Goal: Task Accomplishment & Management: Complete application form

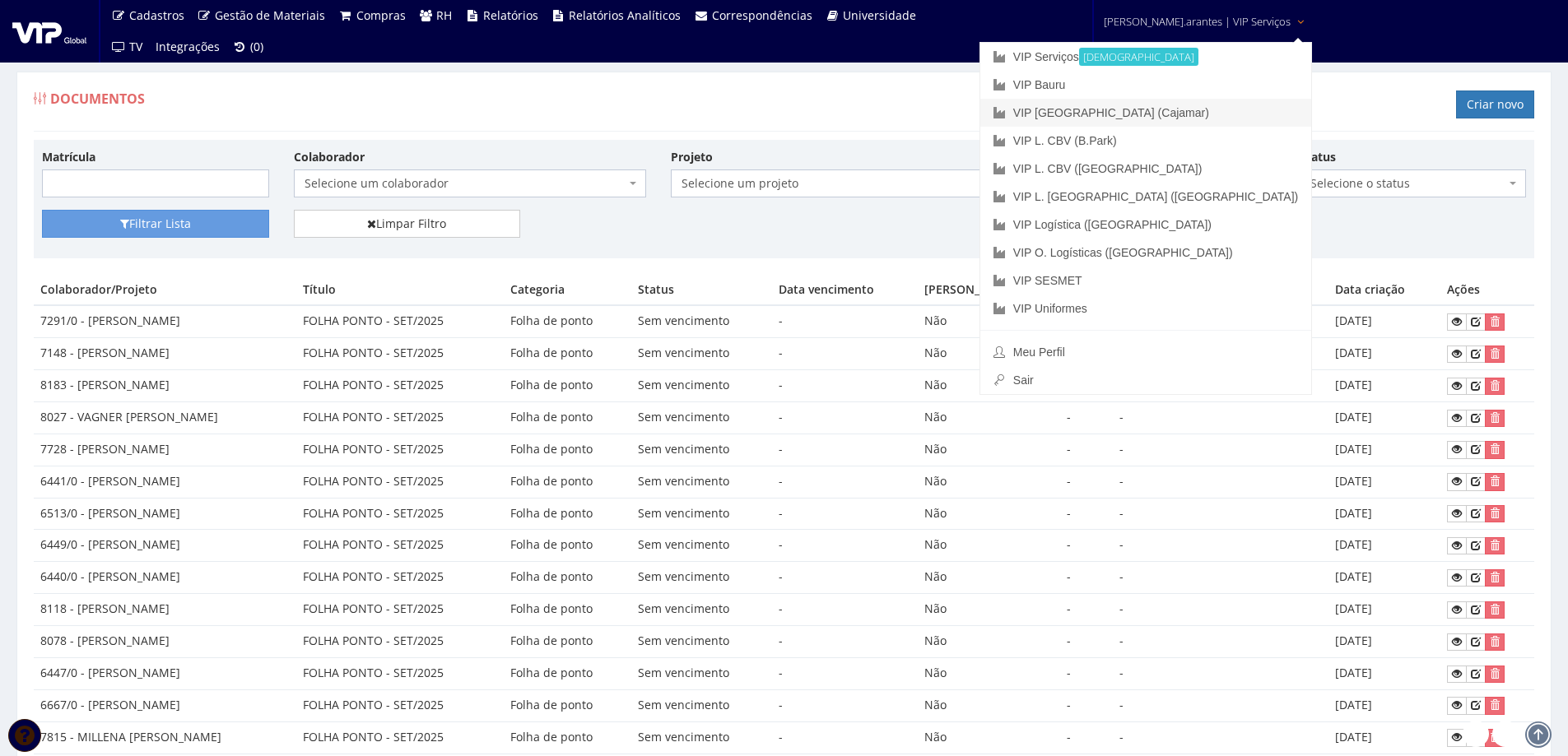
click at [1129, 111] on link "VIP [GEOGRAPHIC_DATA] (Cajamar)" at bounding box center [1145, 112] width 331 height 28
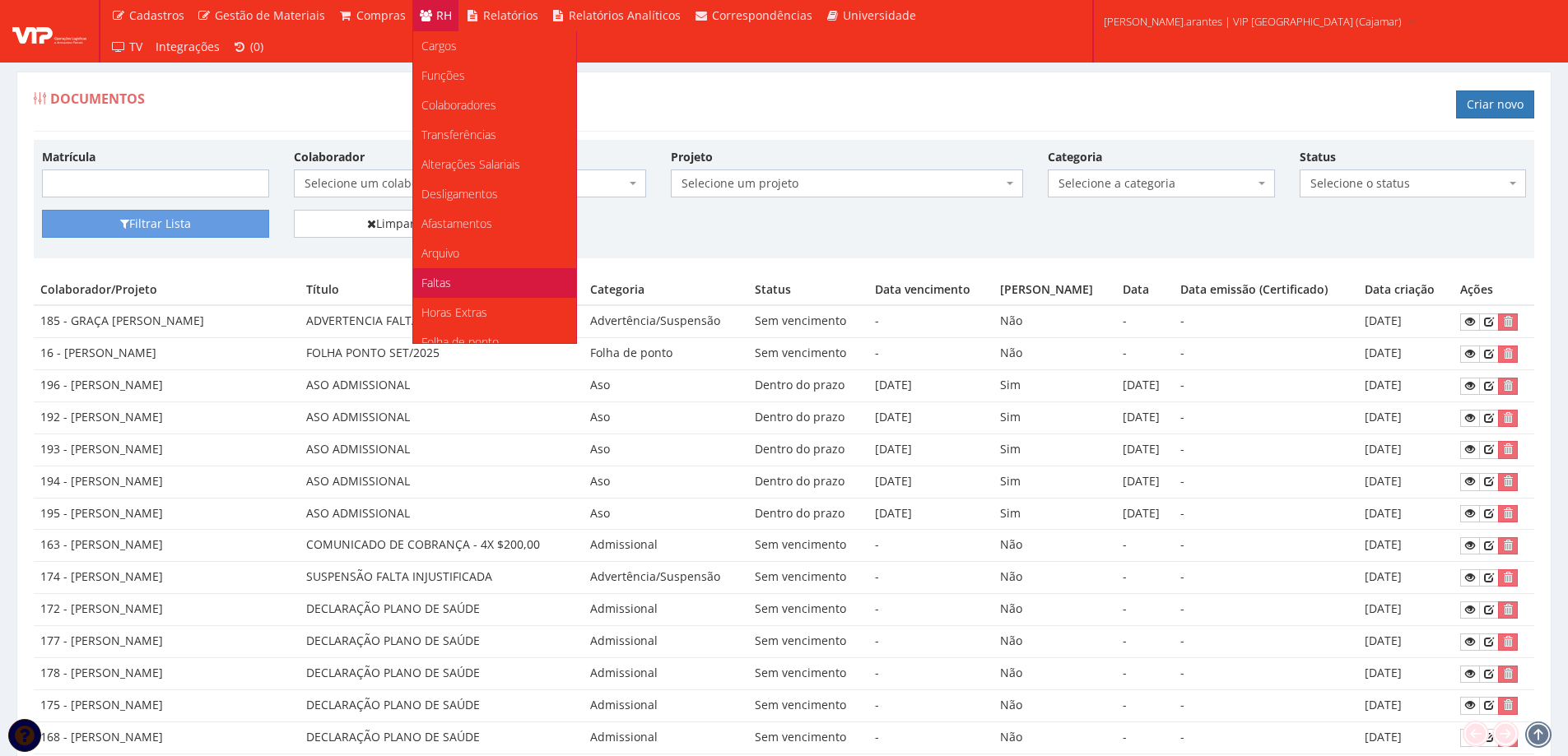
click at [433, 283] on span "Faltas" at bounding box center [436, 282] width 30 height 15
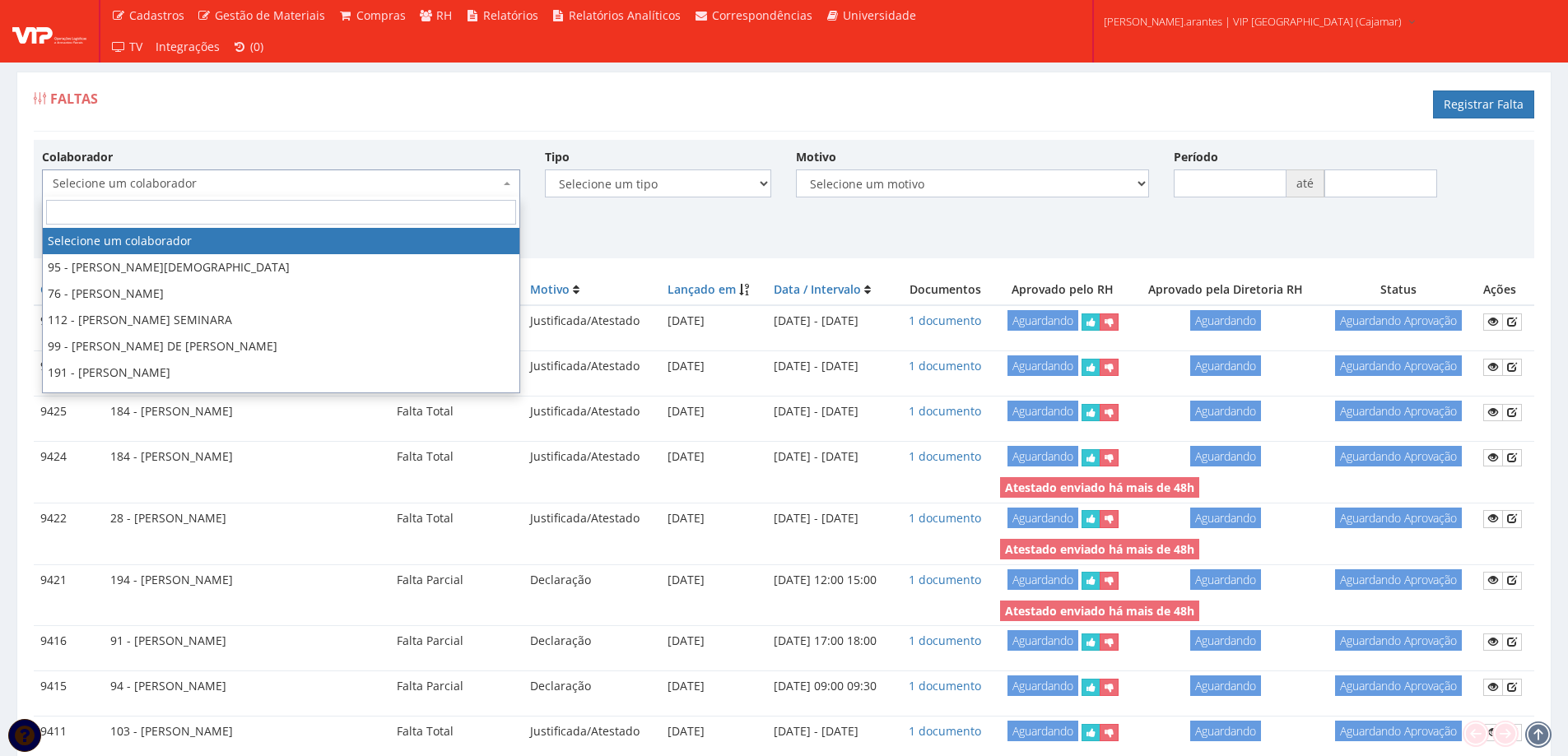
click at [175, 180] on span "Selecione um colaborador" at bounding box center [276, 183] width 447 height 16
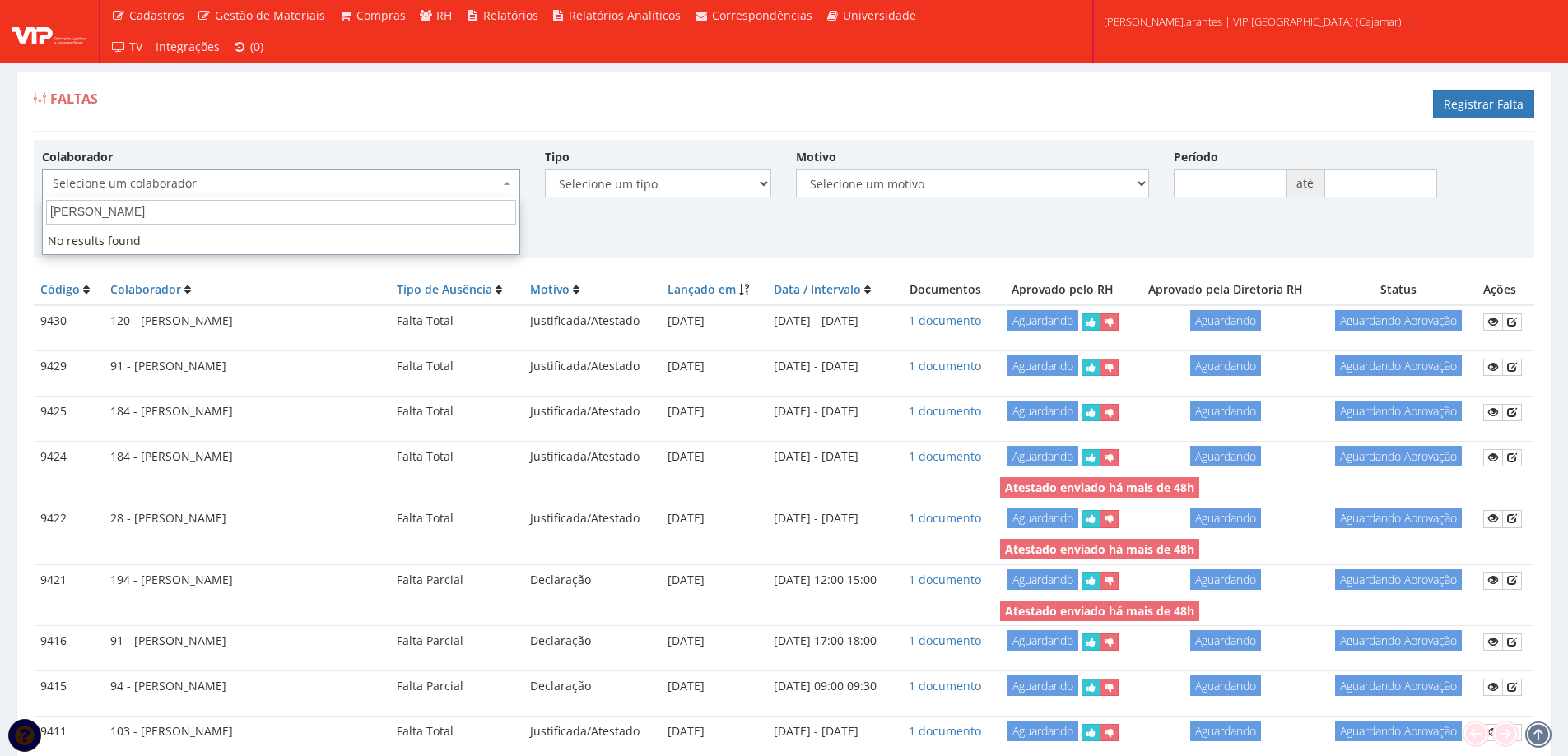
type input "[PERSON_NAME]"
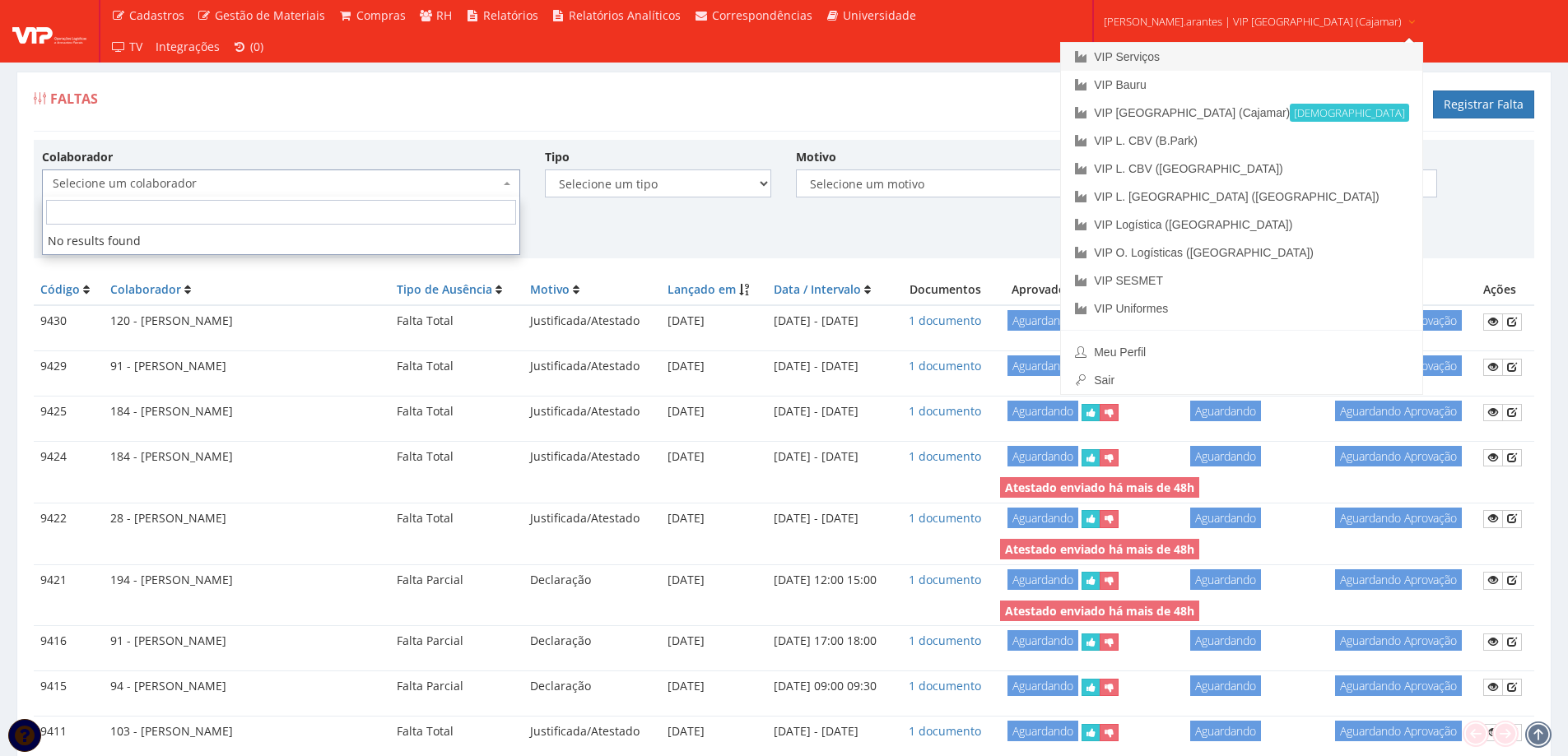
click at [1160, 62] on link "VIP Serviços" at bounding box center [1241, 56] width 361 height 28
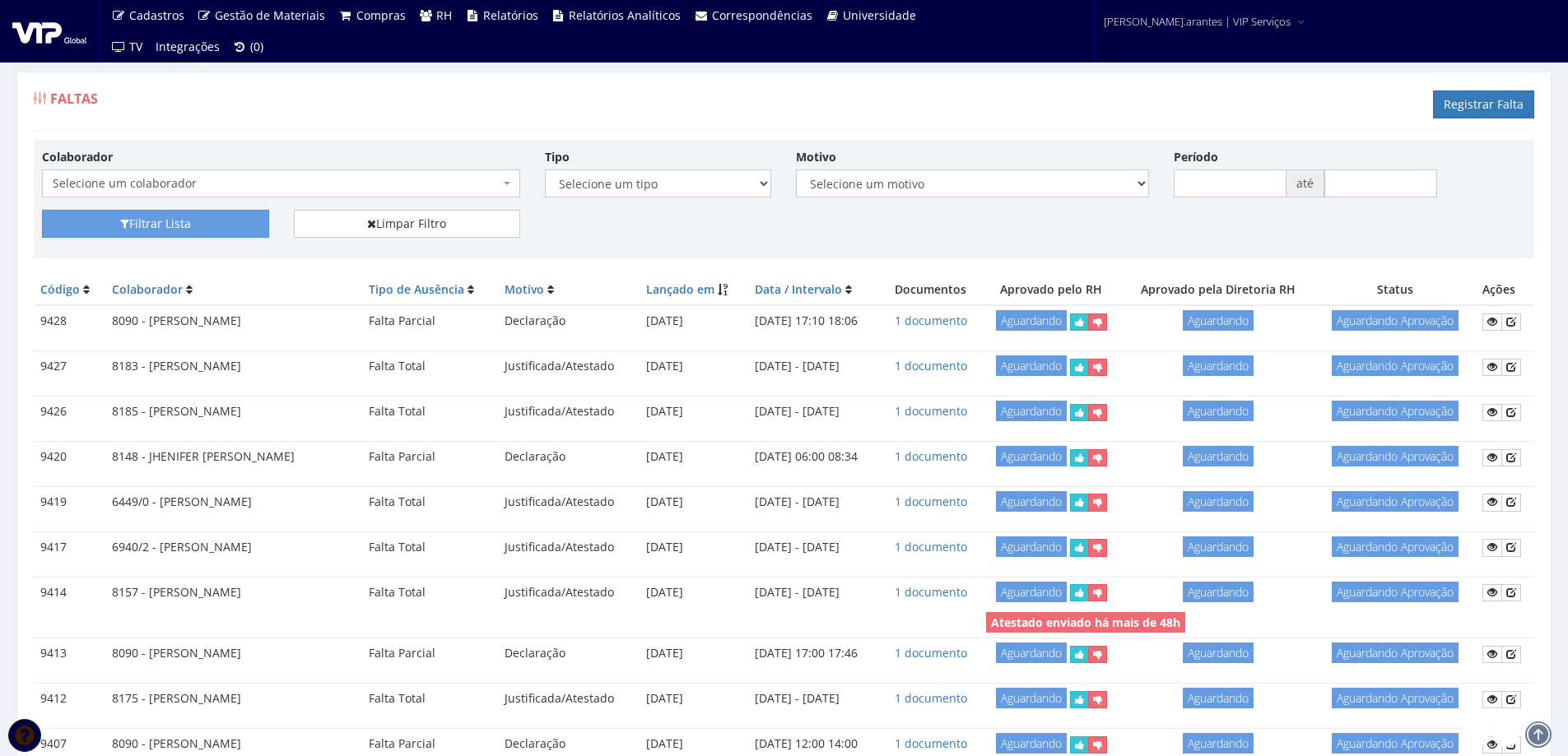
click at [188, 187] on span "Selecione um colaborador" at bounding box center [276, 183] width 447 height 16
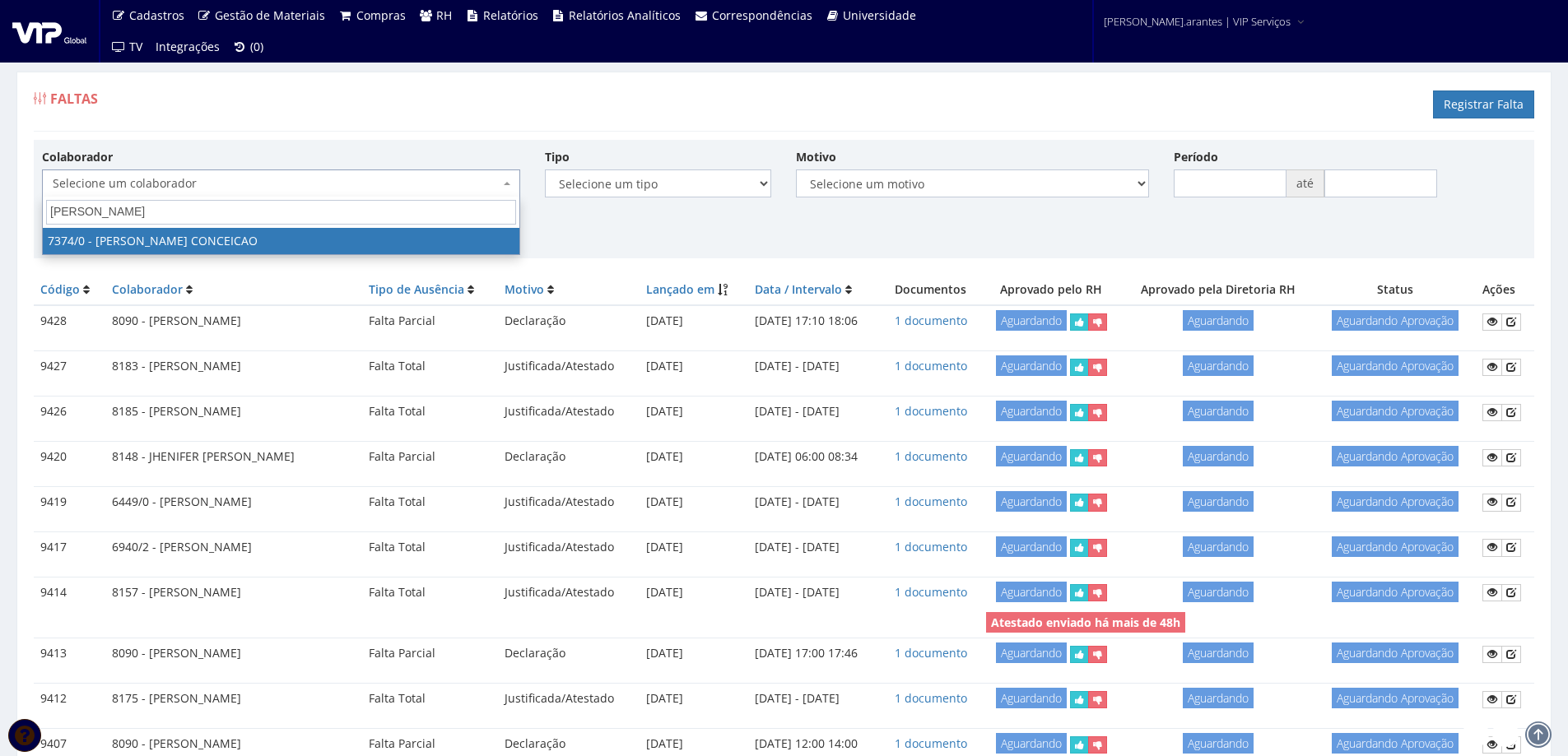
type input "bruno henri"
select select "1054"
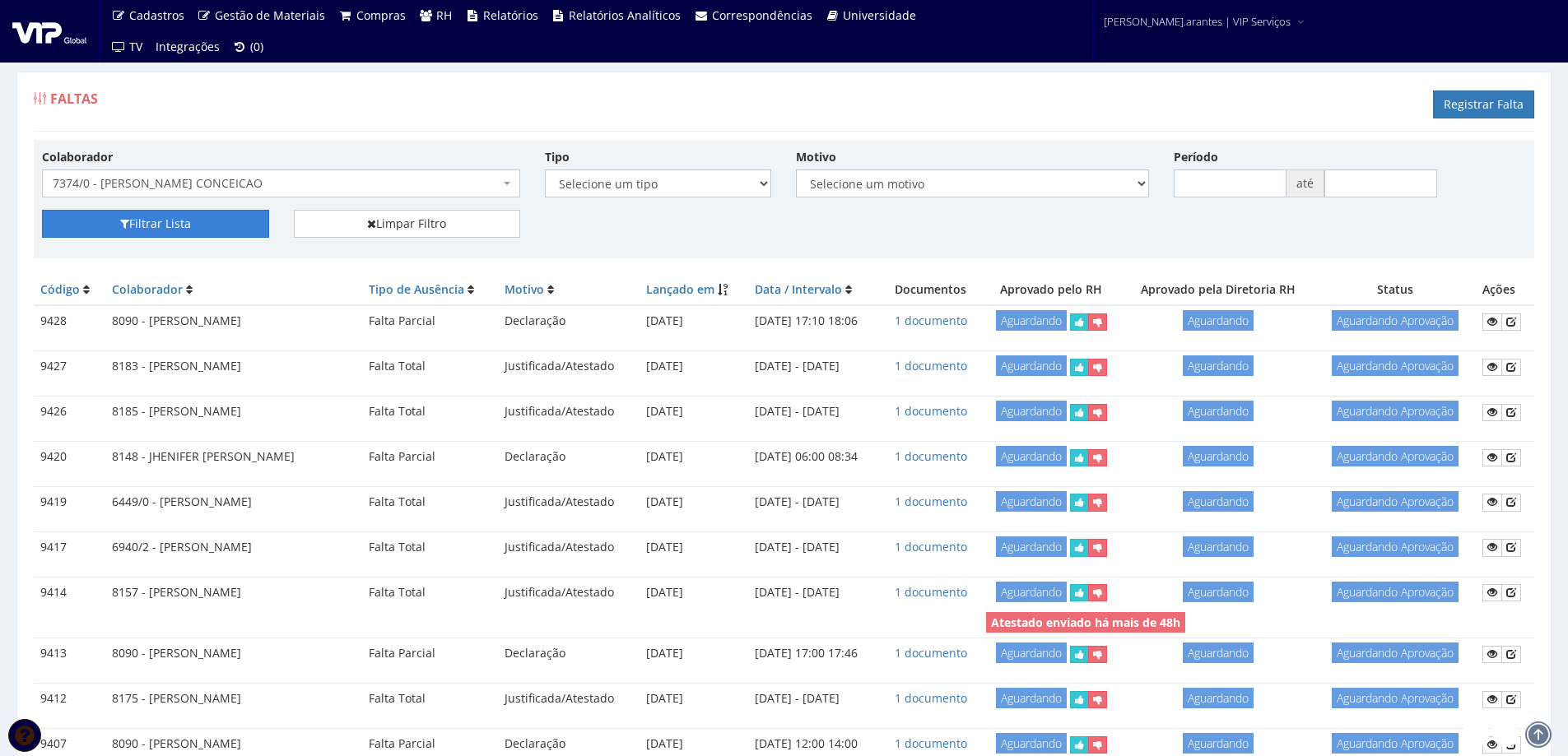
click at [137, 227] on button "Filtrar Lista" at bounding box center [155, 223] width 227 height 28
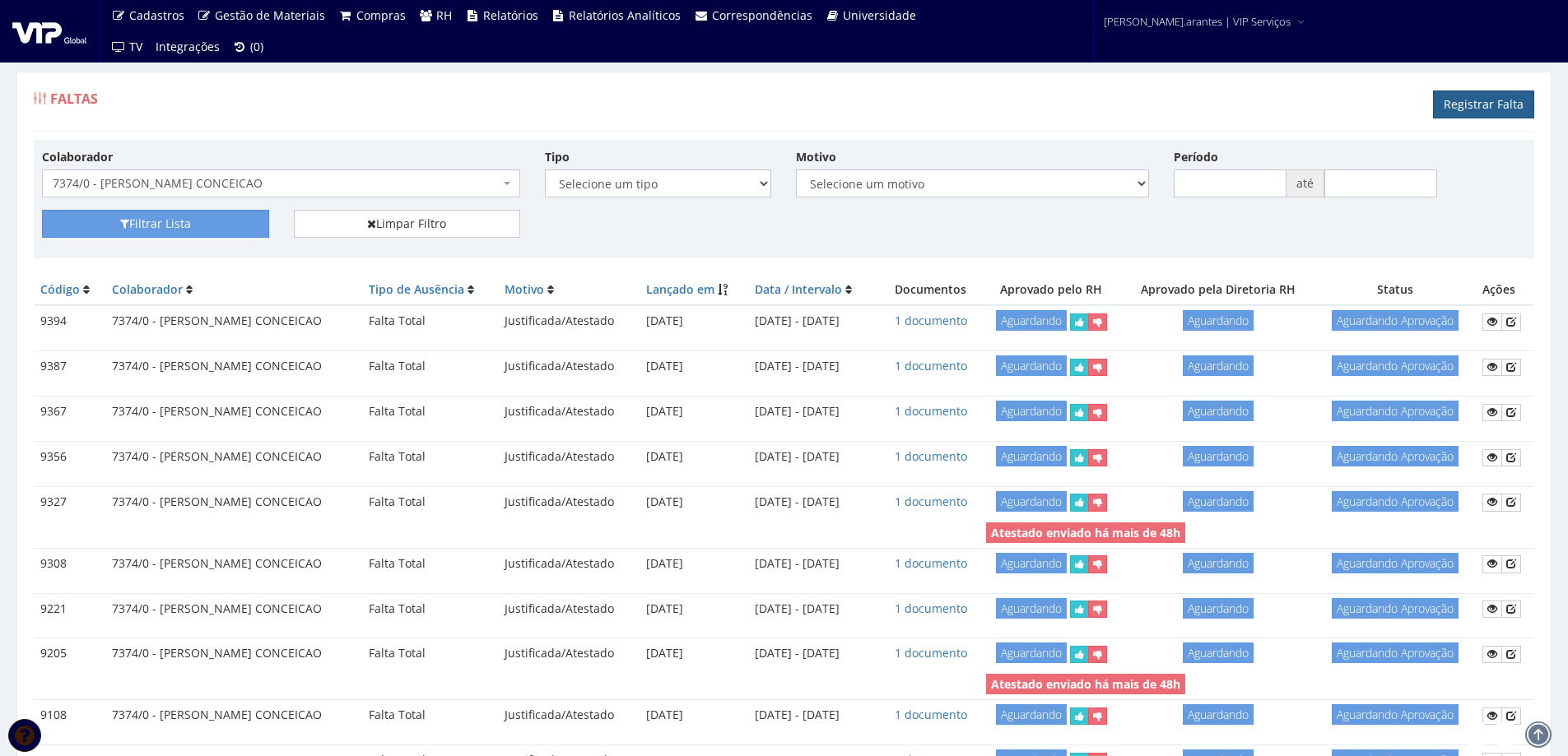
click at [1467, 99] on link "Registrar Falta" at bounding box center [1482, 104] width 101 height 28
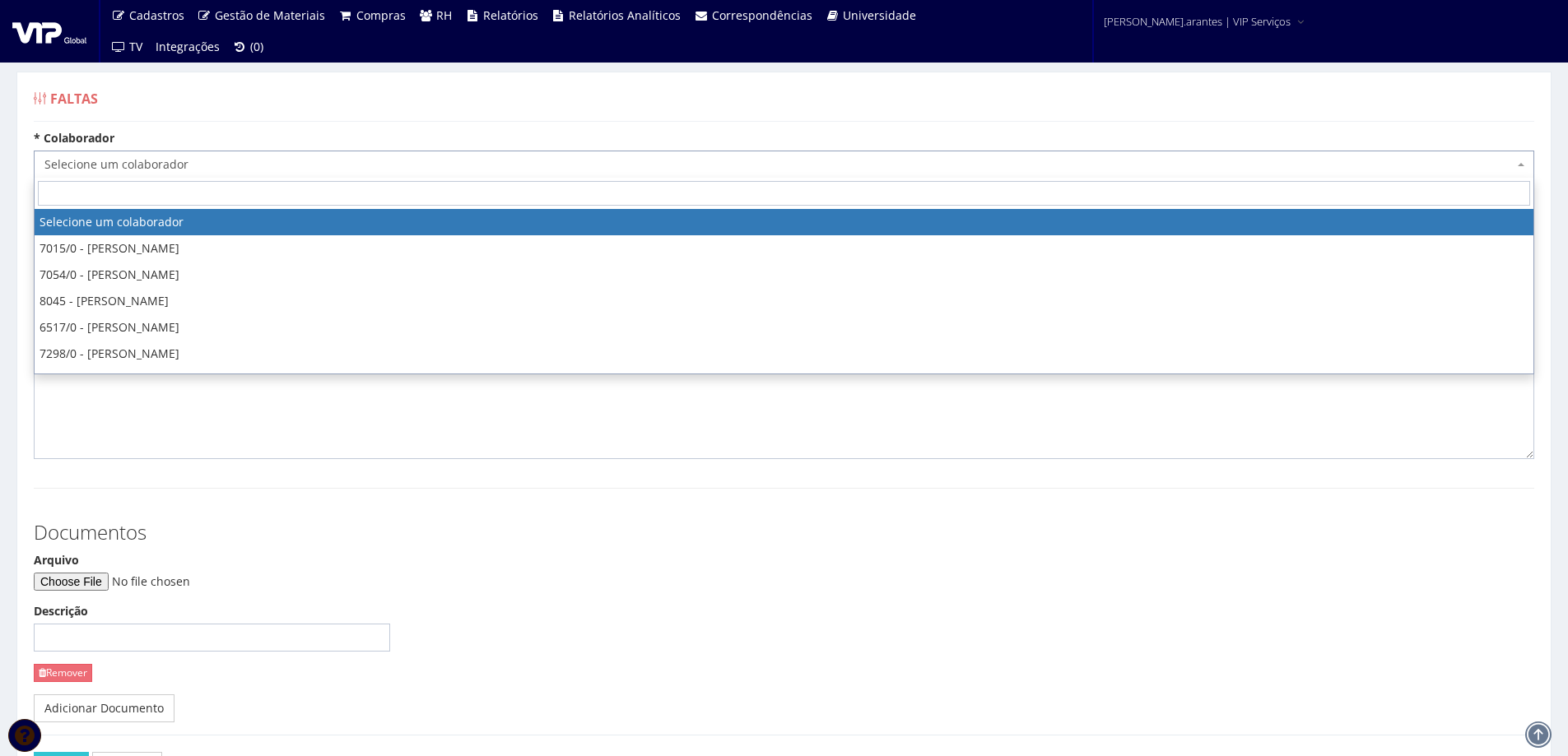
click at [500, 158] on span "Selecione um colaborador" at bounding box center [779, 165] width 1469 height 16
type input "7374"
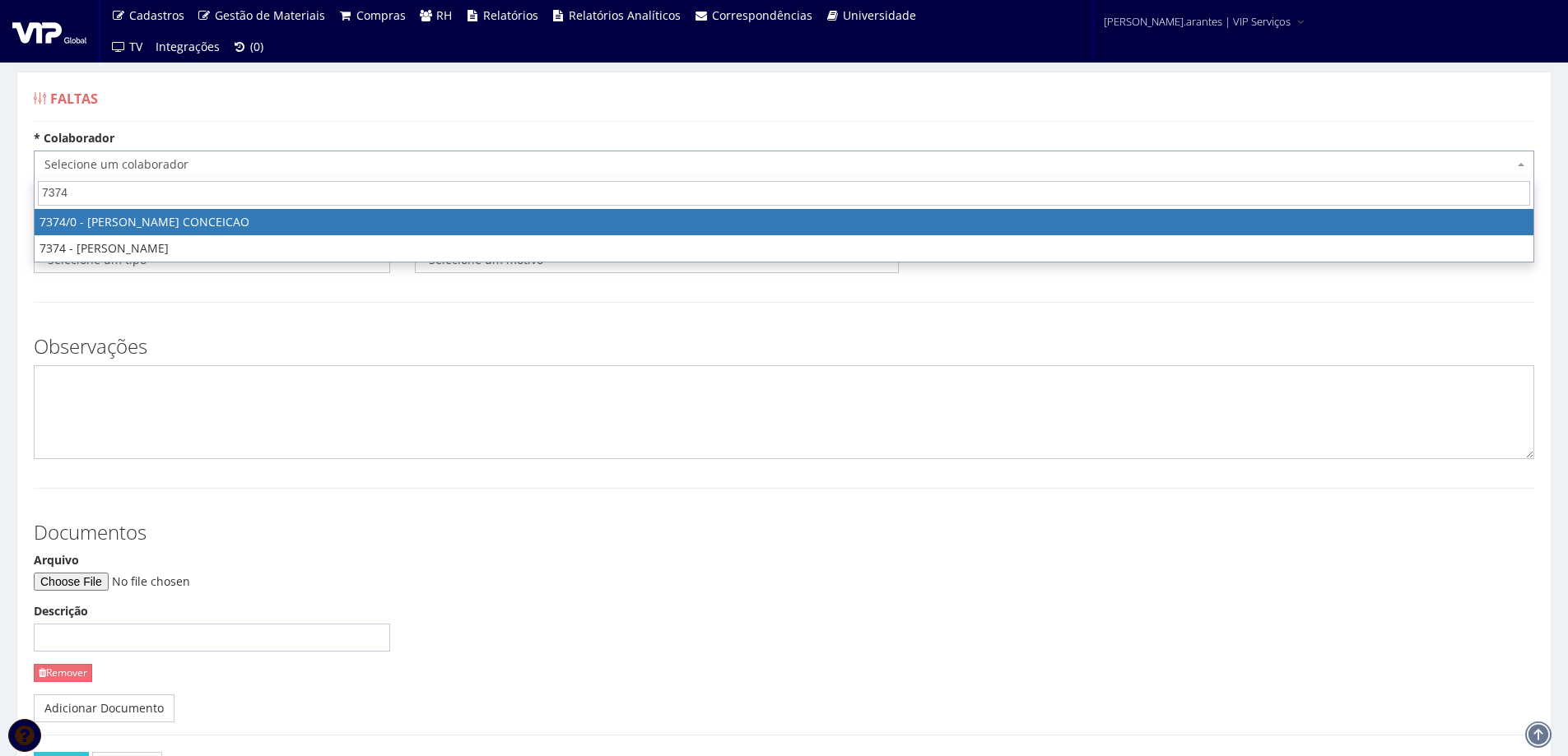
select select "1054"
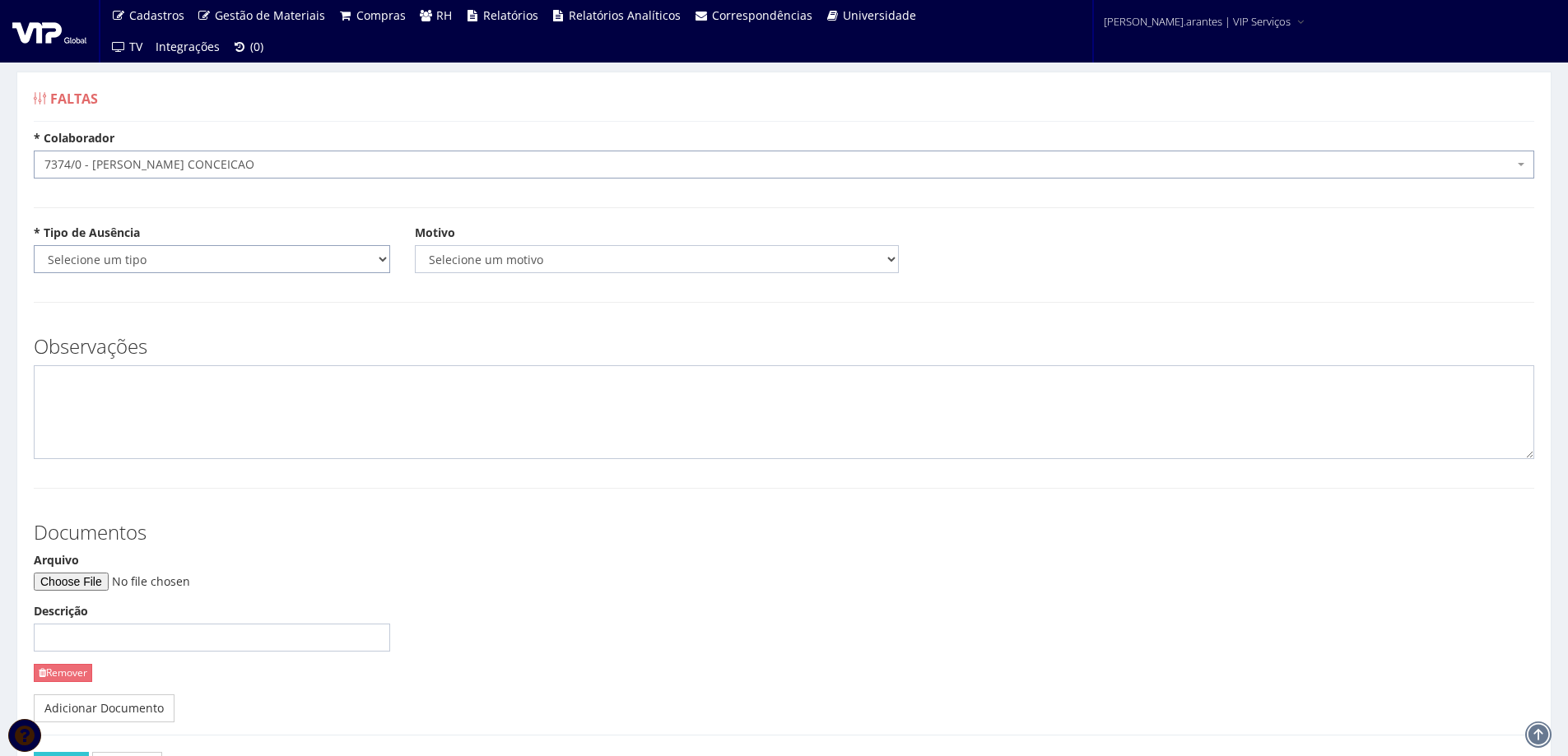
click at [222, 264] on select "Selecione um tipo Falta Total Falta Parcial Afastamento Férias" at bounding box center [211, 259] width 356 height 28
select select "total"
click at [34, 245] on select "Selecione um tipo Falta Total Falta Parcial Afastamento Férias" at bounding box center [211, 259] width 356 height 28
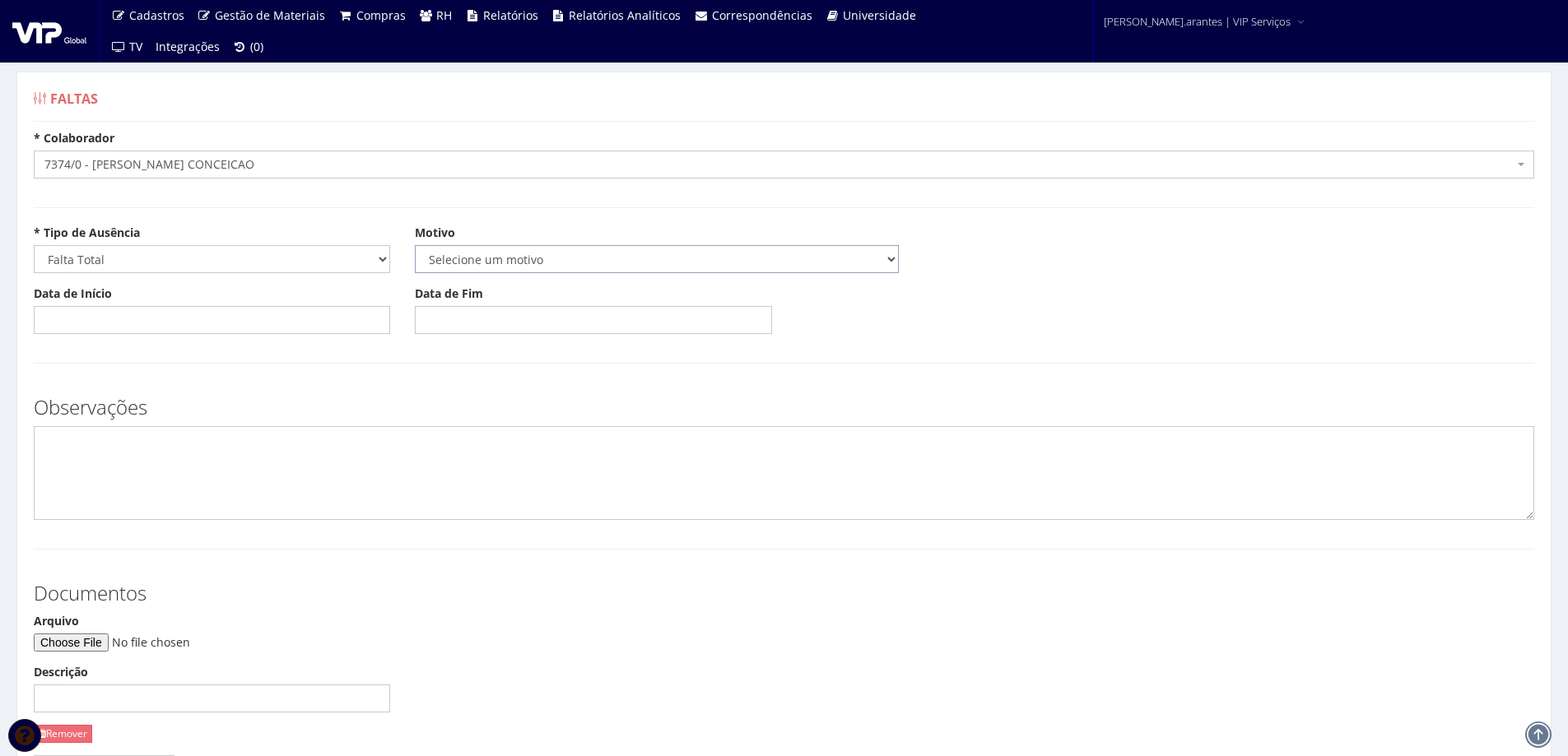
click at [530, 254] on select "Selecione um motivo Acidente Atestado Atraso Declaração Determinação Judicial D…" at bounding box center [656, 259] width 484 height 28
select select "atestado"
click at [414, 245] on select "Selecione um motivo Acidente Atestado Atraso Declaração Determinação Judicial D…" at bounding box center [656, 259] width 484 height 28
click at [236, 320] on input "Data de Início" at bounding box center [211, 320] width 356 height 28
click at [118, 407] on body "Cadastros Clientes Unidades Subclientes Unidades de Subclientes Projetos Vagas …" at bounding box center [789, 469] width 1580 height 939
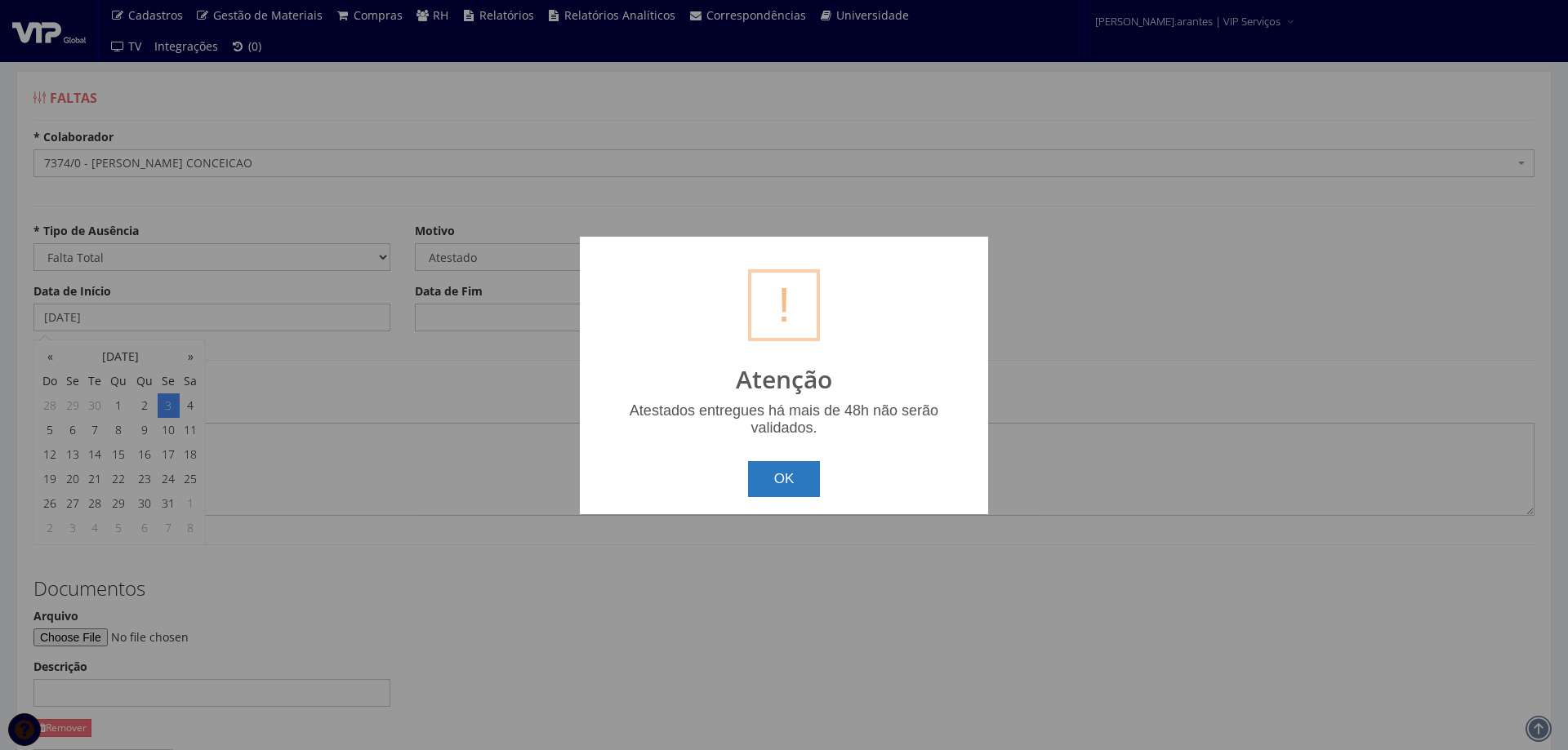
drag, startPoint x: 806, startPoint y: 489, endPoint x: 797, endPoint y: 489, distance: 9.0
click at [805, 489] on button "OK" at bounding box center [784, 480] width 72 height 36
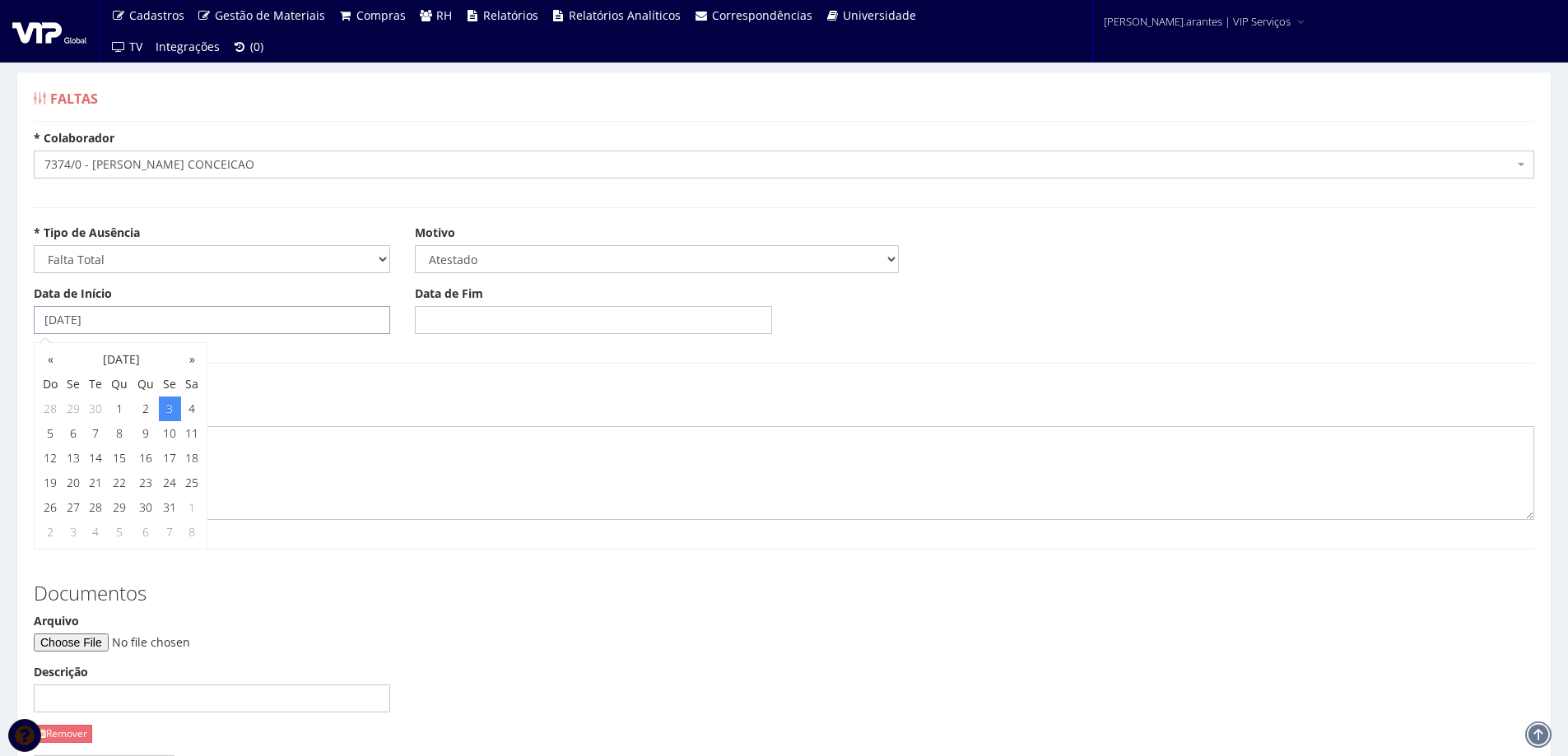
click at [132, 326] on input "[DATE]" at bounding box center [211, 320] width 356 height 28
click at [123, 413] on td "1" at bounding box center [119, 409] width 26 height 25
type input "01/10/2025"
click at [469, 322] on input "Data de Fim" at bounding box center [592, 320] width 356 height 28
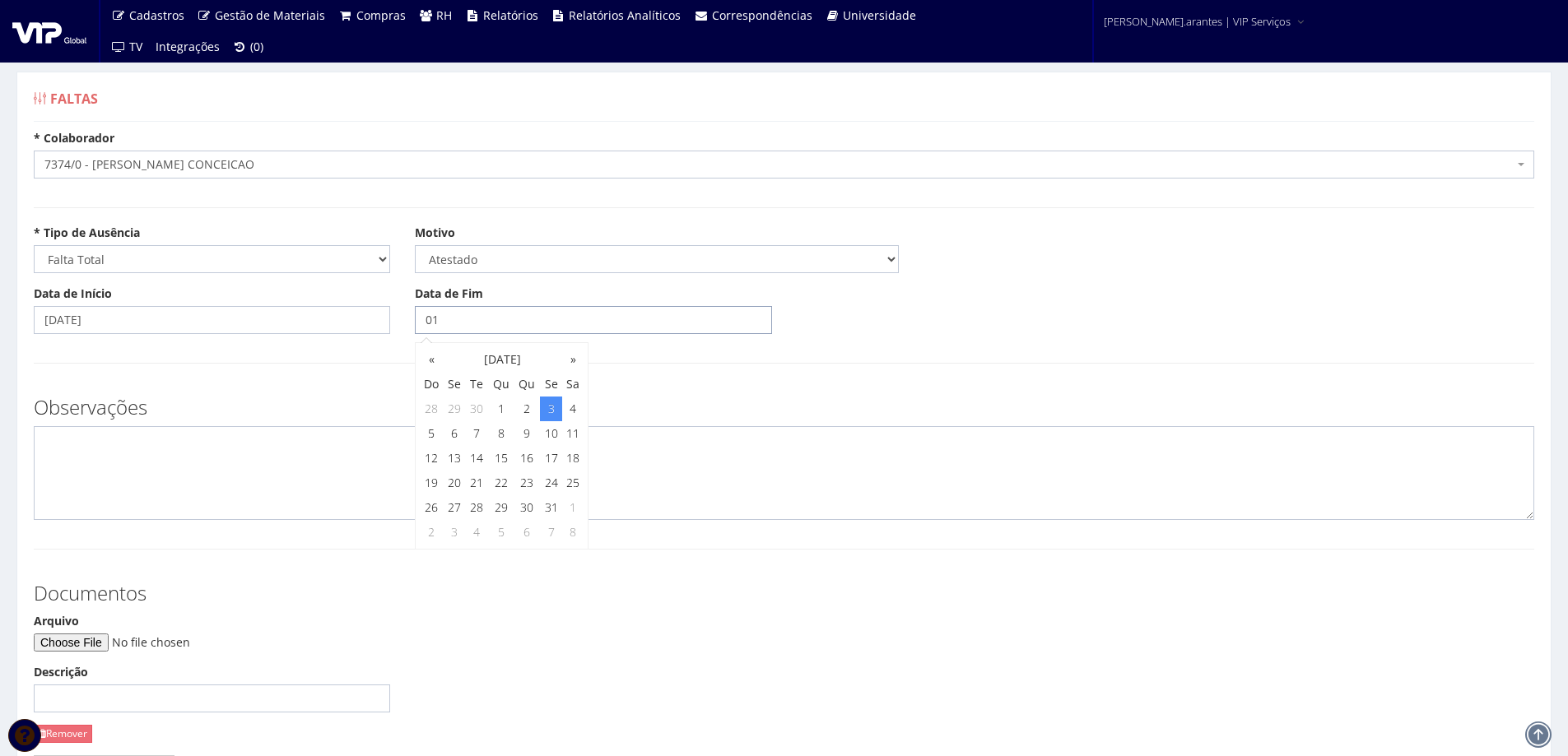
type input "01/10/2025"
click at [654, 418] on h3 "Observações" at bounding box center [783, 407] width 1500 height 21
click at [87, 648] on input "Arquivo" at bounding box center [146, 643] width 224 height 18
type input "C:\fakepath\WhatsApp Image 2025-10-01 at 14.12.28.jpeg"
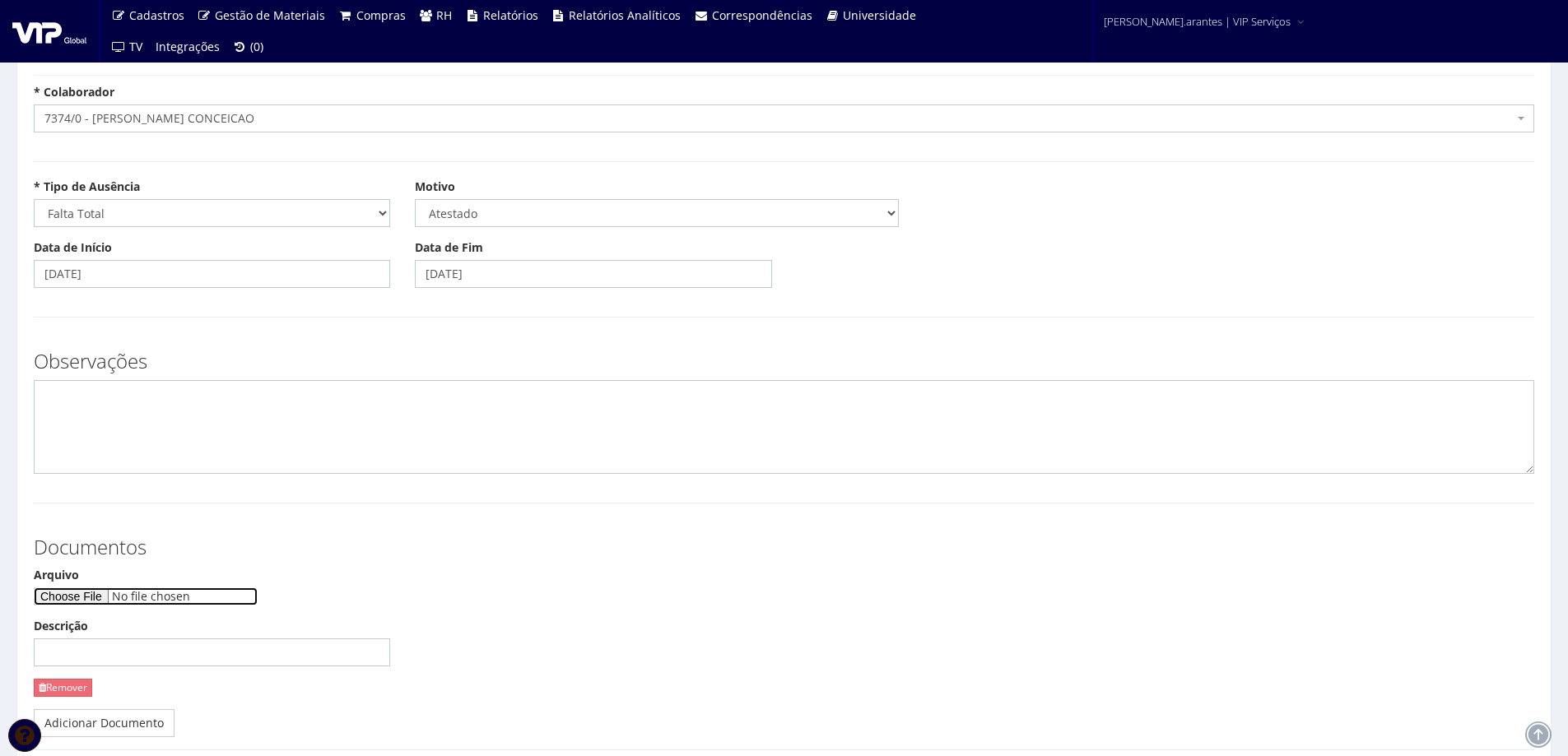
scroll to position [82, 0]
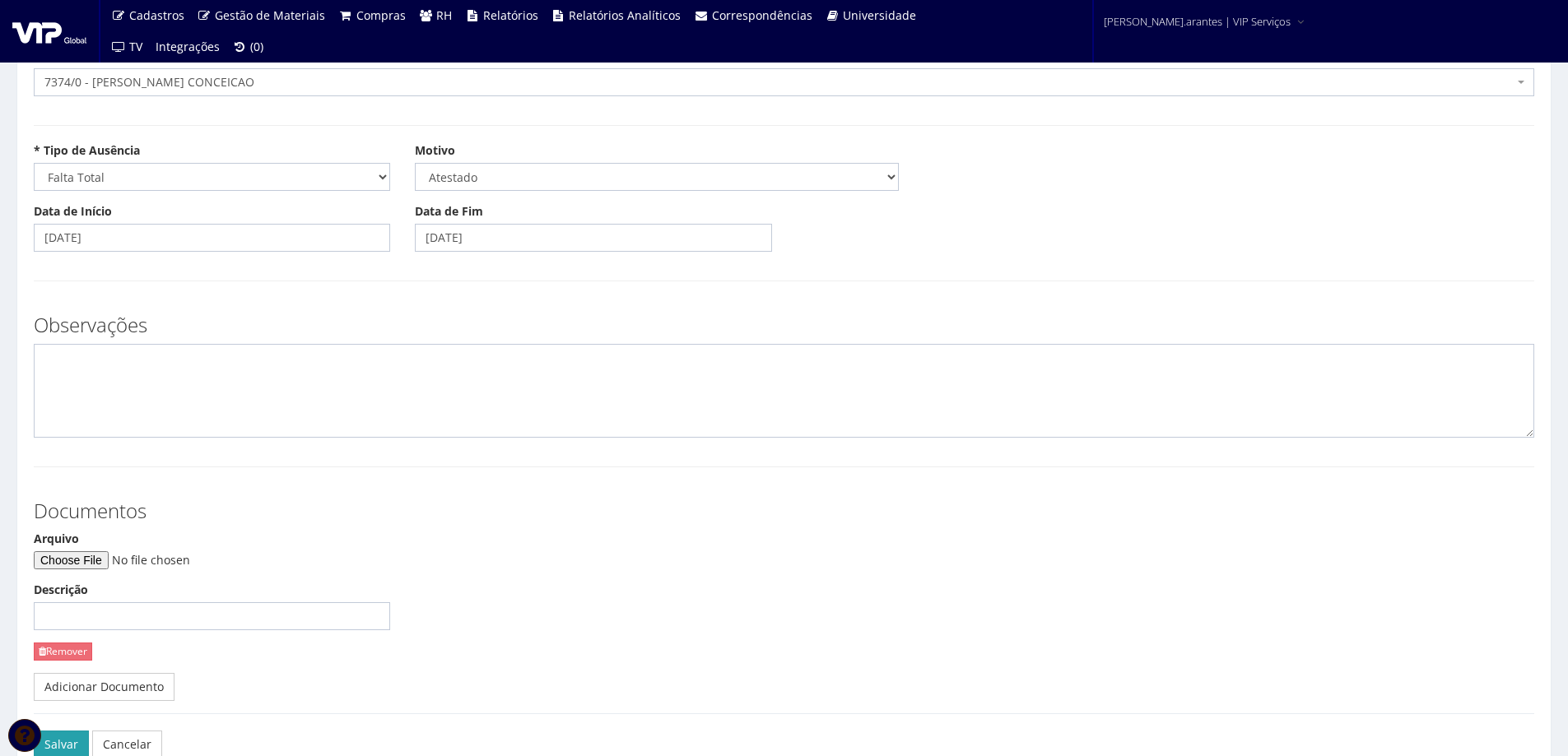
click at [61, 737] on button "Salvar" at bounding box center [61, 744] width 56 height 28
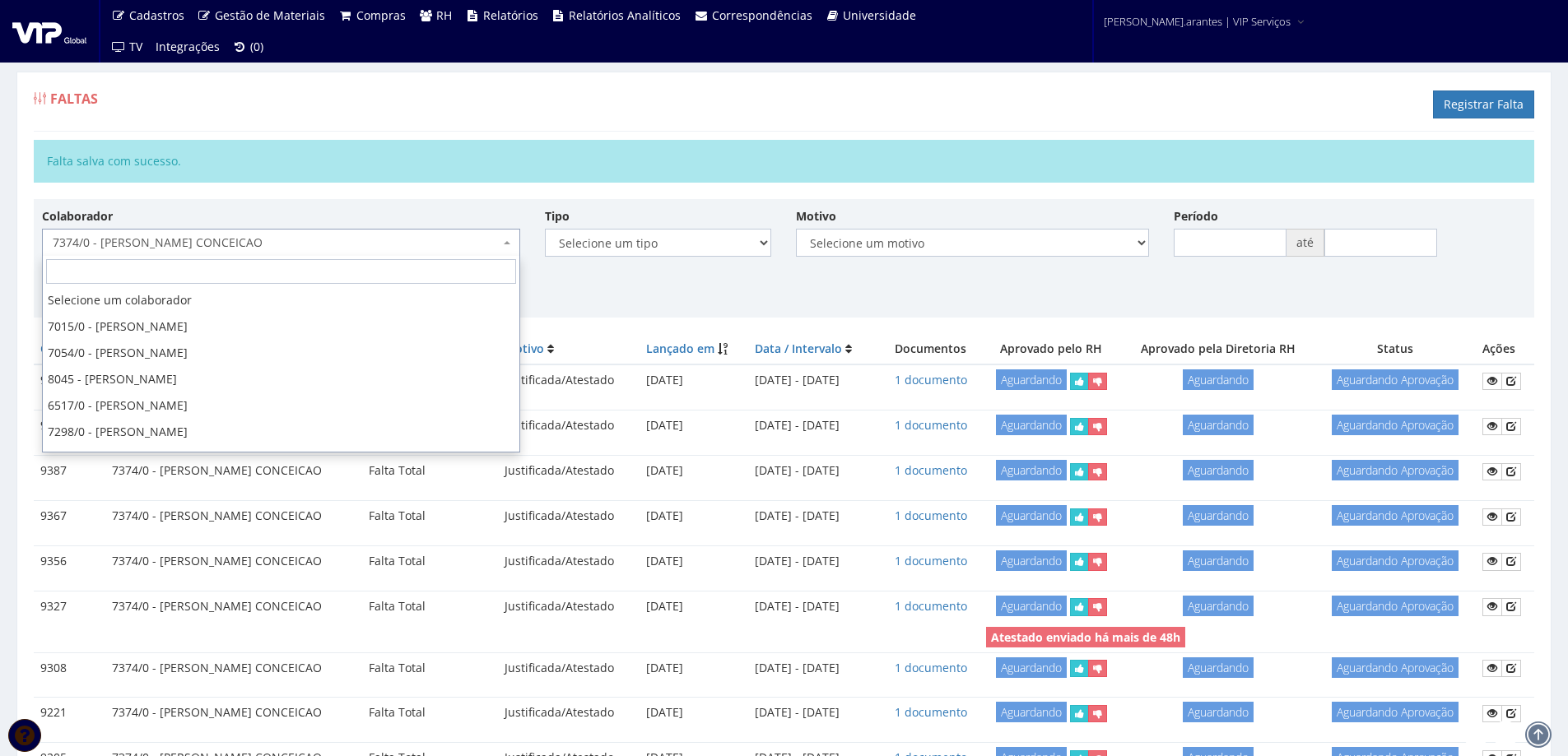
click at [206, 242] on span "7374/0 - [PERSON_NAME] CONCEICAO" at bounding box center [276, 243] width 447 height 16
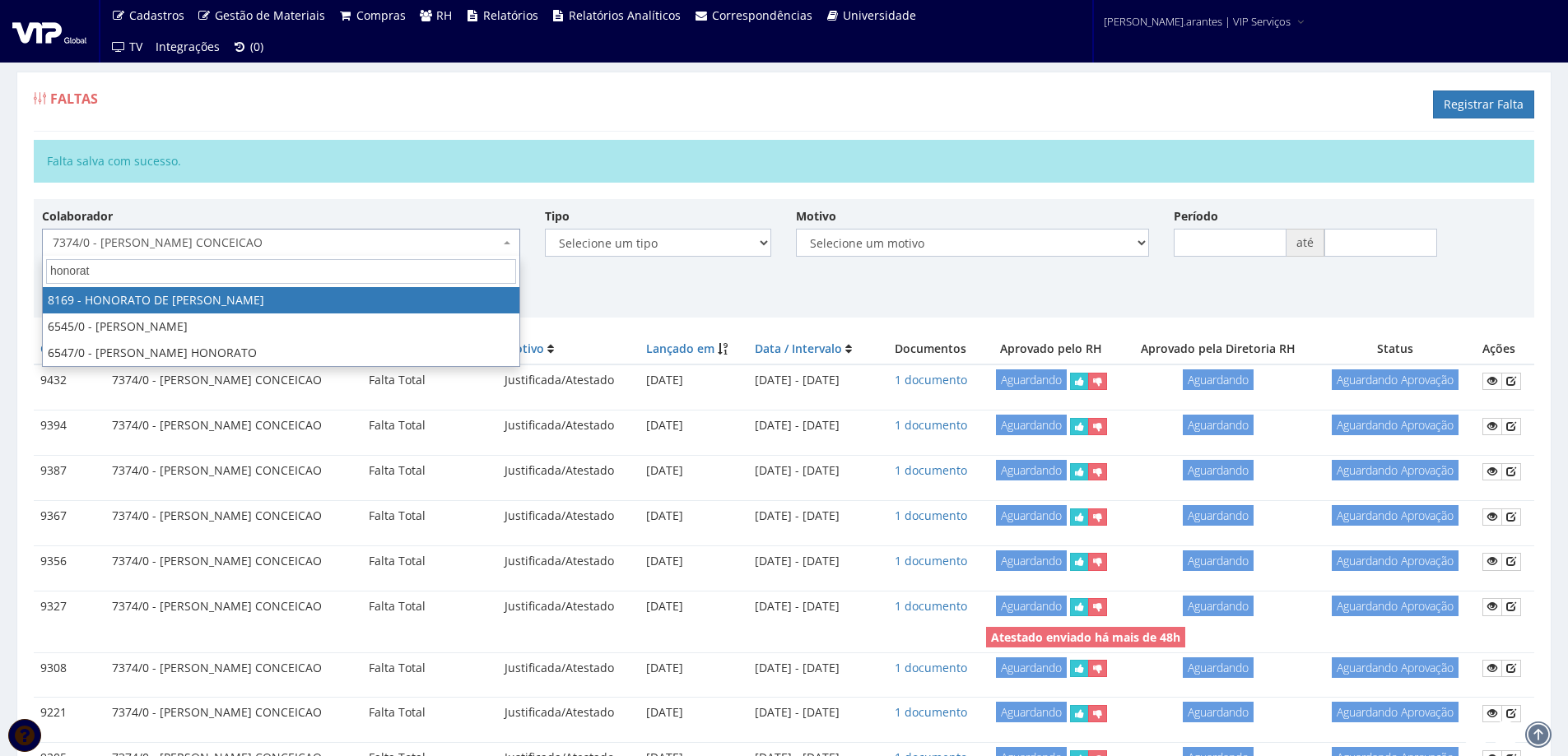
type input "honorato"
select select "3958"
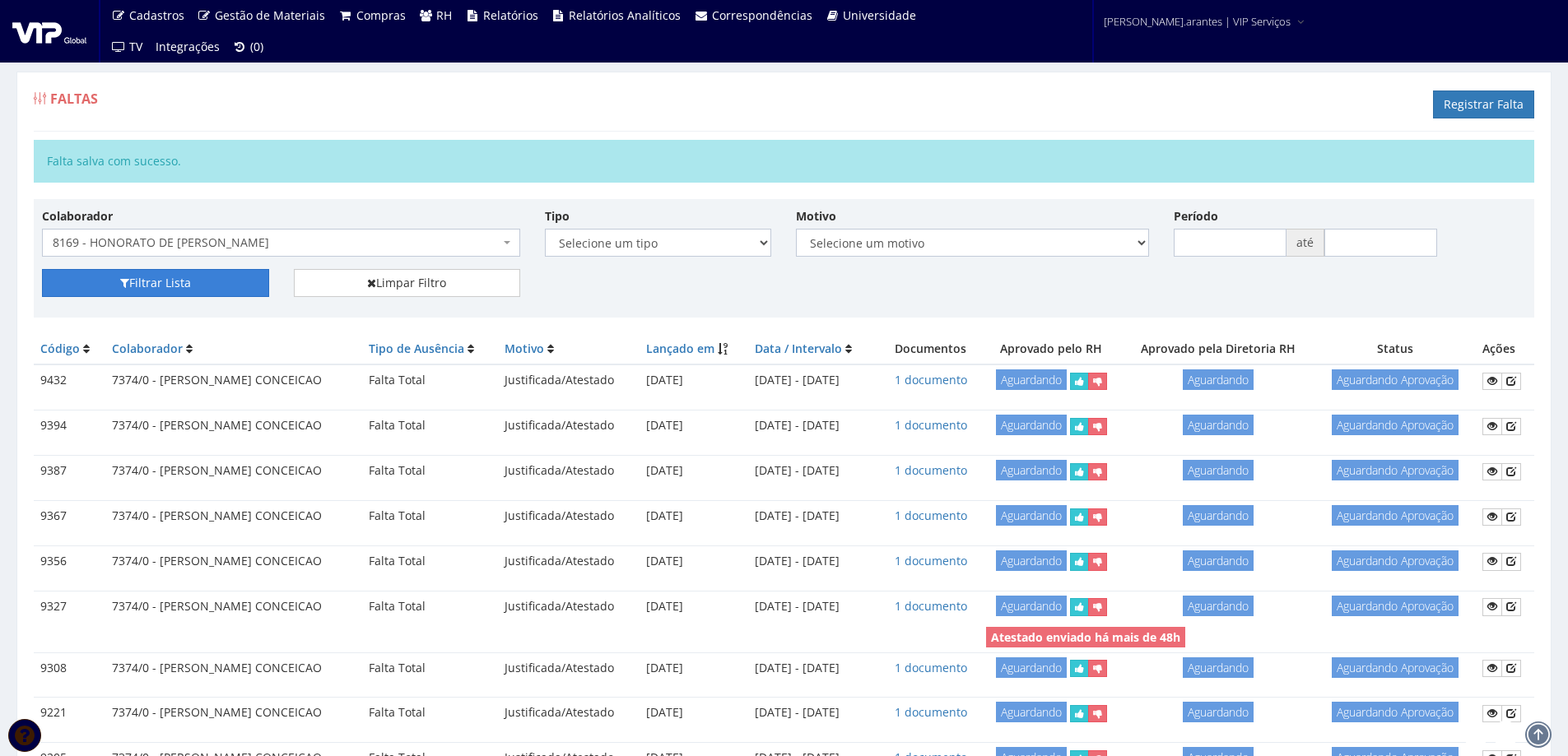
click at [188, 285] on button "Filtrar Lista" at bounding box center [155, 283] width 227 height 28
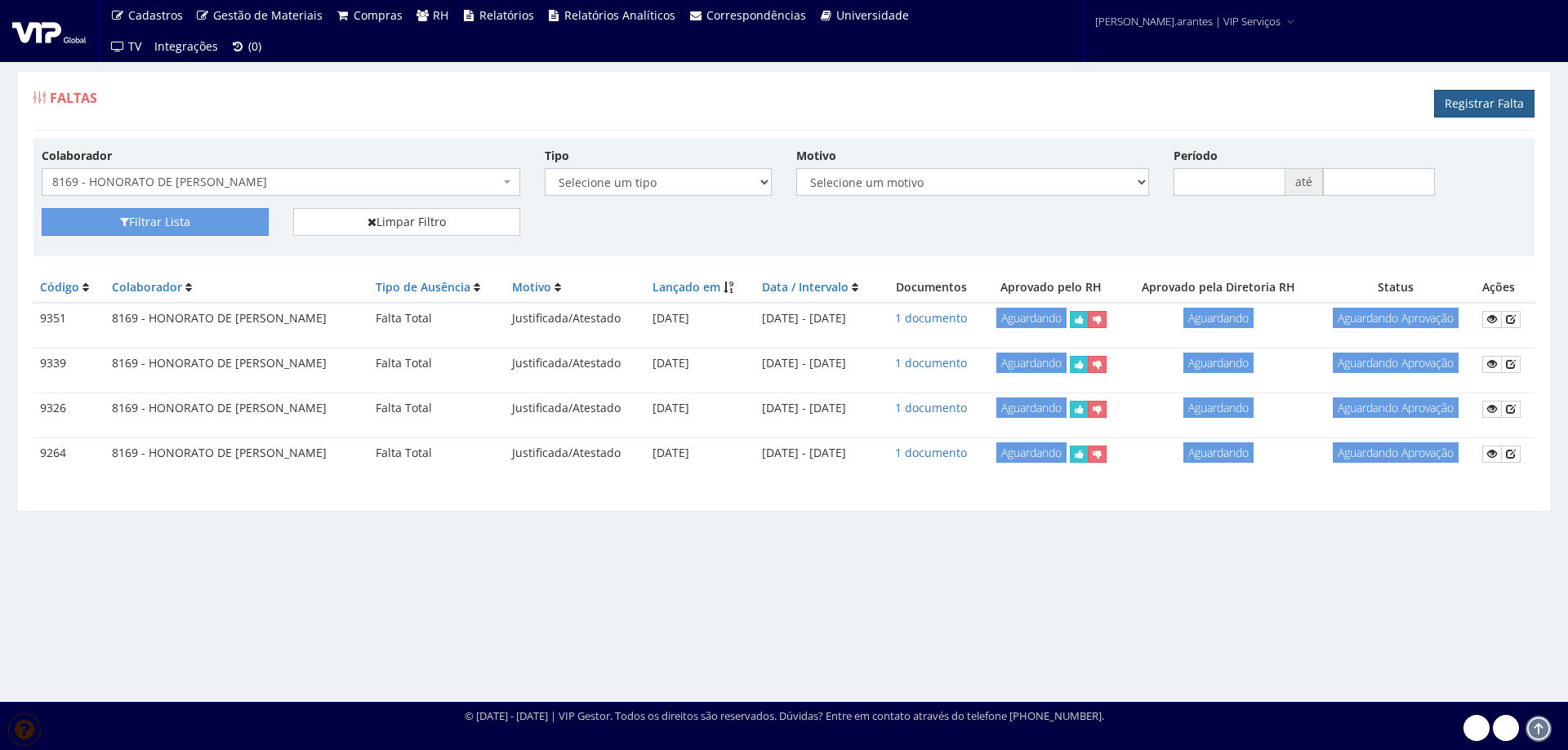
click at [1504, 104] on link "Registrar Falta" at bounding box center [1484, 103] width 100 height 28
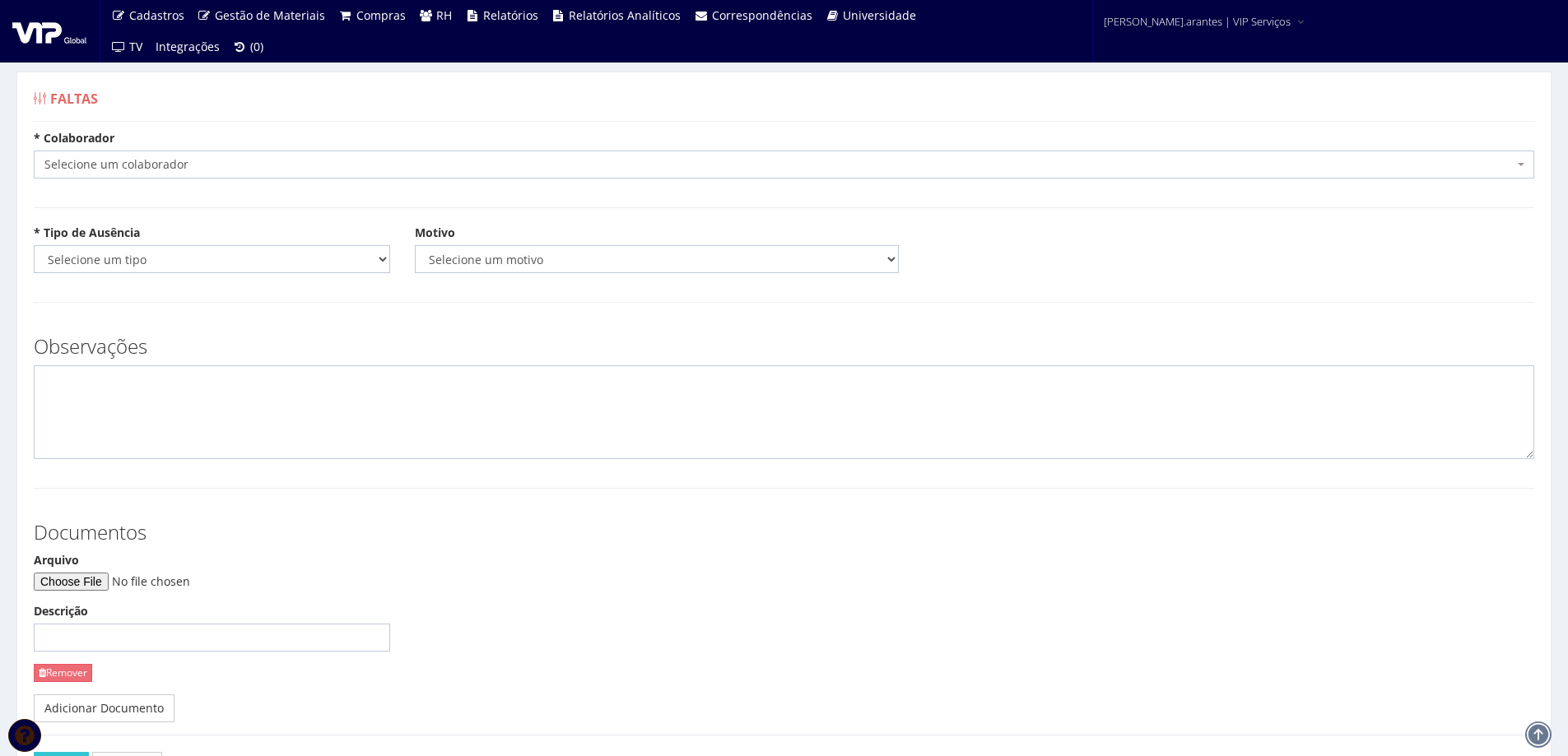
click at [221, 160] on span "Selecione um colaborador" at bounding box center [779, 165] width 1469 height 16
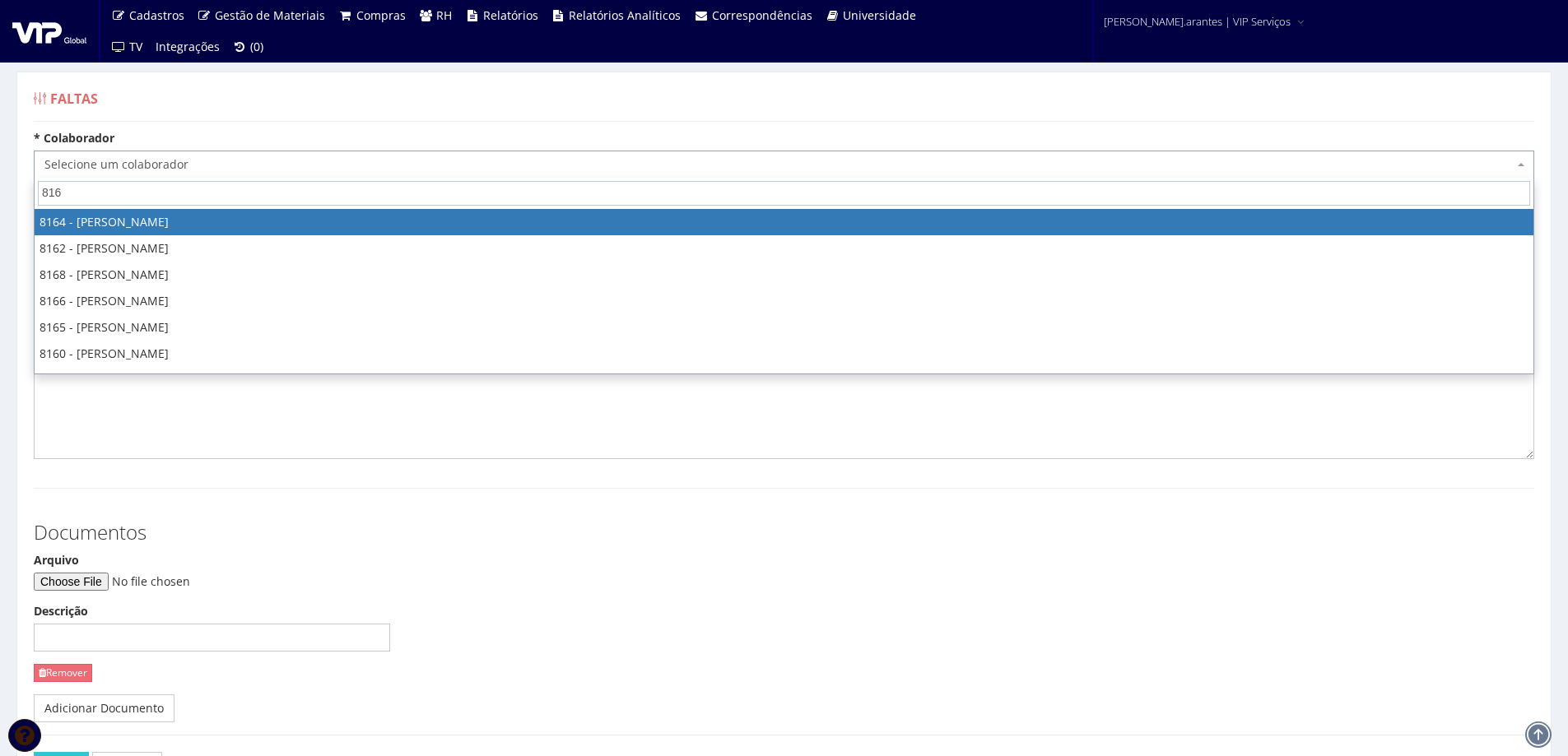
type input "8169"
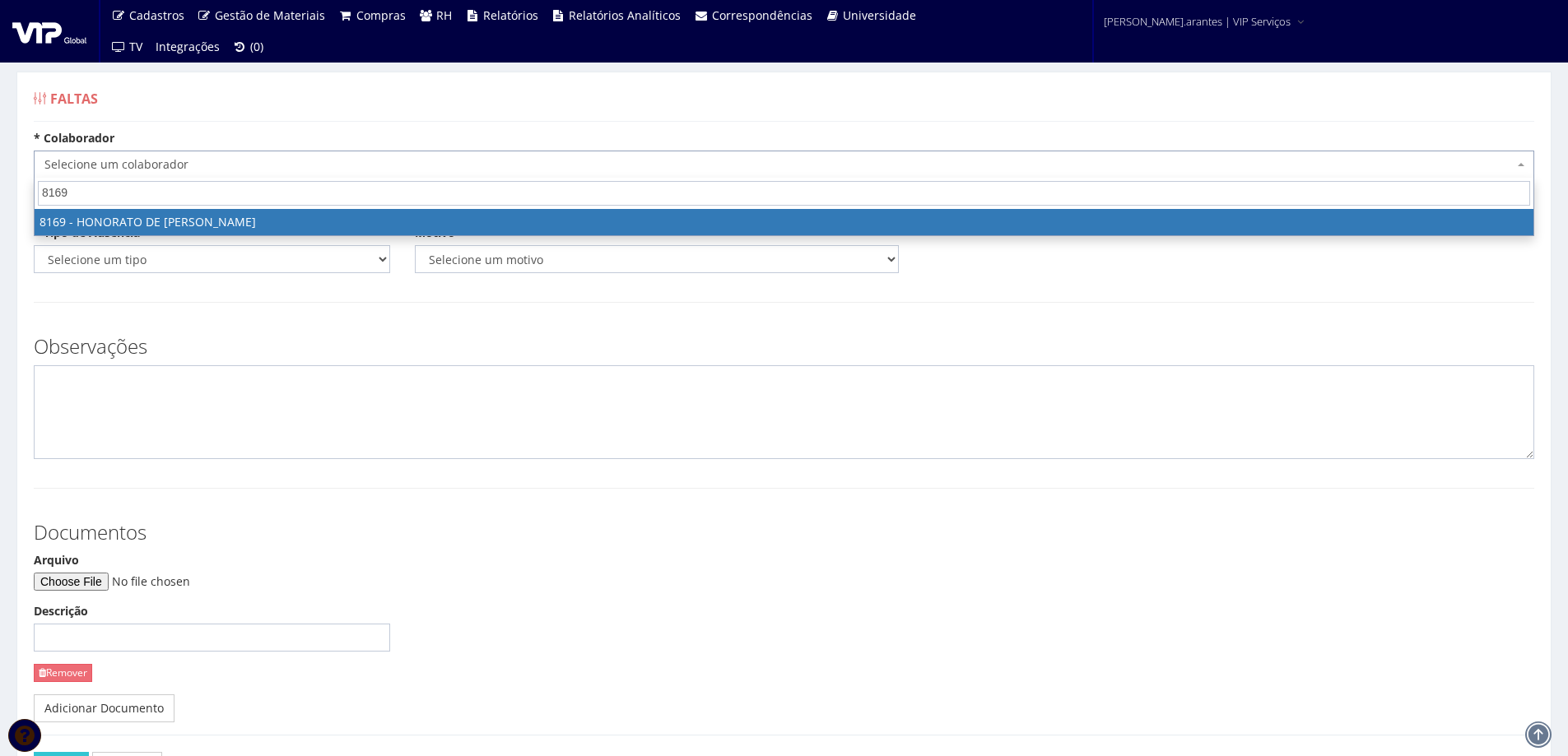
select select "3958"
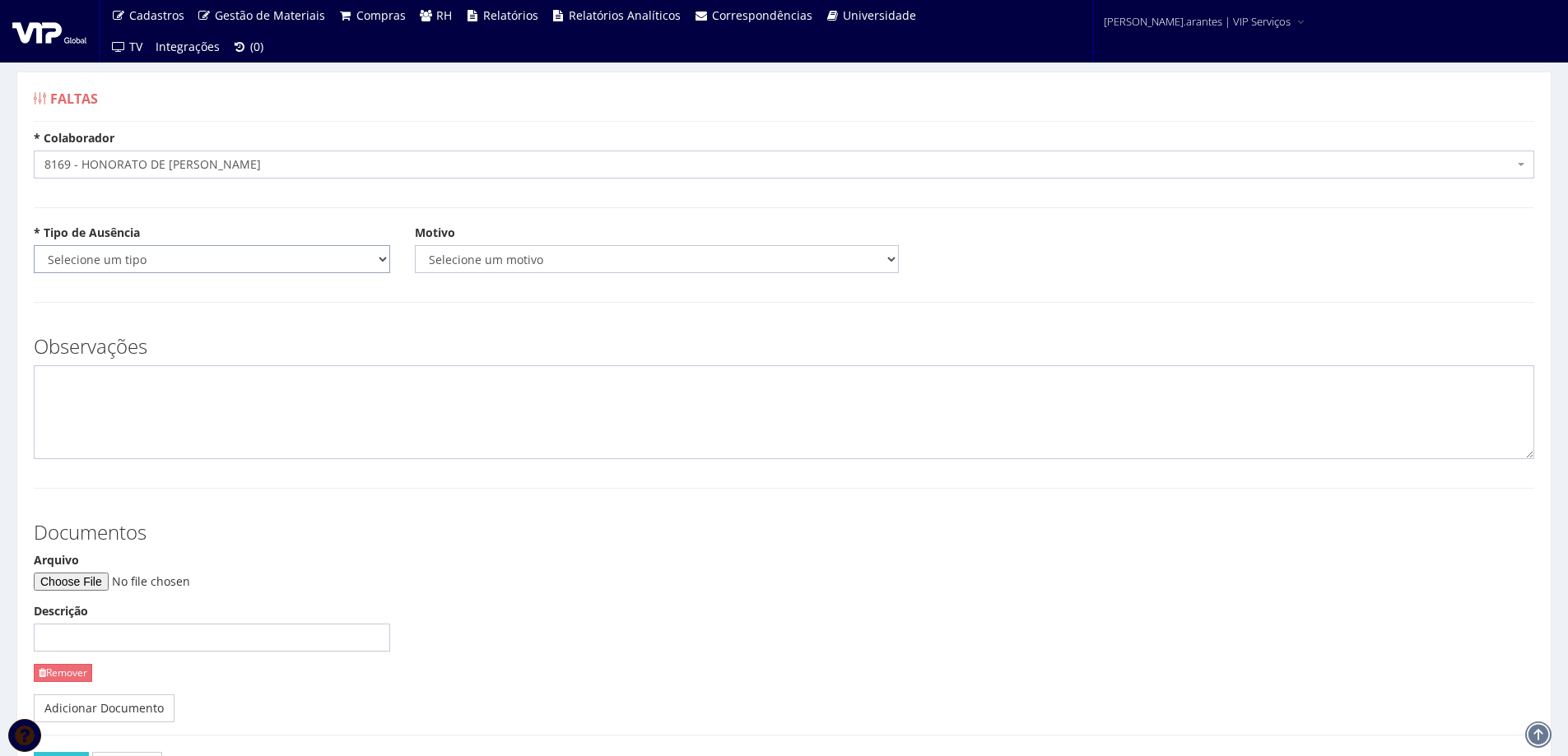
click at [175, 263] on select "Selecione um tipo Falta Total Falta Parcial Afastamento Férias" at bounding box center [211, 259] width 356 height 28
select select "total"
click at [34, 245] on select "Selecione um tipo Falta Total Falta Parcial Afastamento Férias" at bounding box center [211, 259] width 356 height 28
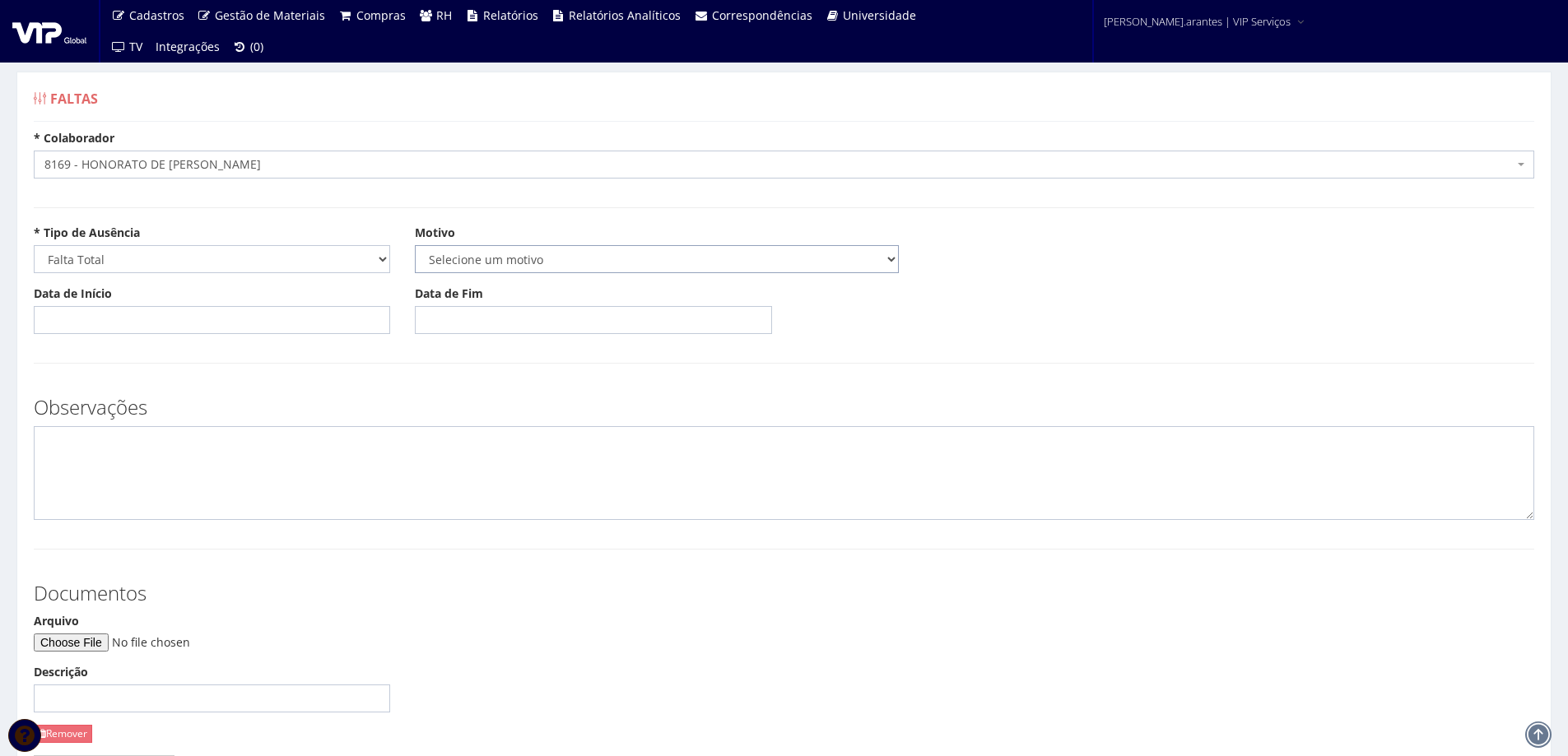
click at [466, 262] on select "Selecione um motivo Acidente Atestado Atraso Declaração Determinação Judicial D…" at bounding box center [656, 259] width 484 height 28
select select "atestado"
click at [414, 245] on select "Selecione um motivo Acidente Atestado Atraso Declaração Determinação Judicial D…" at bounding box center [656, 259] width 484 height 28
click at [199, 312] on input "Data de Início" at bounding box center [211, 320] width 356 height 28
type input "[DATE]"
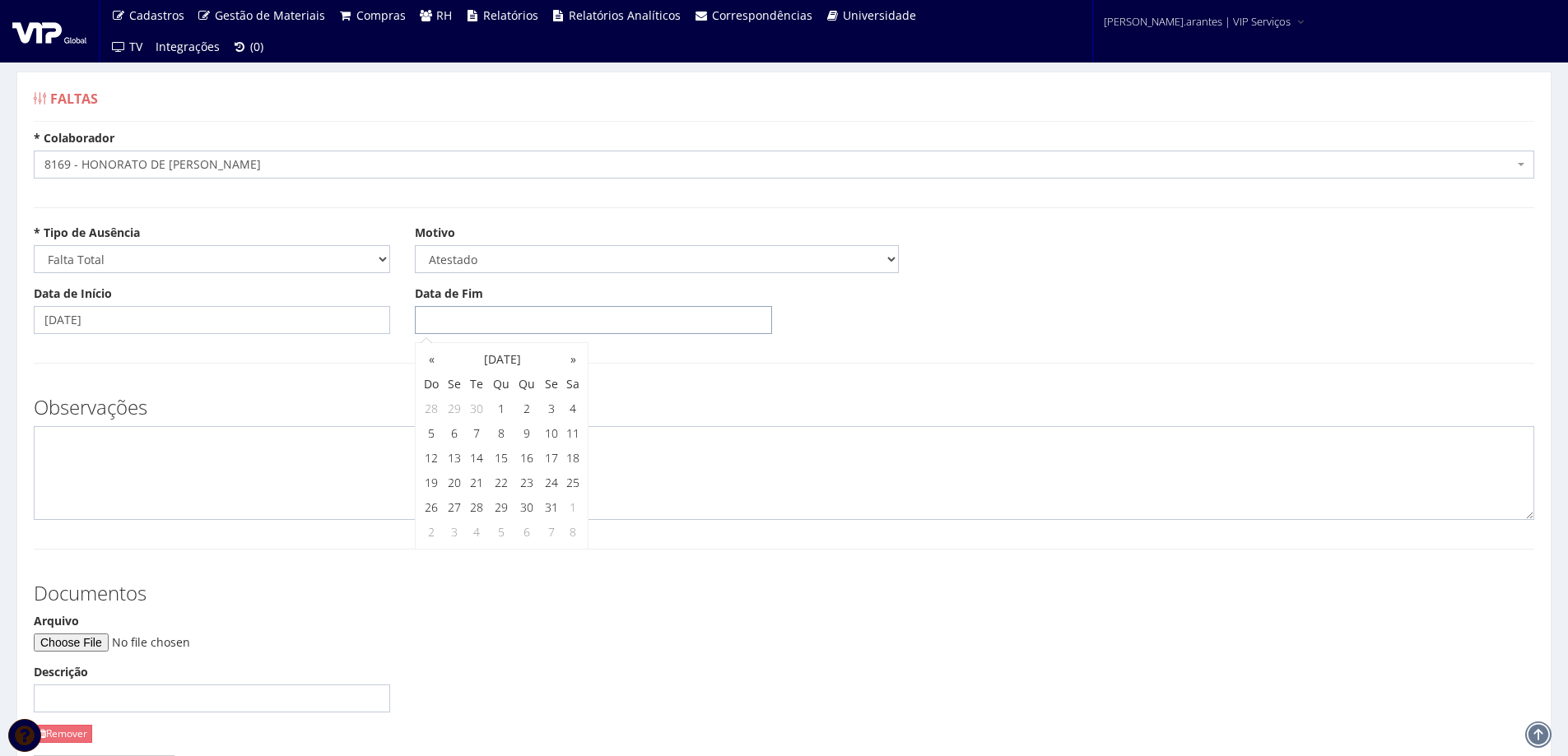
click at [464, 320] on input "Data de Fim" at bounding box center [592, 320] width 356 height 28
type input "[DATE]"
click at [118, 643] on input "Arquivo" at bounding box center [146, 643] width 224 height 18
type input "C:\fakepath\WhatsApp Image [DATE] 06.34.35.jpeg"
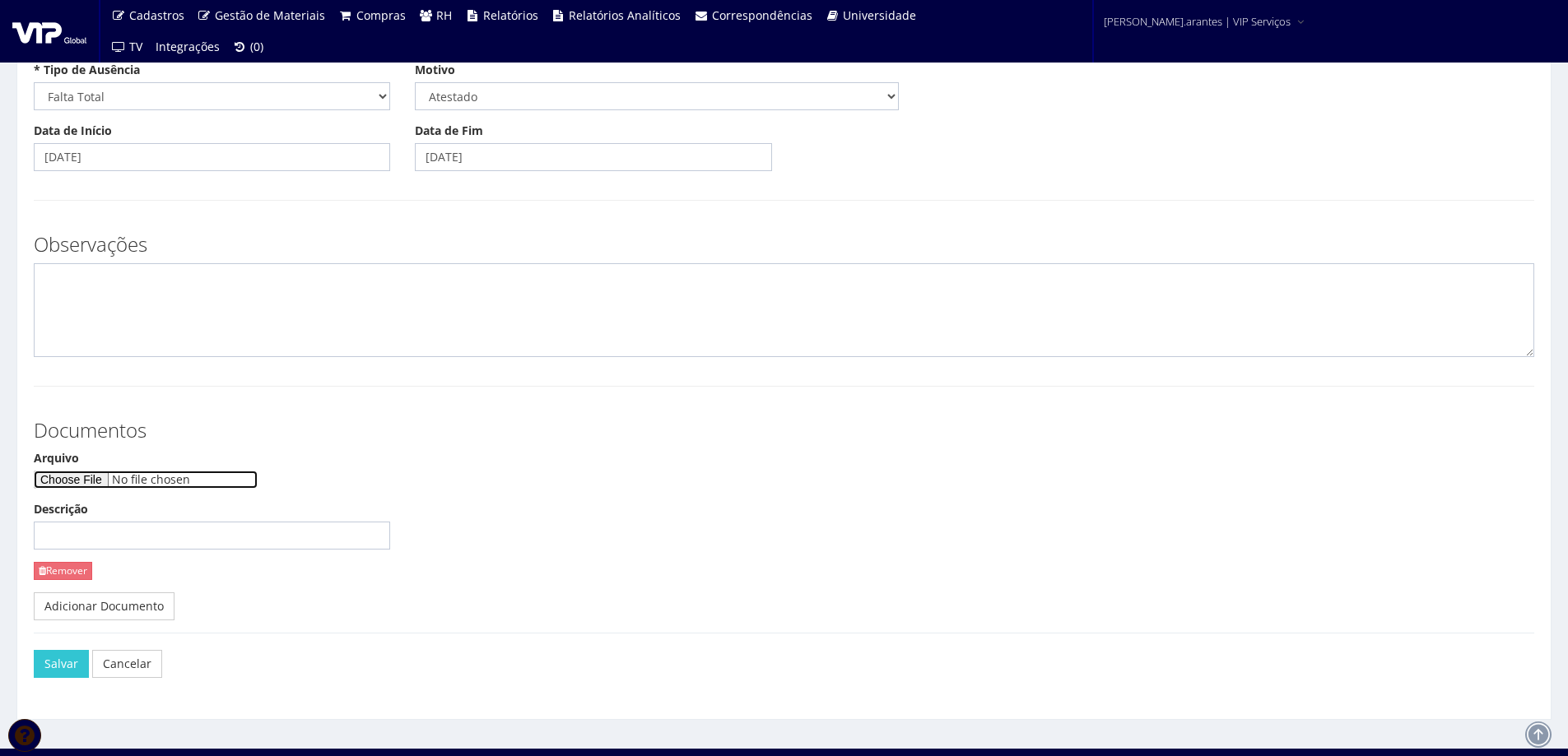
scroll to position [165, 0]
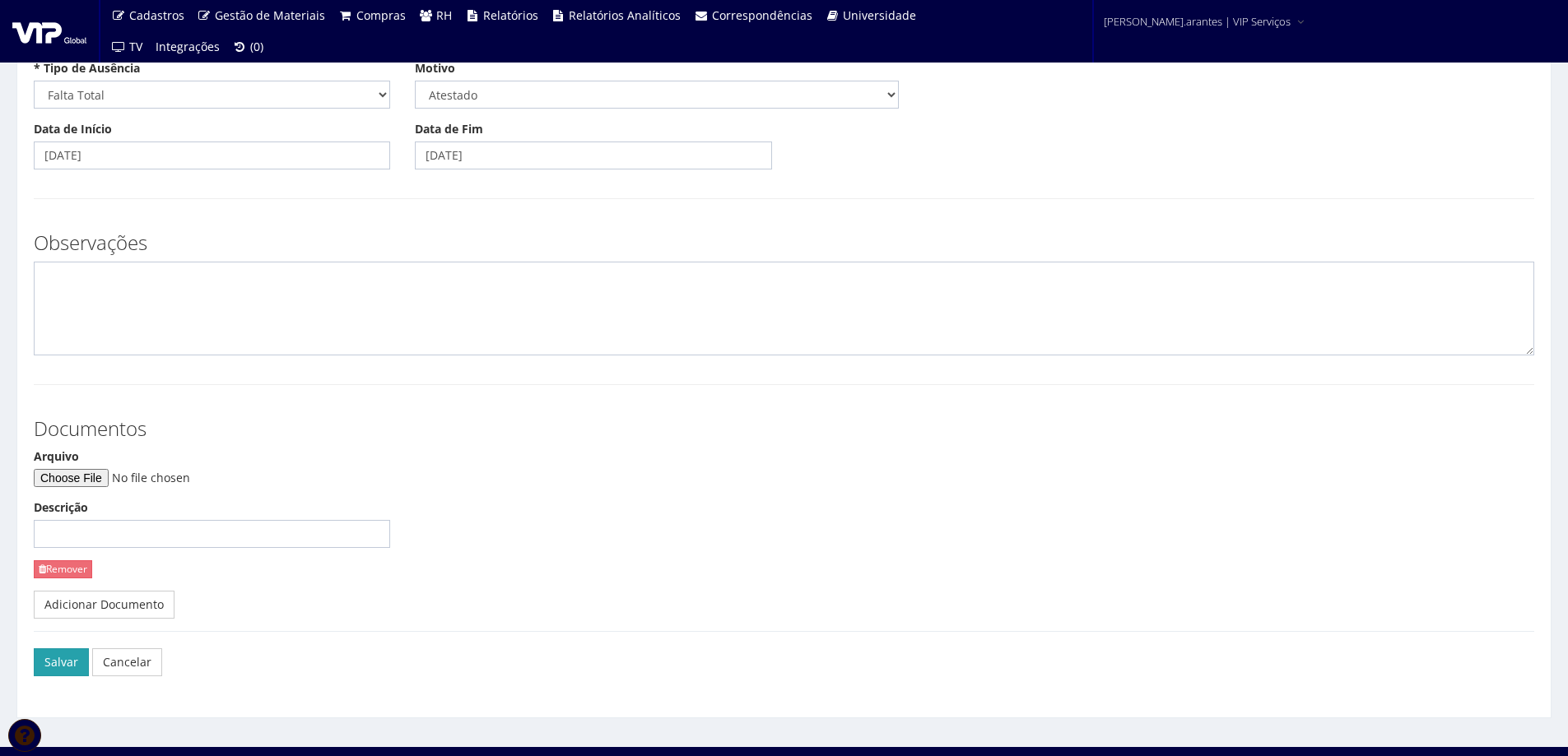
click at [71, 665] on button "Salvar" at bounding box center [61, 662] width 56 height 28
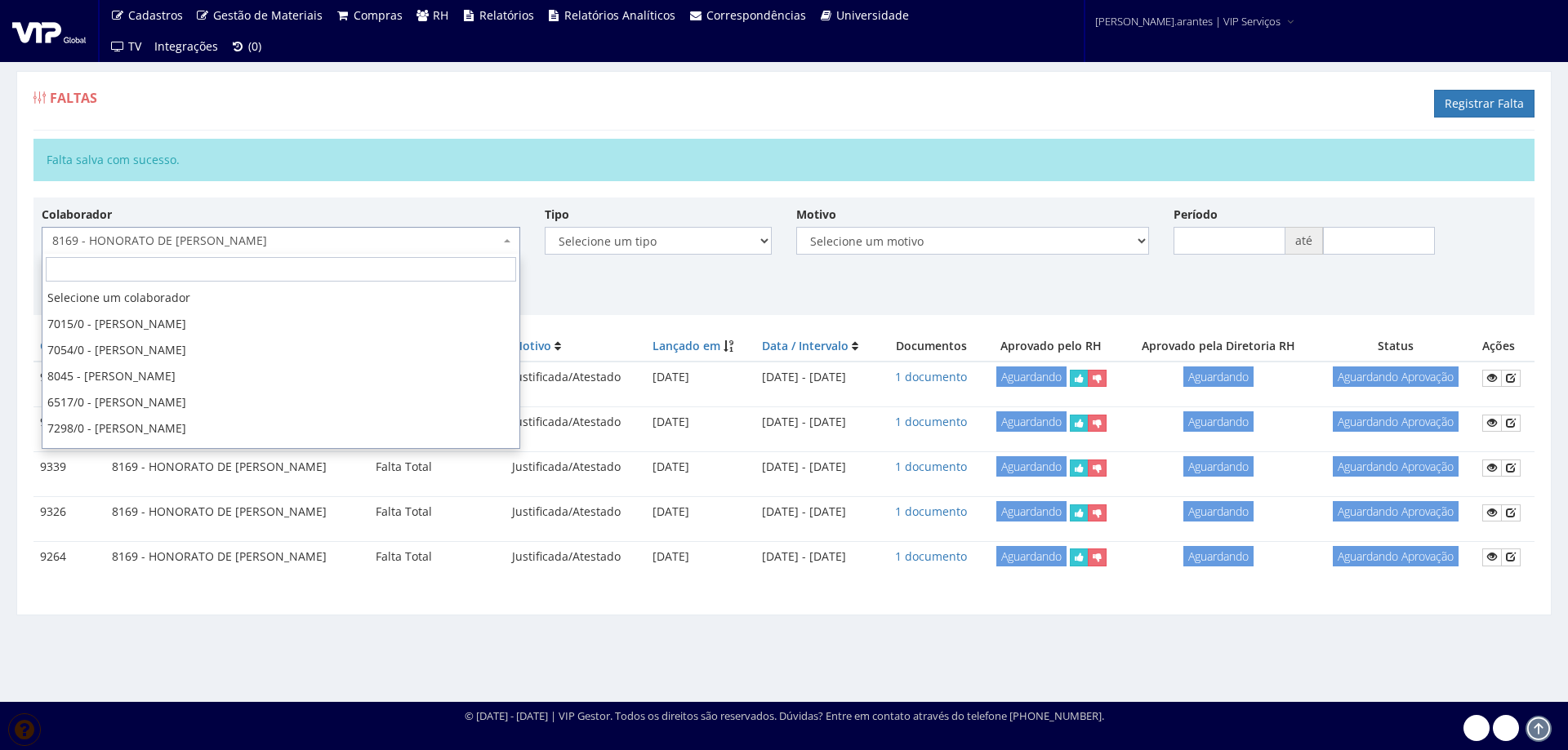
click at [343, 241] on span "8169 - HONORATO DE [PERSON_NAME]" at bounding box center [276, 241] width 447 height 16
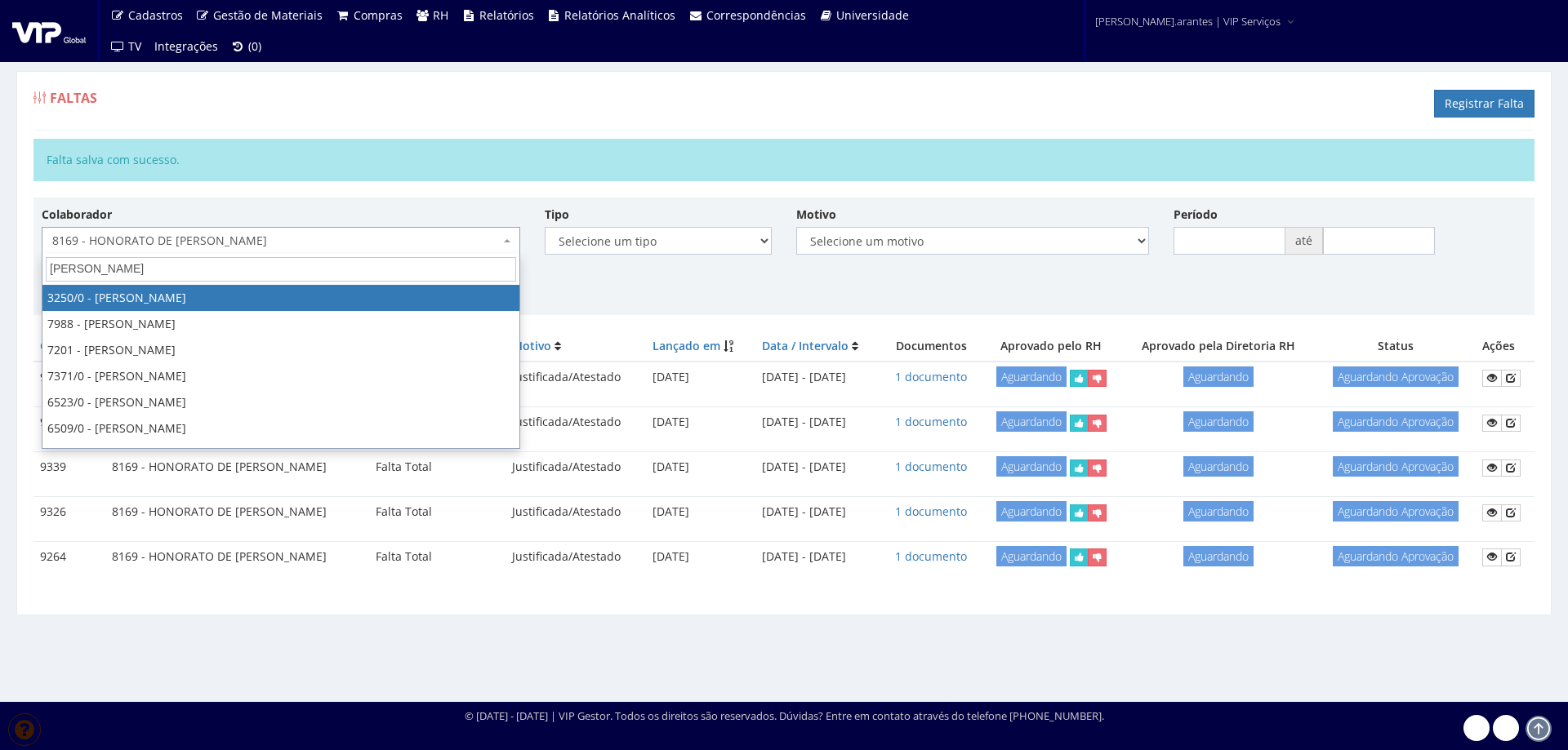
type input "[PERSON_NAME]"
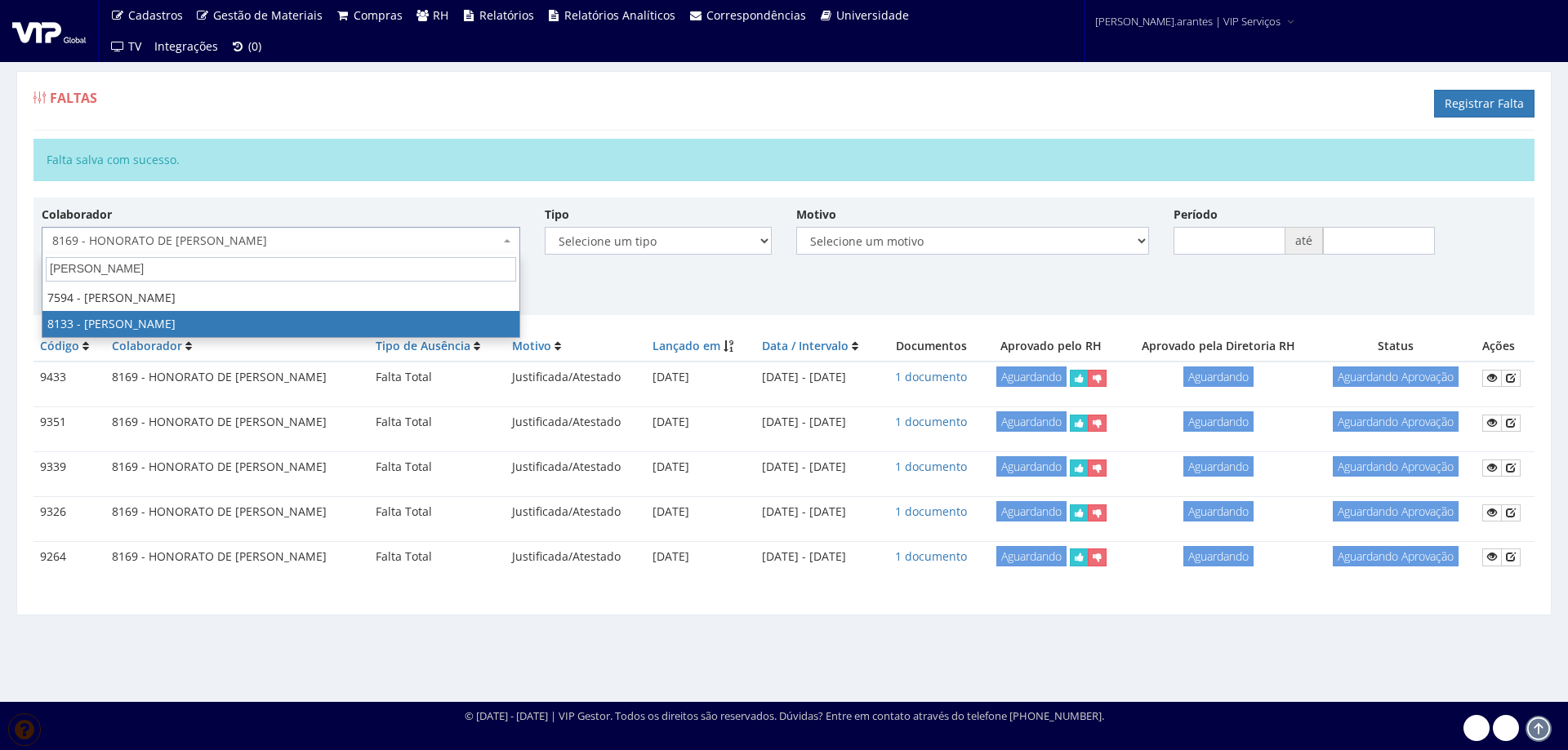
select select "3751"
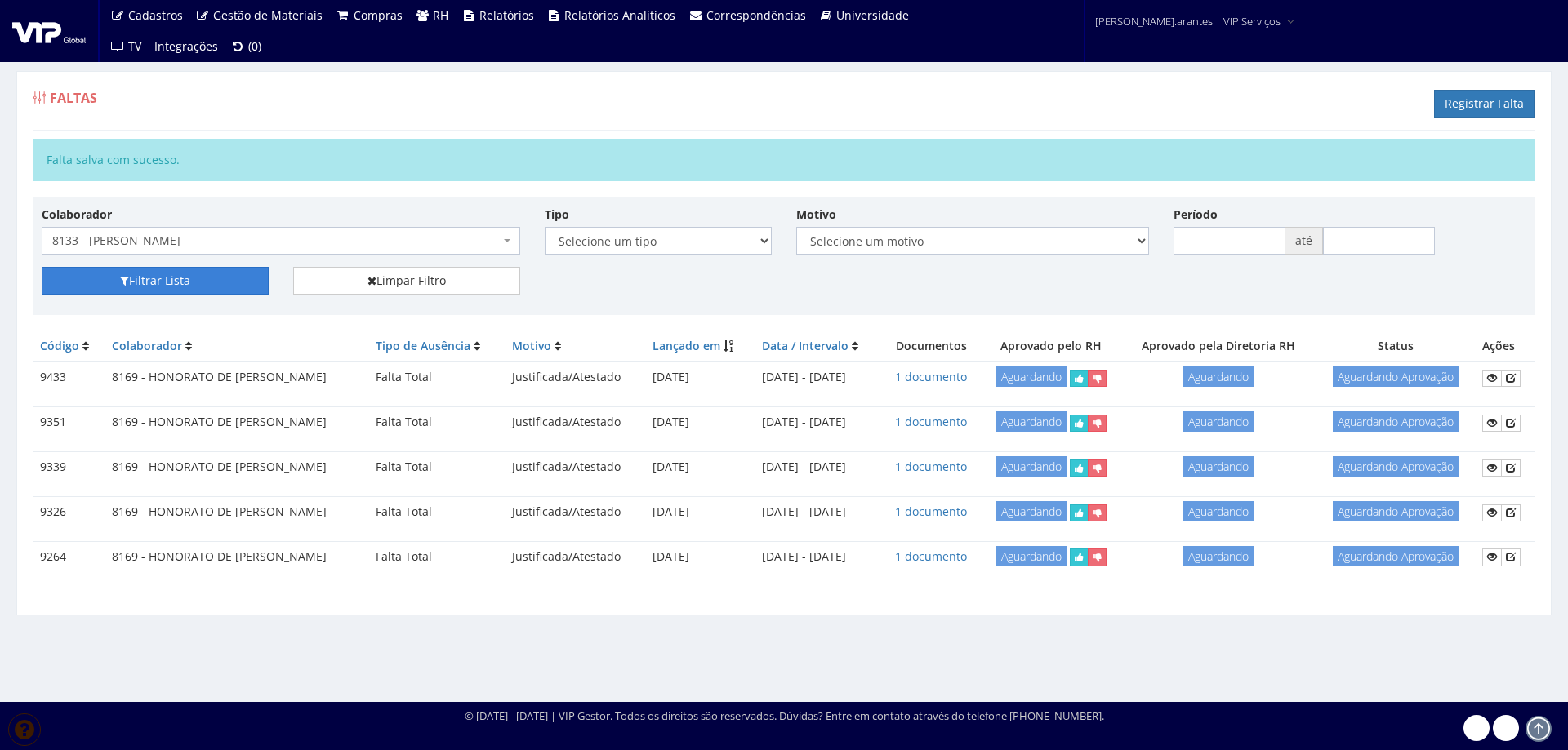
click at [239, 278] on button "Filtrar Lista" at bounding box center [155, 281] width 227 height 28
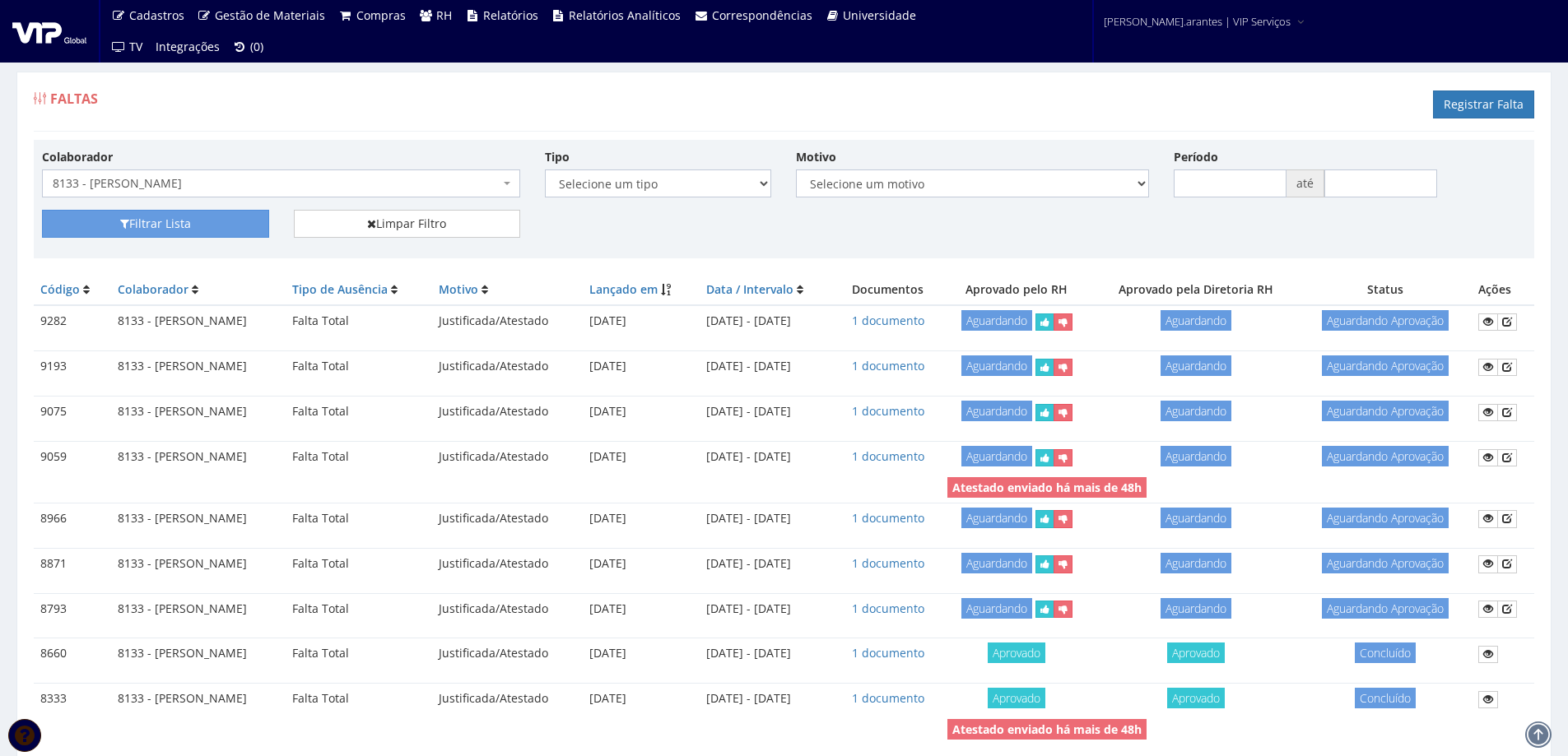
click at [233, 190] on span "8133 - [PERSON_NAME]" at bounding box center [276, 183] width 447 height 16
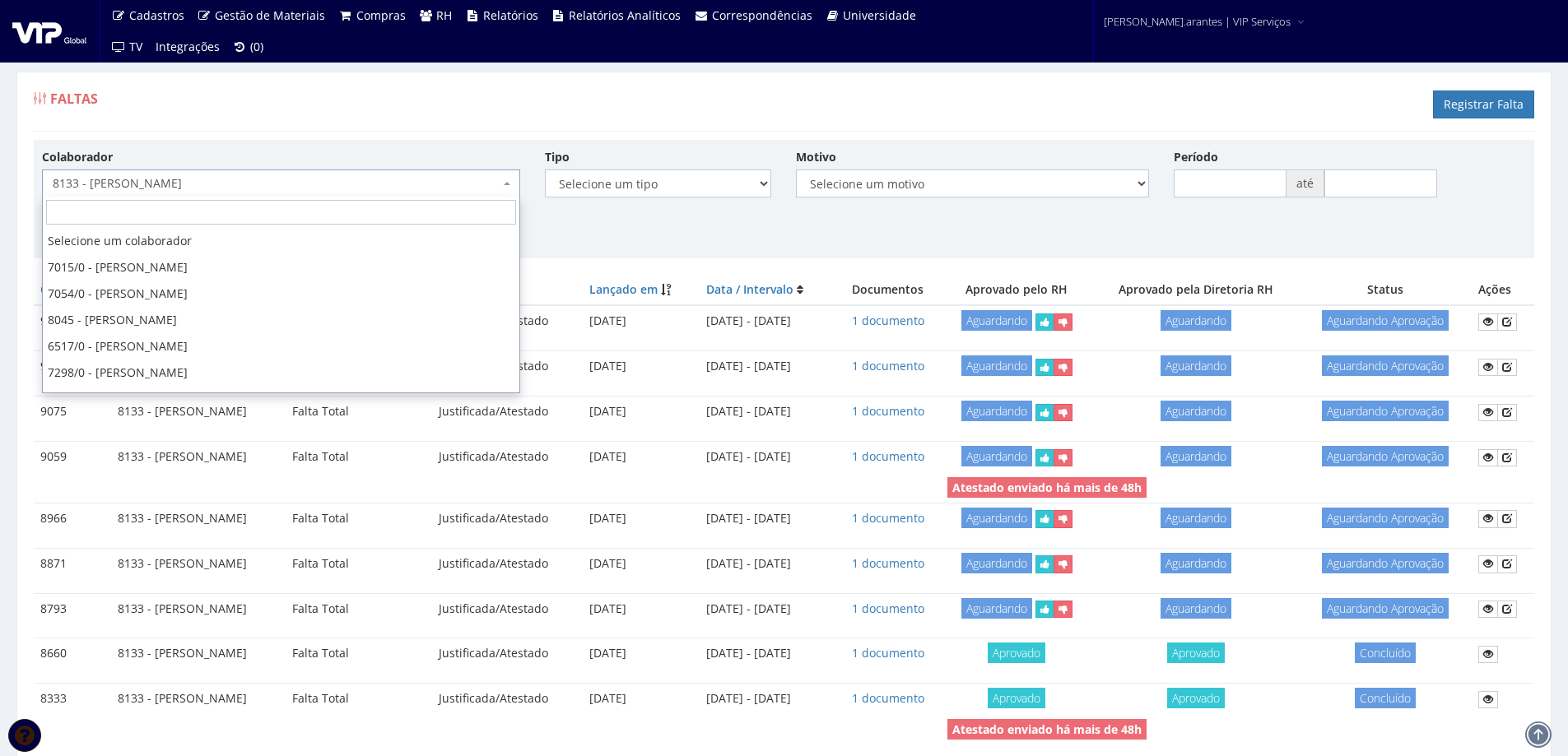
scroll to position [26721, 0]
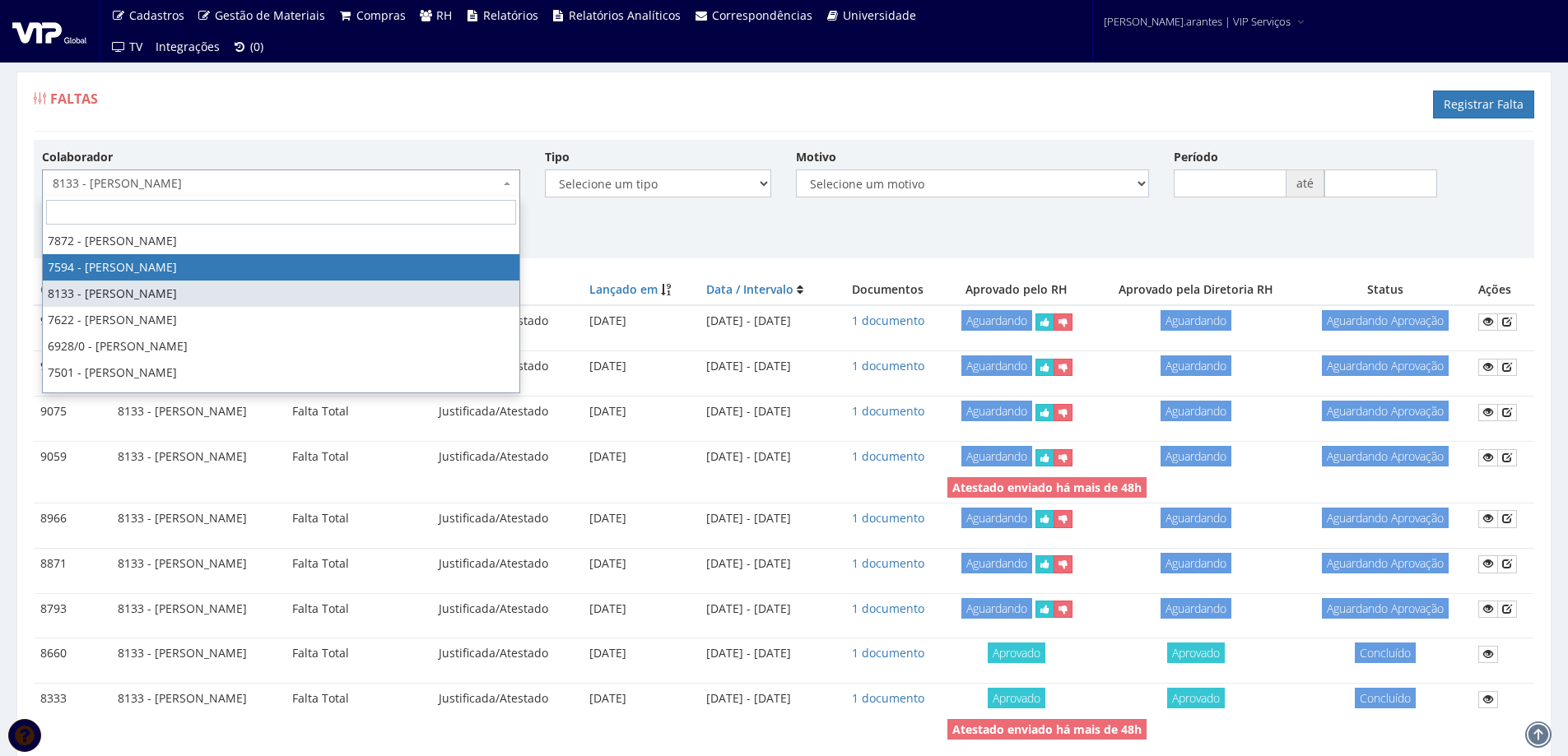
select select "1791"
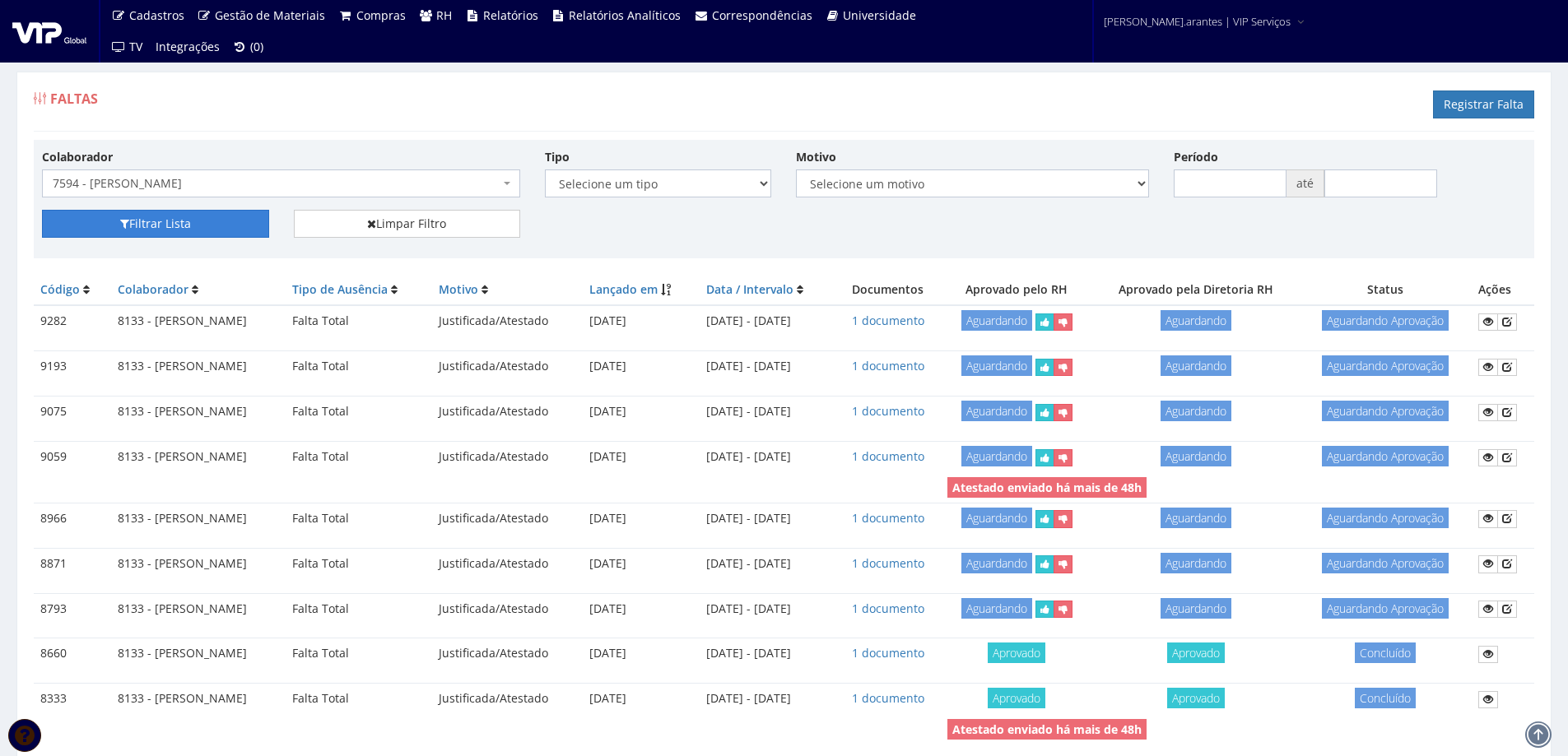
click at [188, 227] on button "Filtrar Lista" at bounding box center [155, 223] width 227 height 28
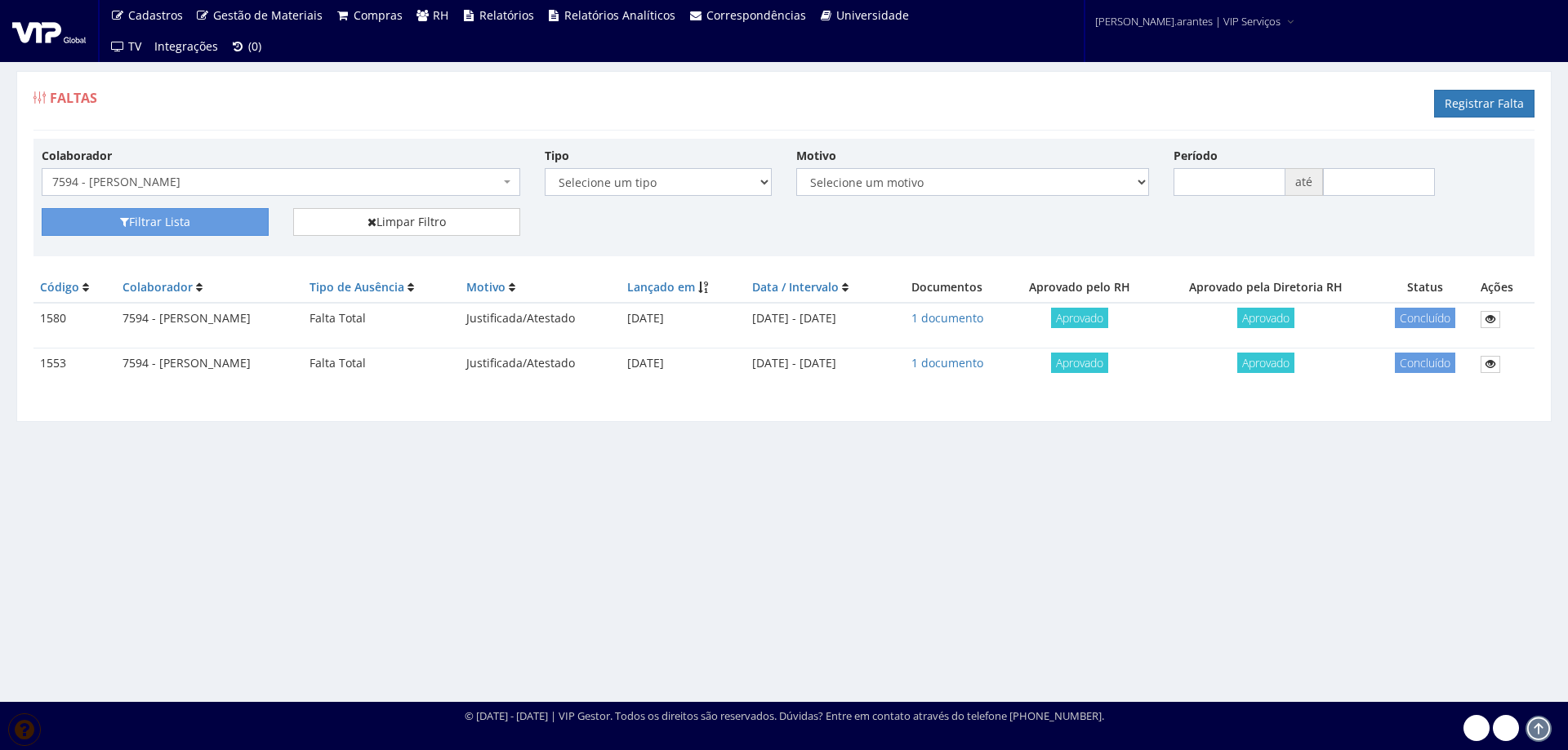
click at [204, 183] on span "7594 - [PERSON_NAME]" at bounding box center [276, 182] width 447 height 16
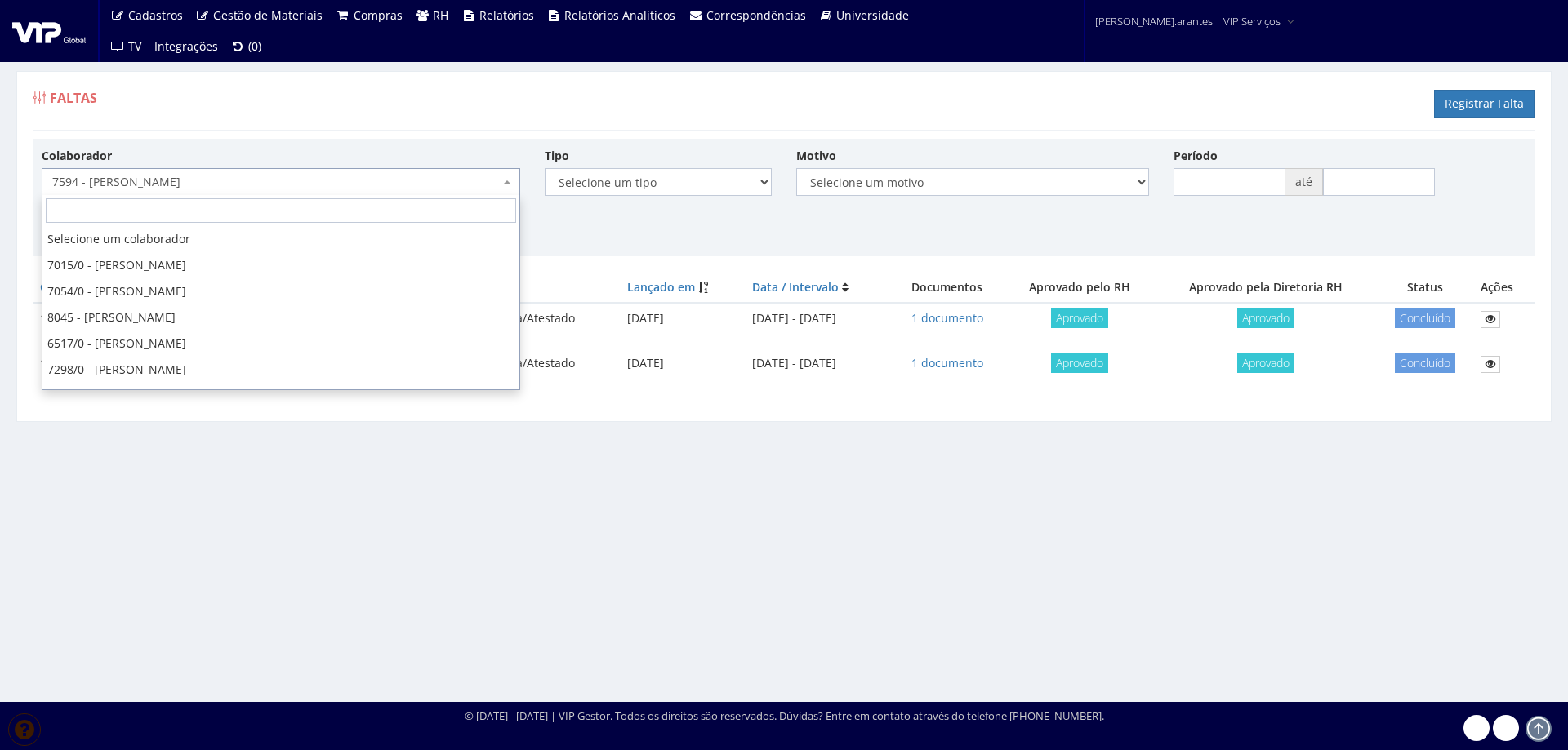
scroll to position [26483, 0]
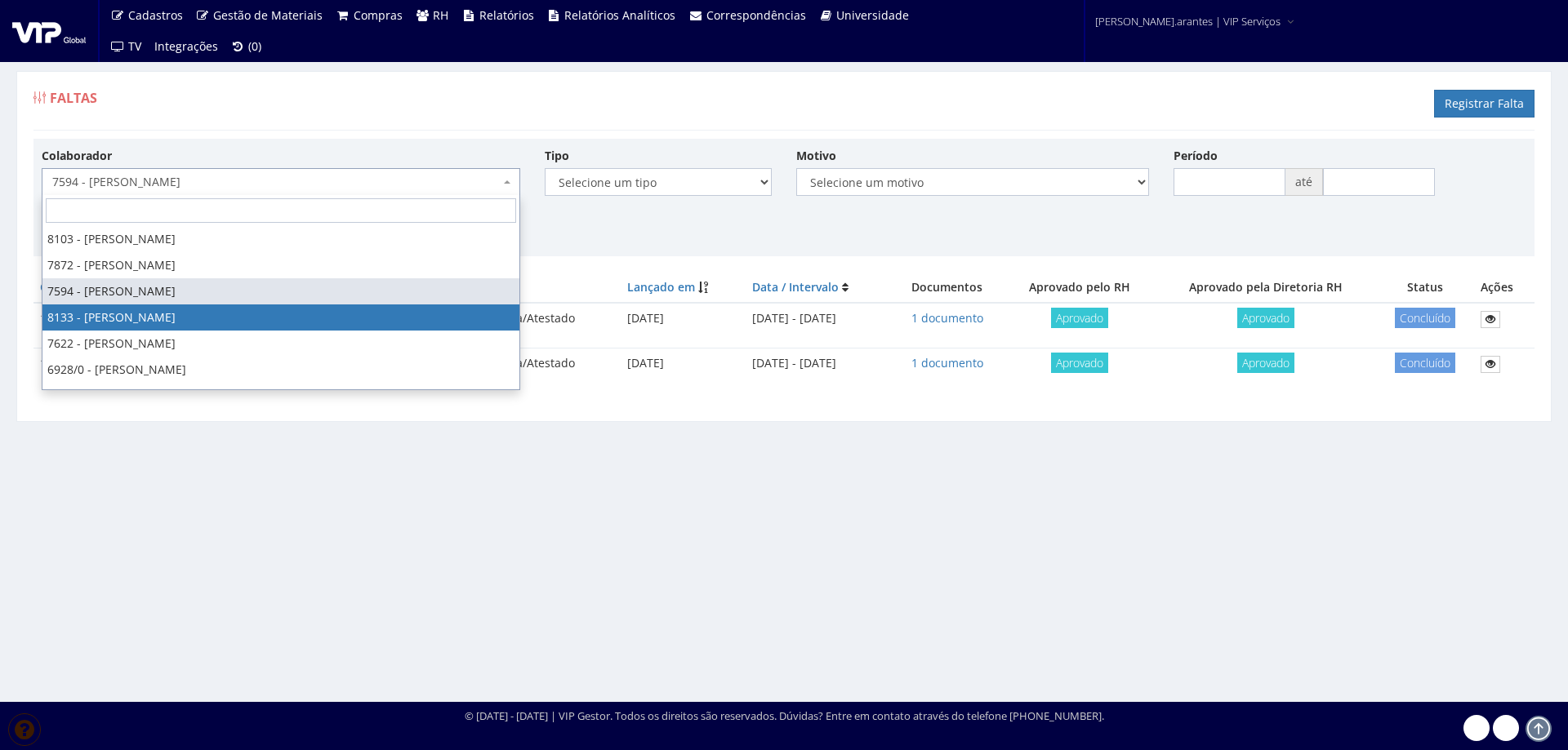
select select "3751"
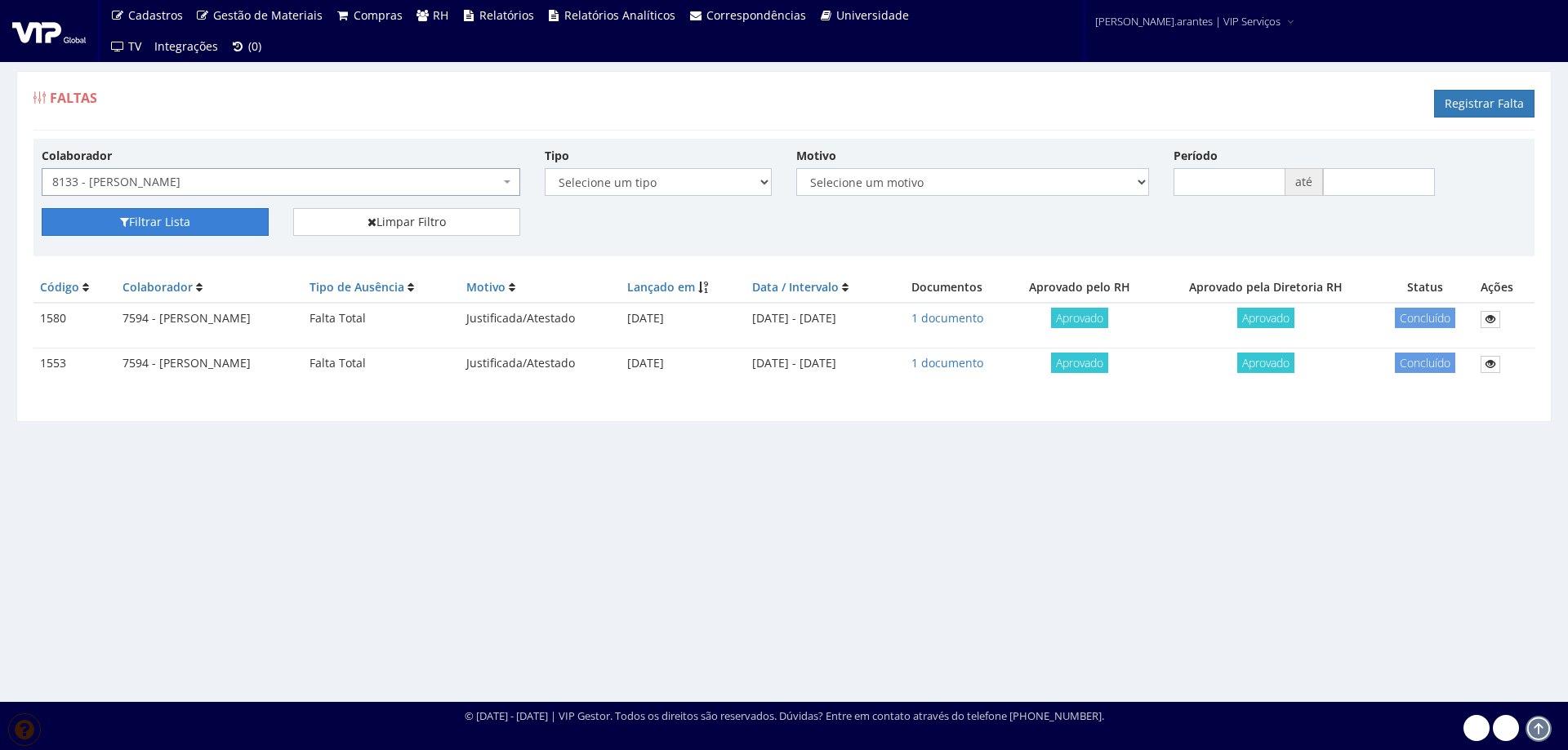
click at [180, 230] on button "Filtrar Lista" at bounding box center [155, 221] width 227 height 28
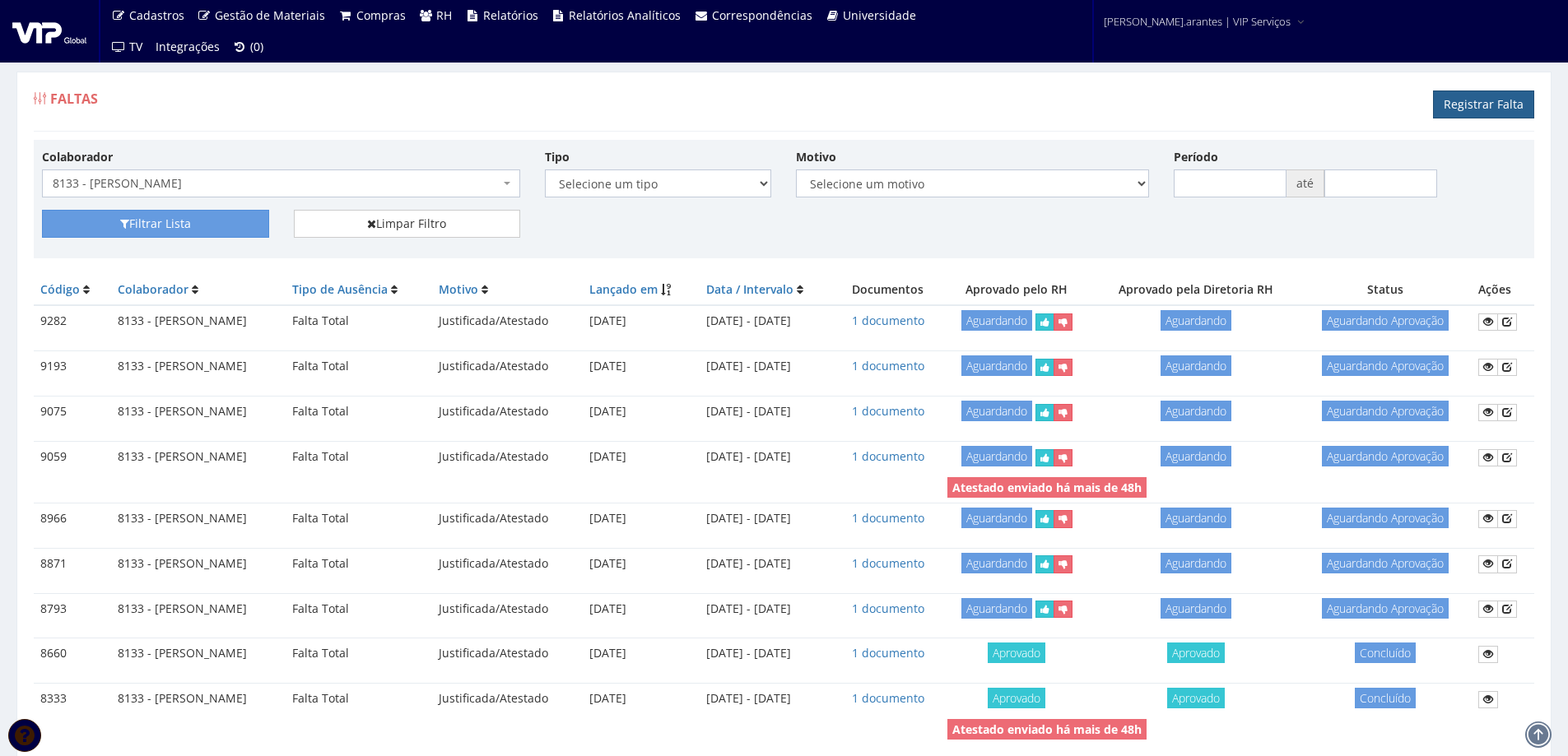
click at [1501, 102] on link "Registrar Falta" at bounding box center [1482, 104] width 101 height 28
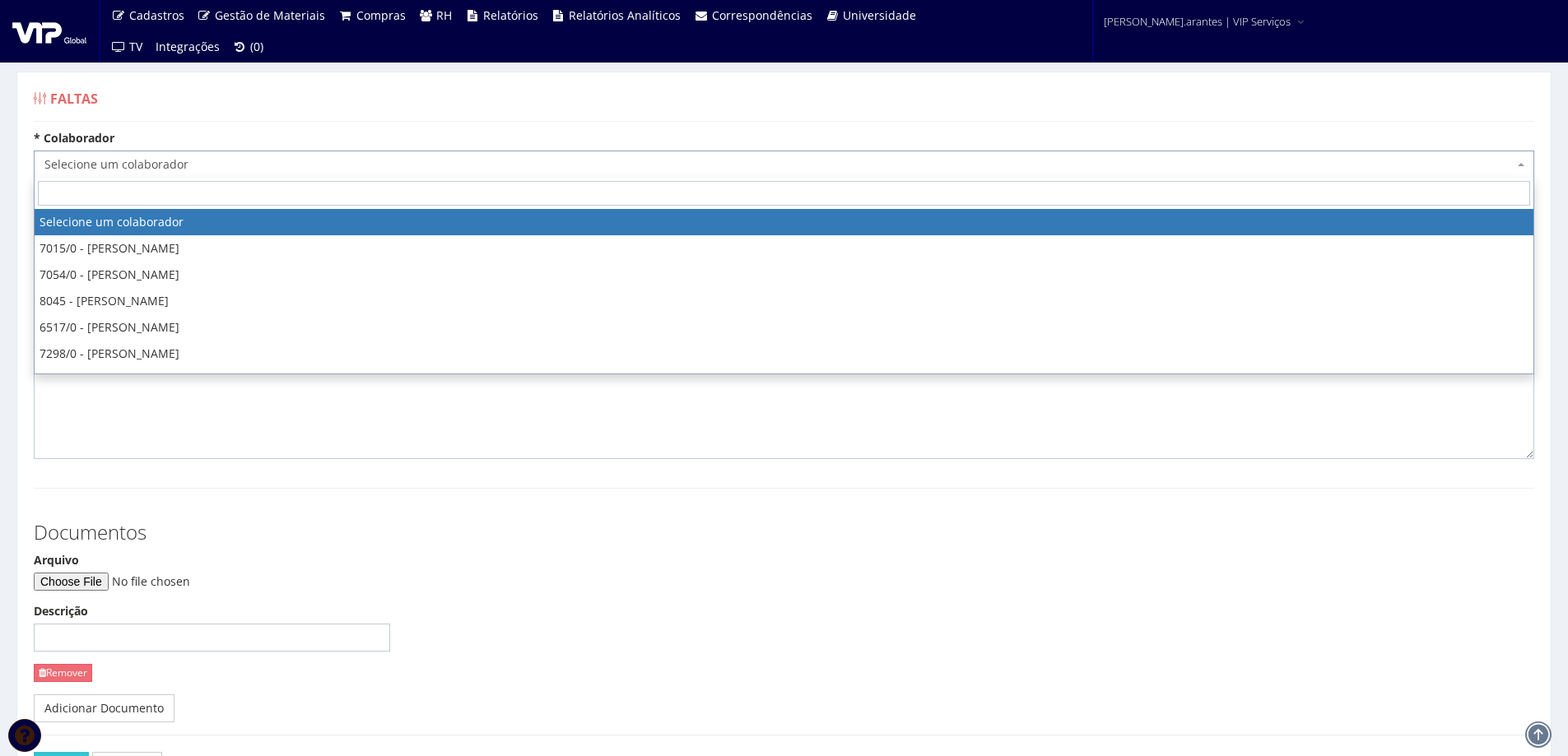
click at [718, 168] on span "Selecione um colaborador" at bounding box center [779, 165] width 1469 height 16
type input "8133"
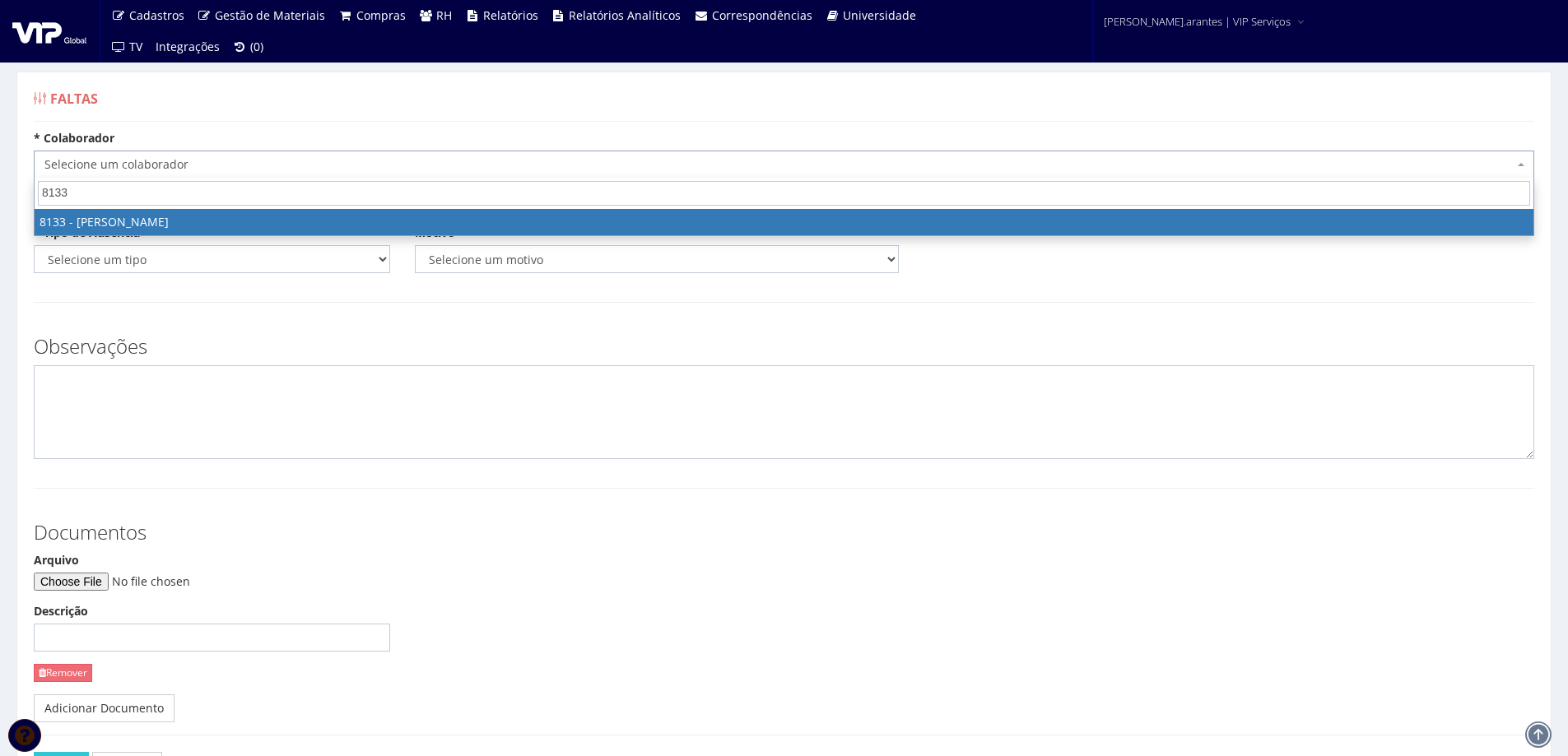
select select "3751"
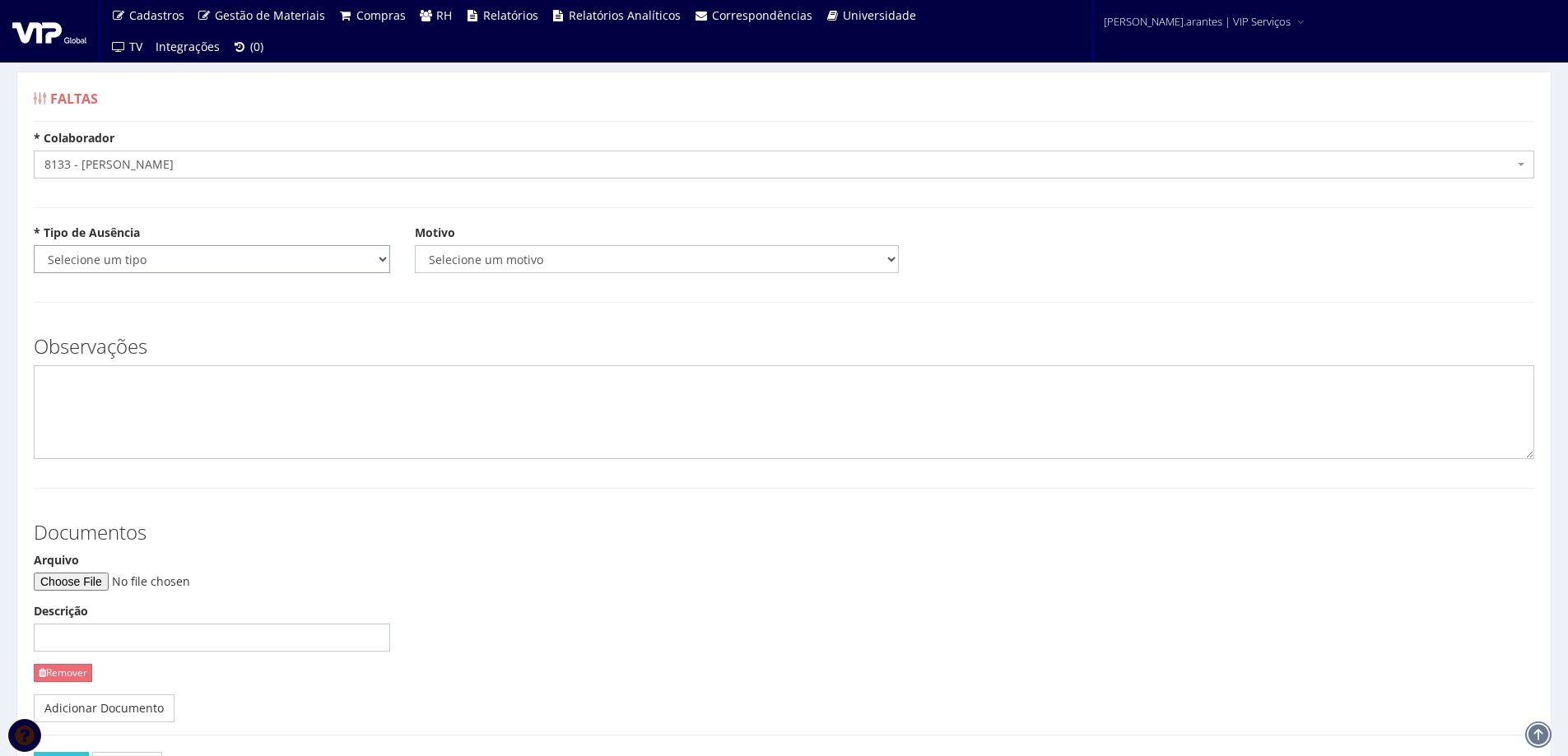
click at [123, 253] on select "Selecione um tipo Falta Total Falta Parcial Afastamento Férias" at bounding box center [211, 259] width 356 height 28
select select "total"
click at [34, 245] on select "Selecione um tipo Falta Total Falta Parcial Afastamento Férias" at bounding box center [211, 259] width 356 height 28
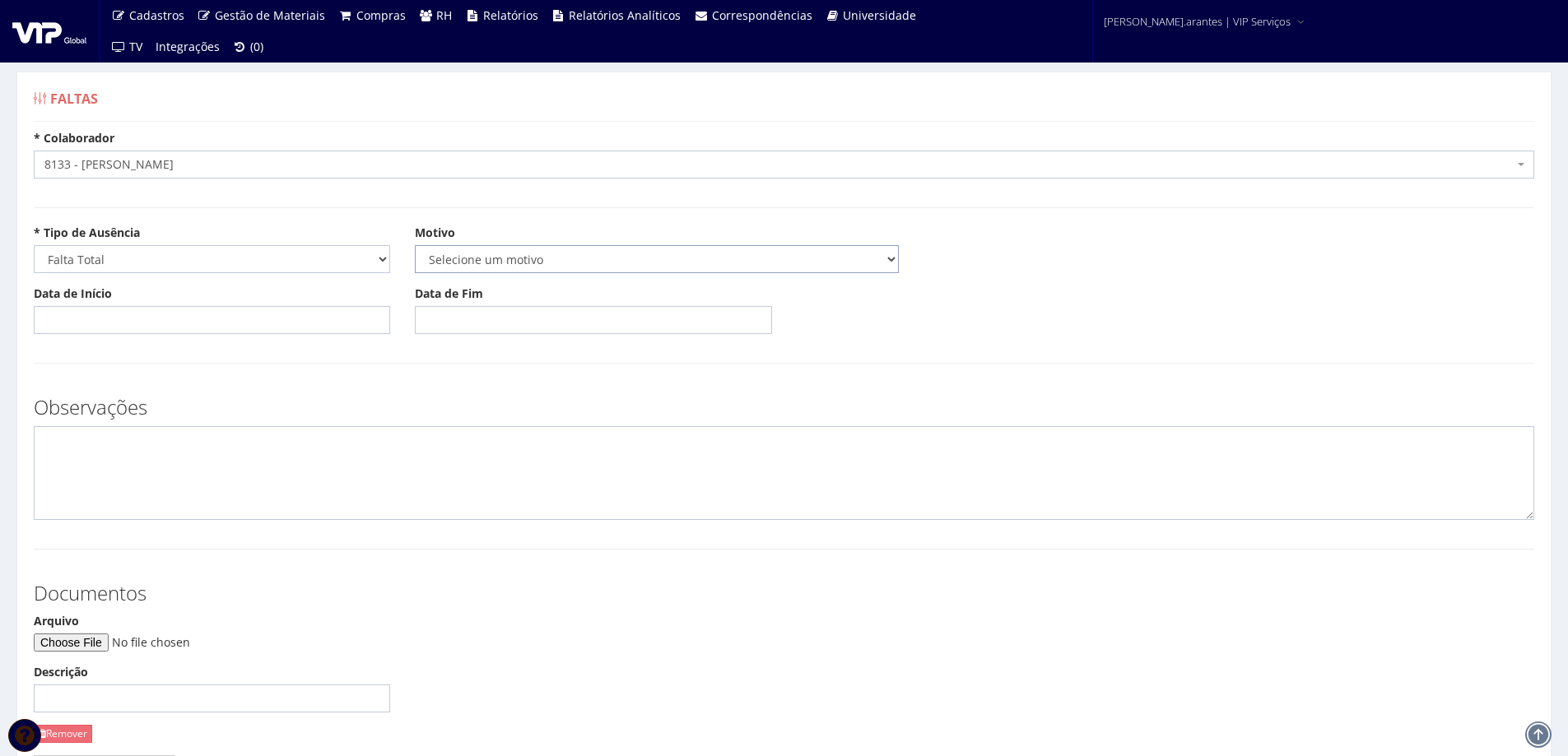
click at [481, 268] on select "Selecione um motivo Acidente Atestado Atraso Declaração Determinação Judicial D…" at bounding box center [656, 259] width 484 height 28
select select "atestado"
click at [414, 245] on select "Selecione um motivo Acidente Atestado Atraso Declaração Determinação Judicial D…" at bounding box center [656, 259] width 484 height 28
click at [167, 327] on input "Data de Início" at bounding box center [211, 320] width 356 height 28
type input "30/09/2025"
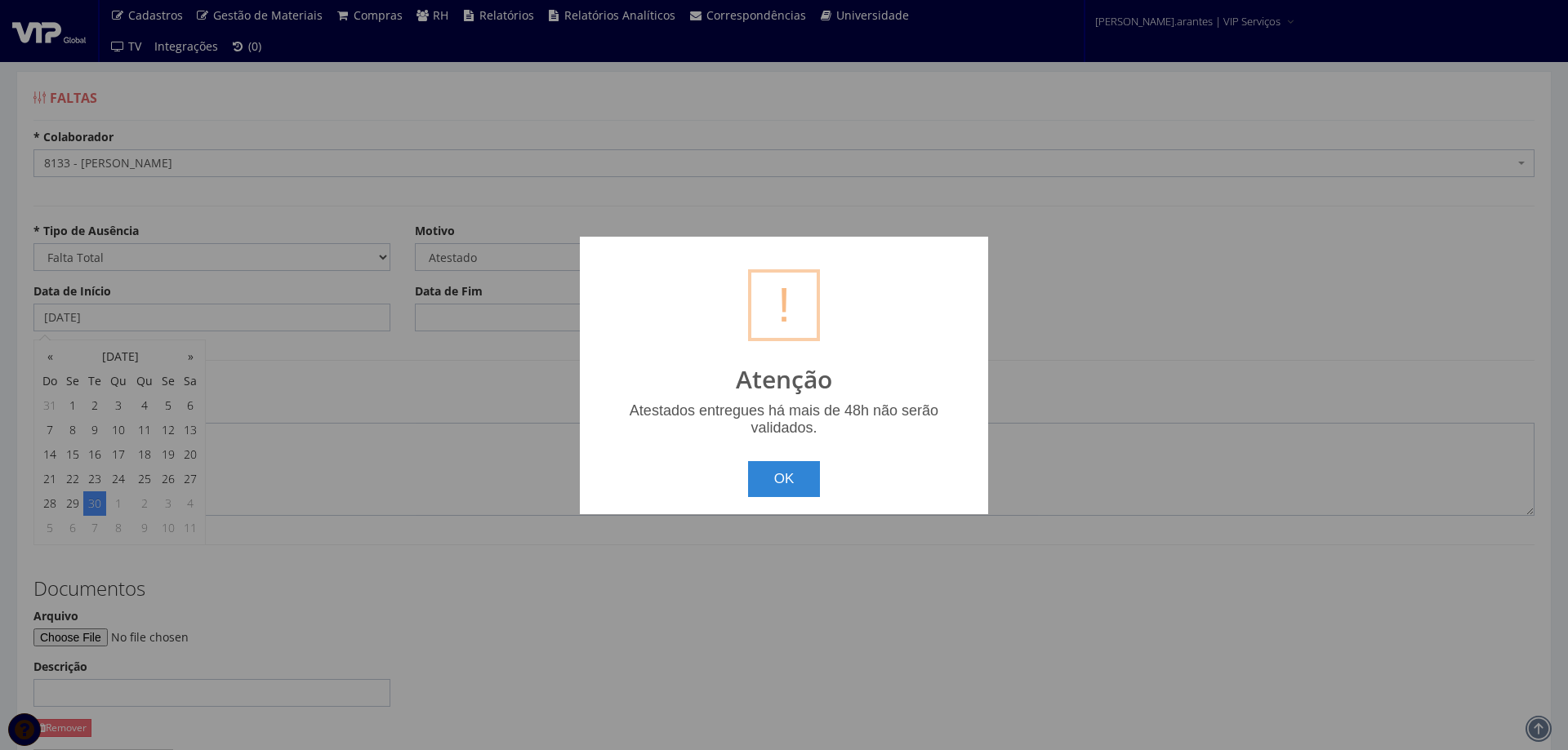
click at [748, 462] on button "OK" at bounding box center [784, 480] width 72 height 36
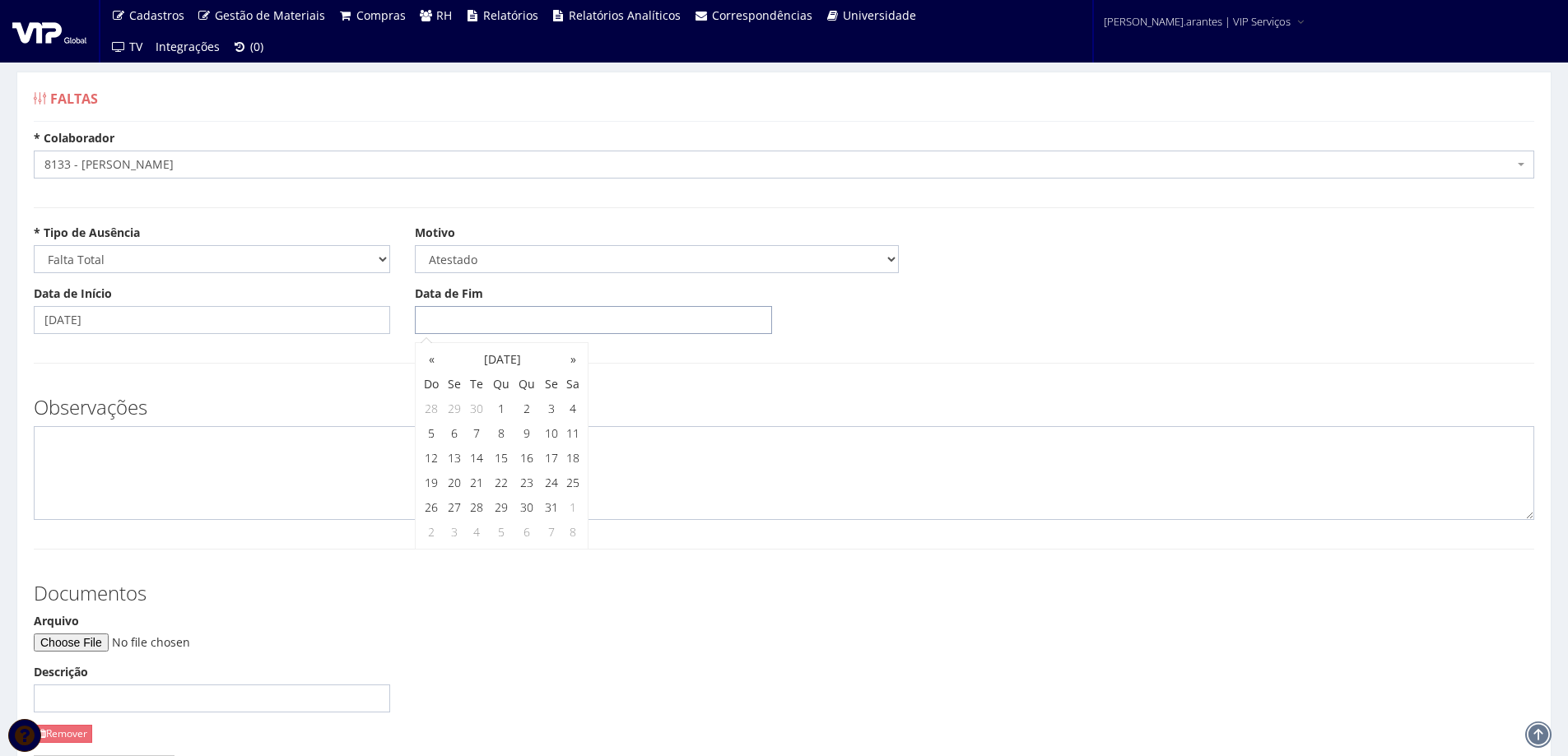
click at [468, 312] on input "Data de Fim" at bounding box center [592, 320] width 356 height 28
type input "30/09/2025"
click at [299, 376] on form "* Colaborador Selecione um colaborador 7015/0 - ADEILTON LUIZ NETO 7054/0 - ADE…" at bounding box center [783, 500] width 1500 height 740
click at [110, 640] on input "Arquivo" at bounding box center [146, 643] width 224 height 18
type input "C:\fakepath\WhatsApp Image 2025-10-01 at 14.00.26.jpeg"
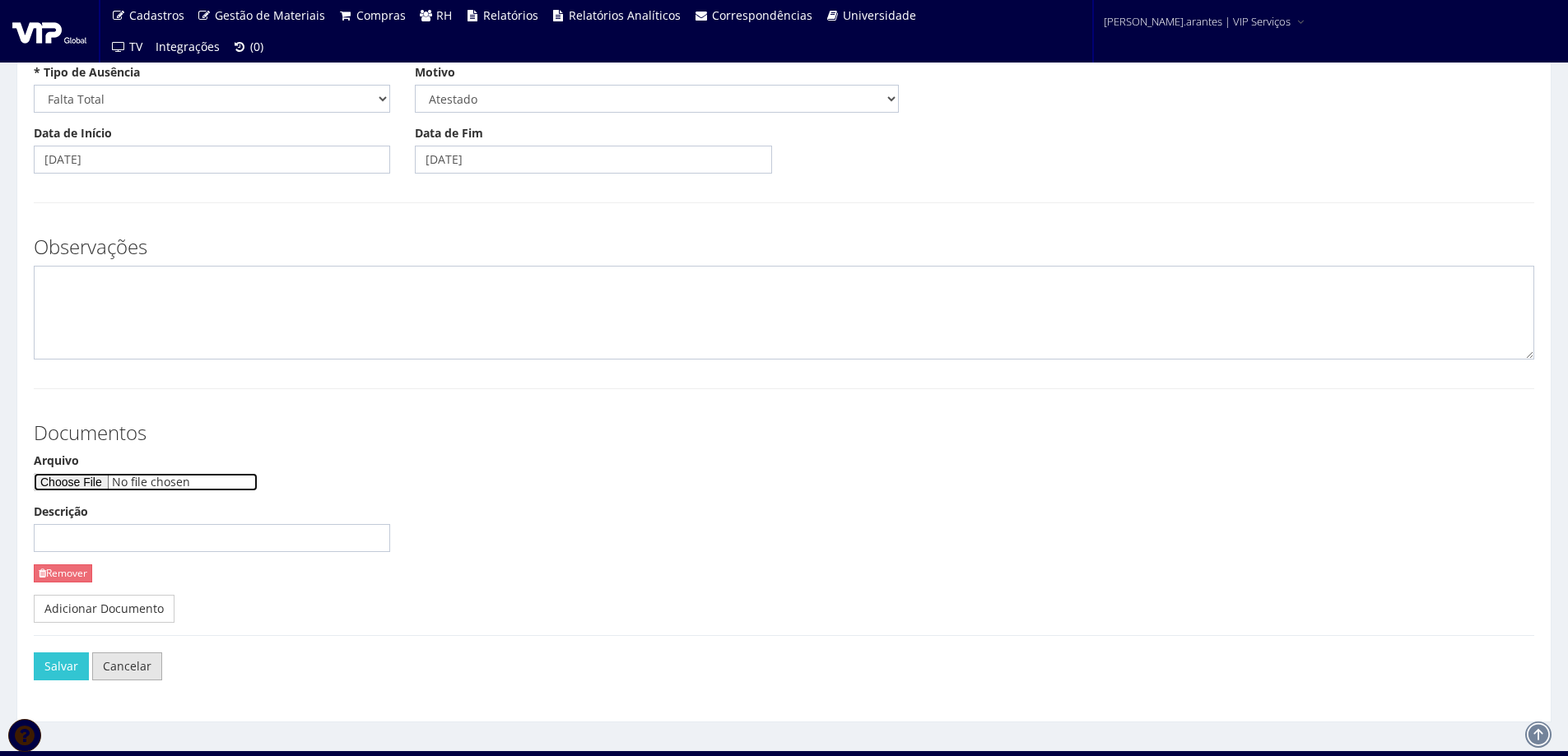
scroll to position [165, 0]
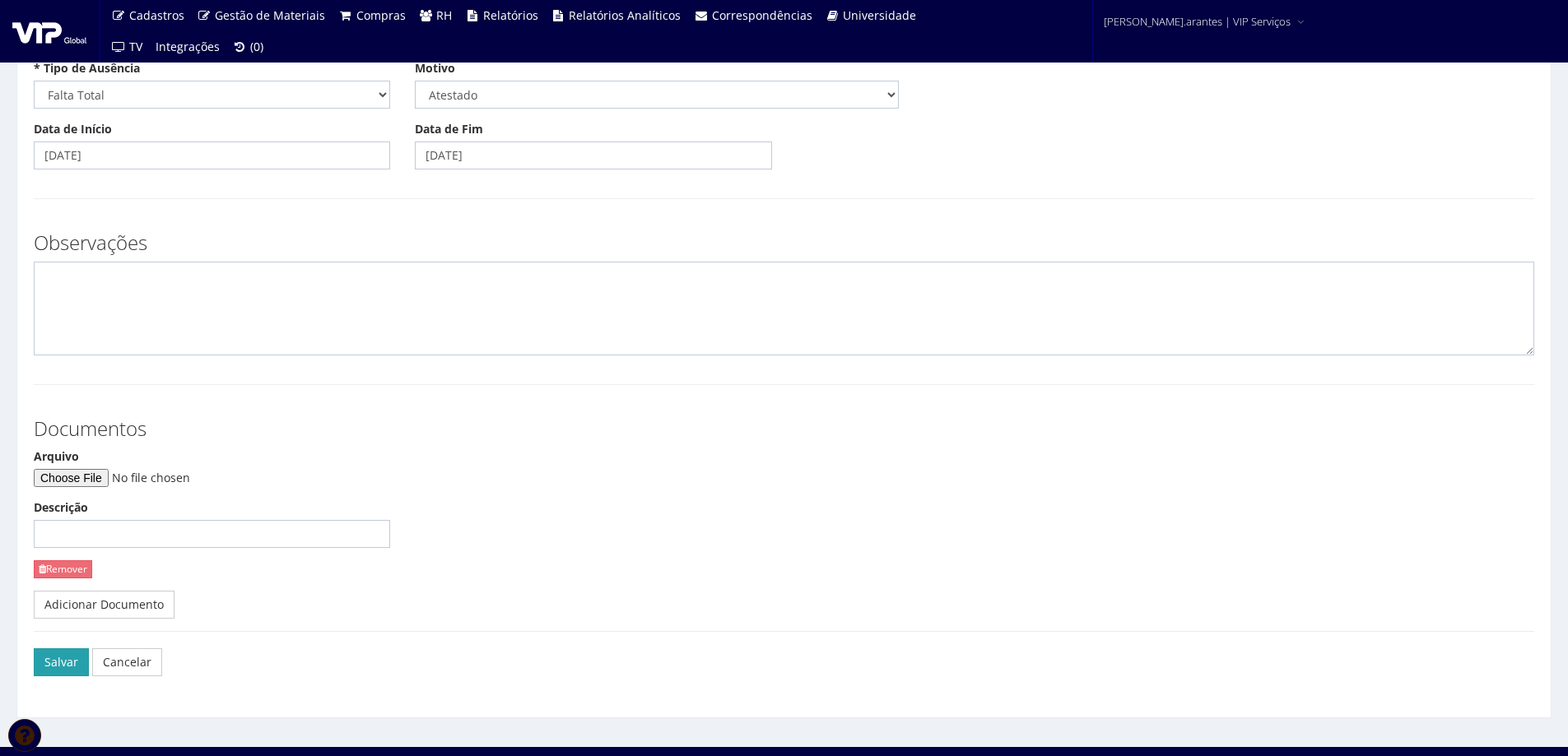
click at [72, 664] on button "Salvar" at bounding box center [61, 662] width 56 height 28
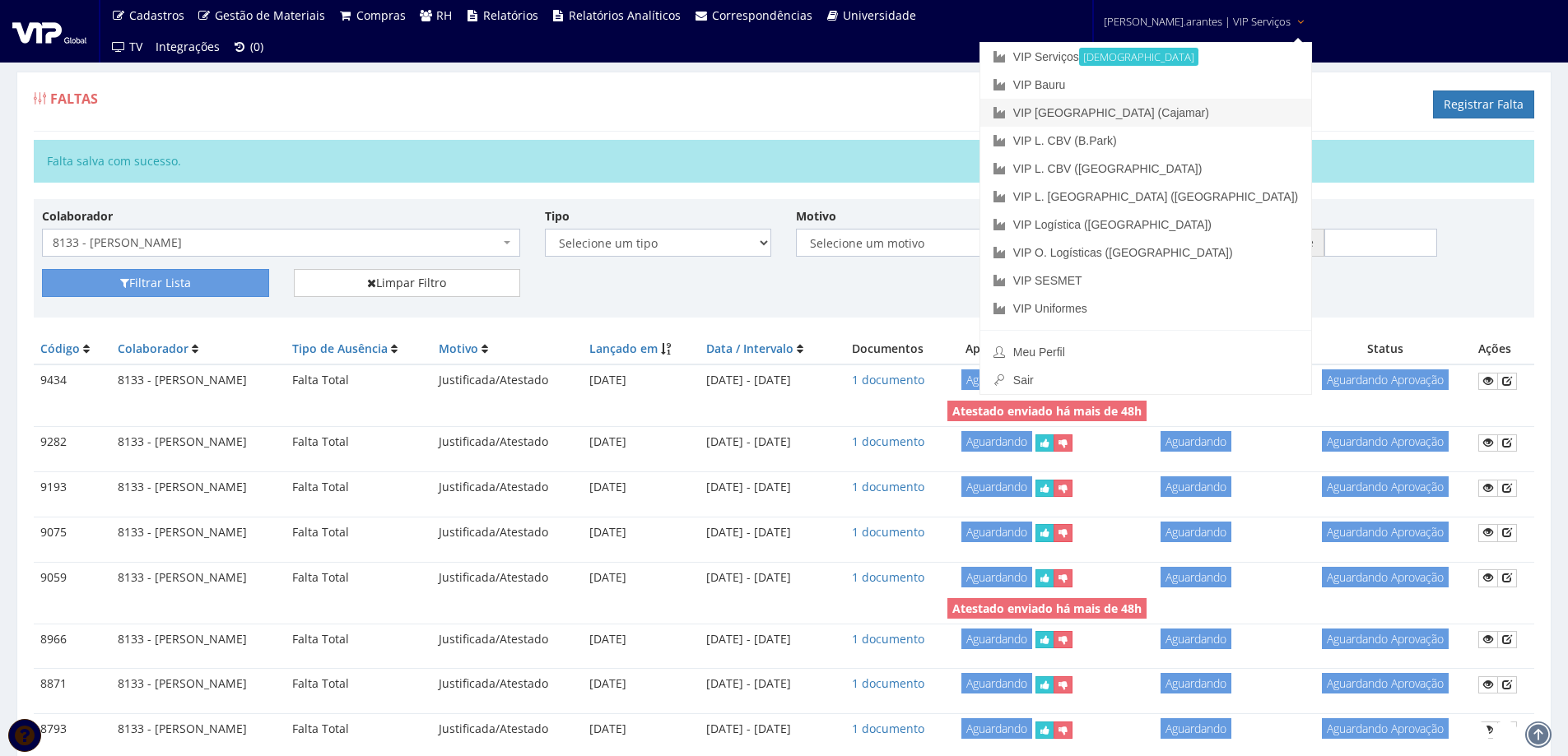
click at [1121, 105] on link "VIP [GEOGRAPHIC_DATA] (Cajamar)" at bounding box center [1145, 112] width 331 height 28
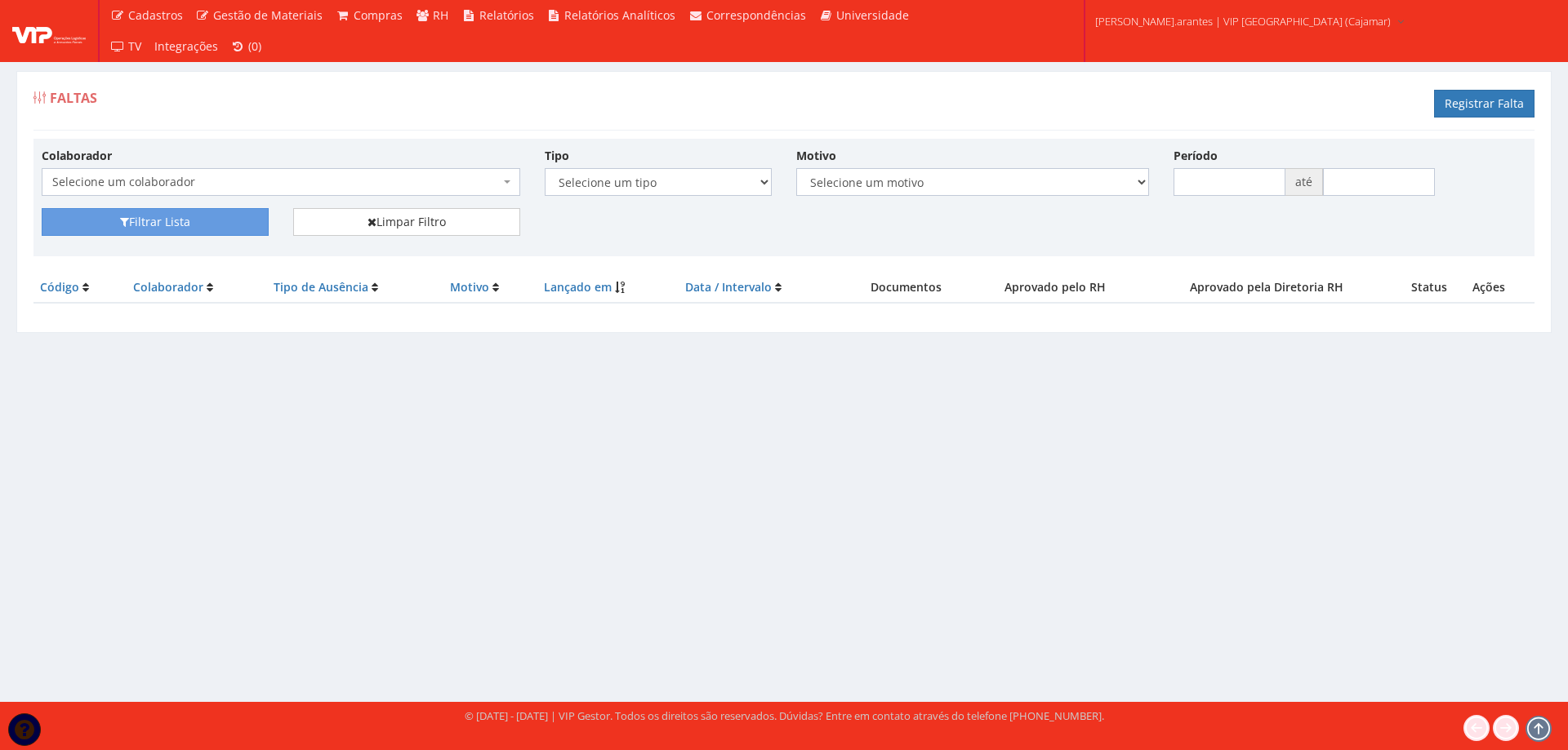
click at [182, 176] on span "Selecione um colaborador" at bounding box center [276, 182] width 447 height 16
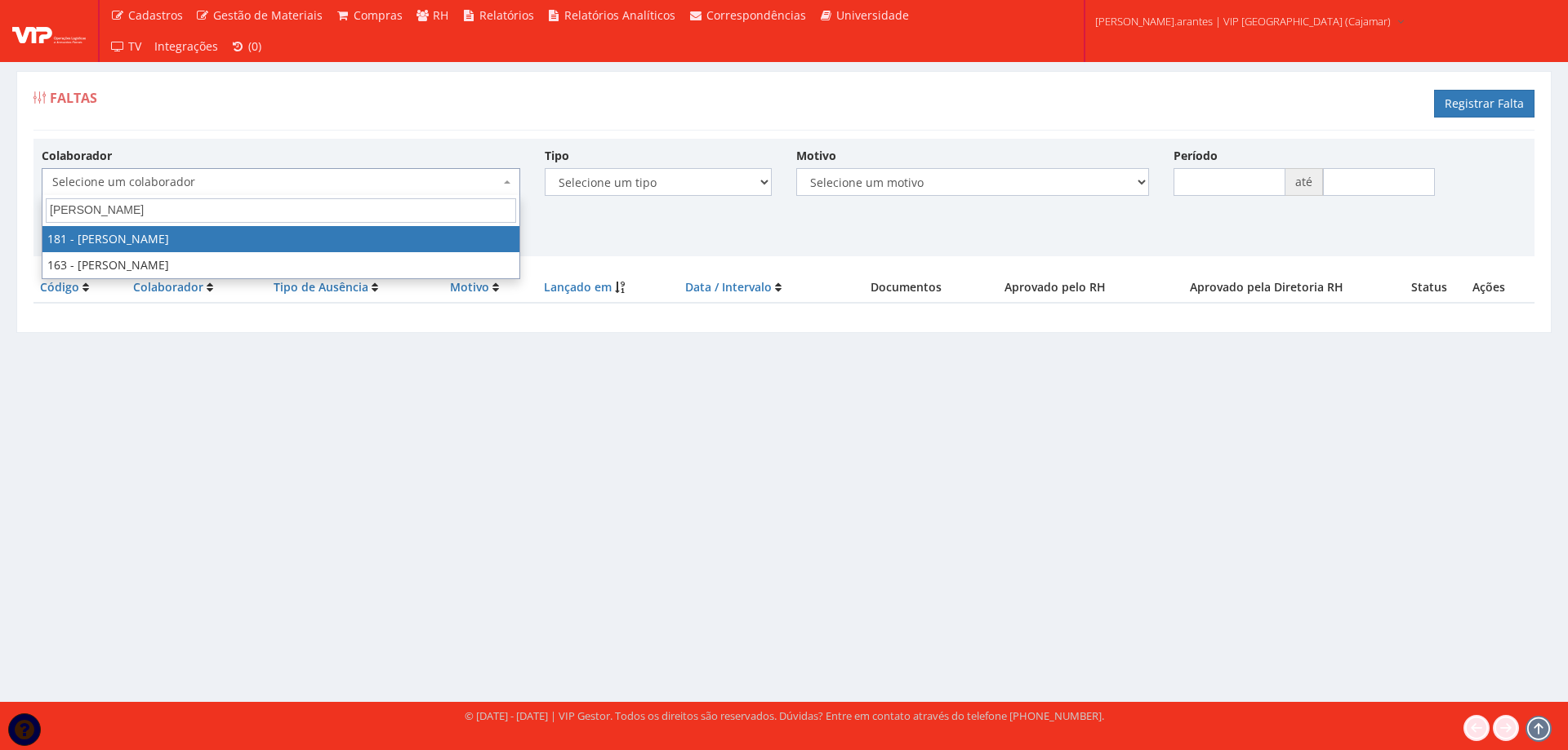
type input "[PERSON_NAME]"
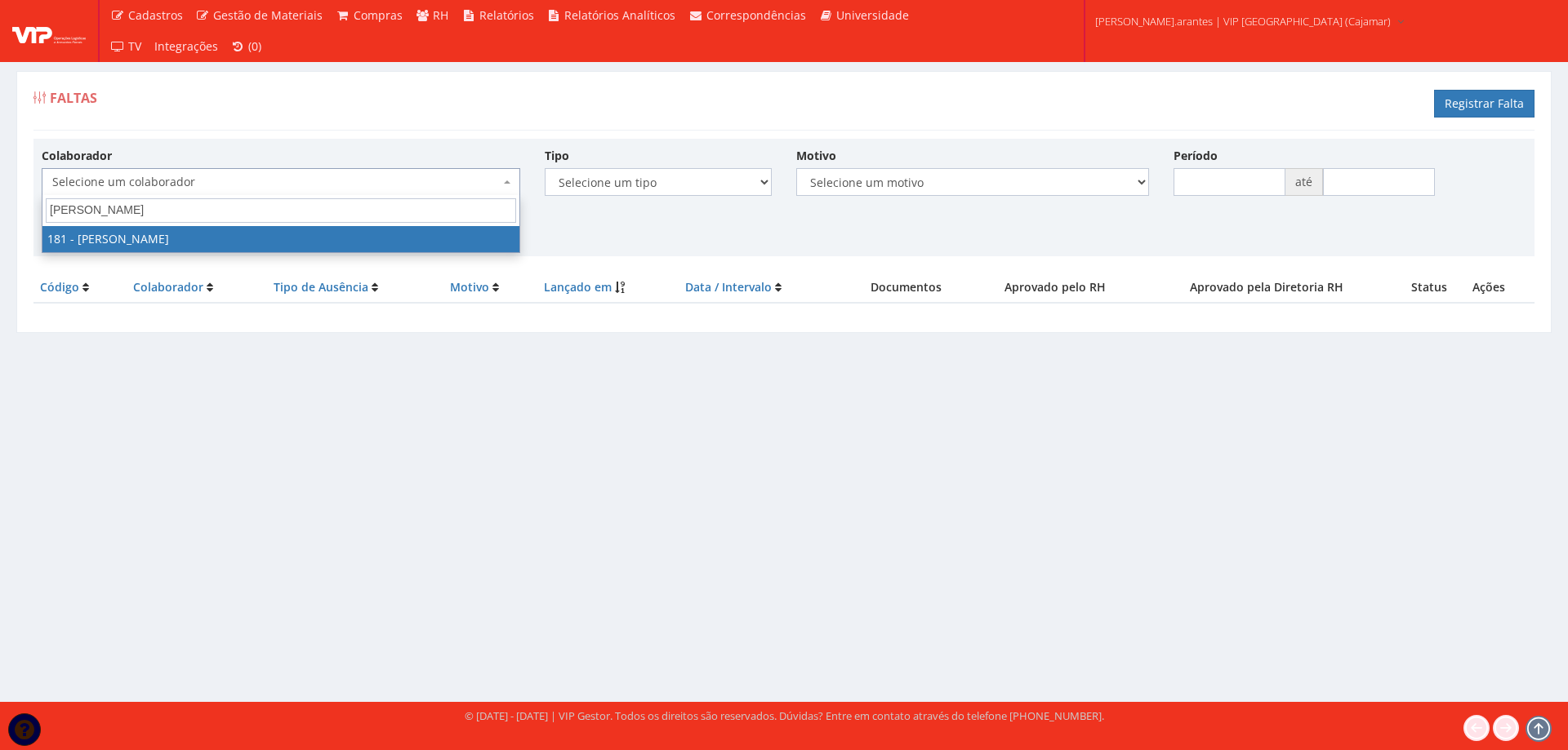
select select "4078"
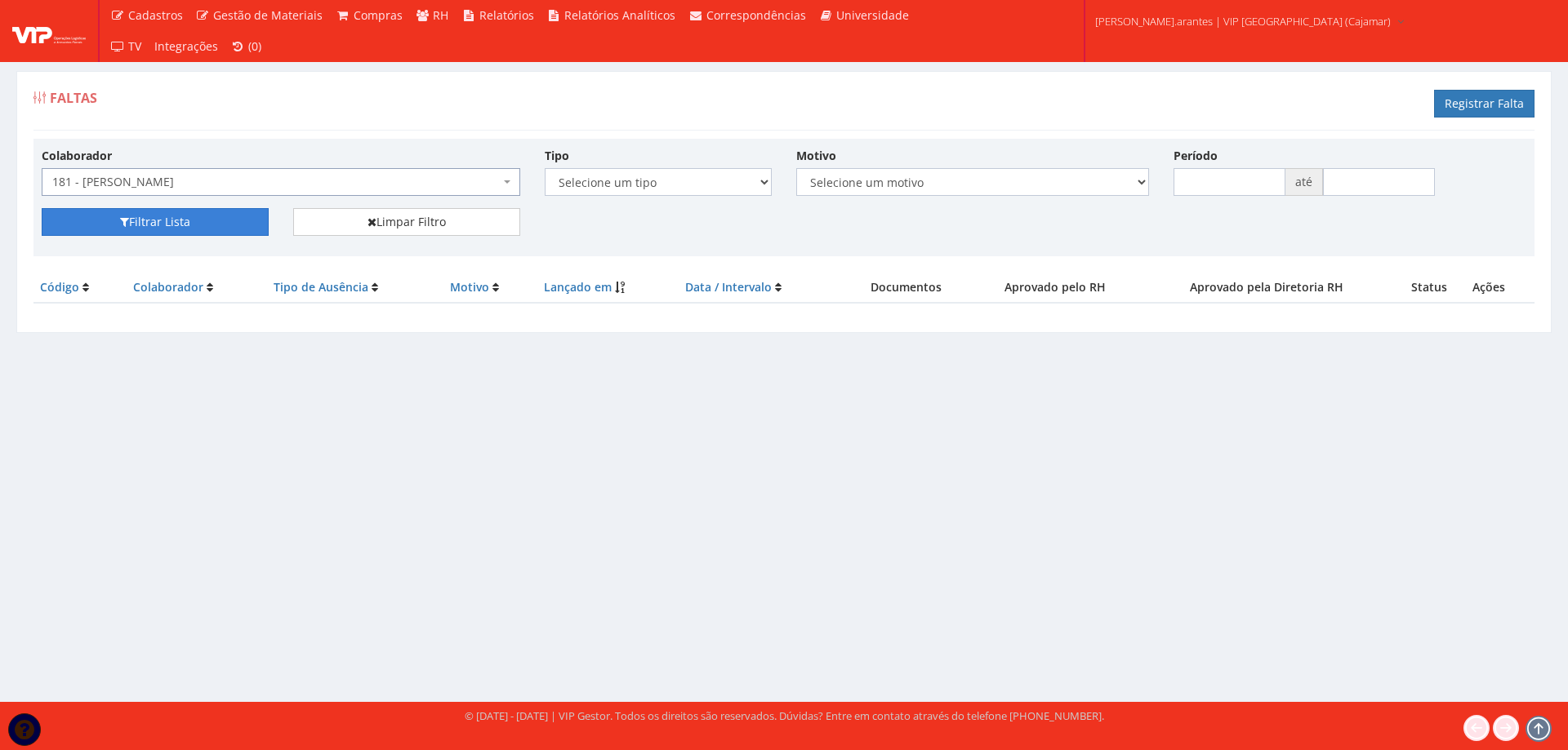
click at [171, 229] on button "Filtrar Lista" at bounding box center [155, 221] width 227 height 28
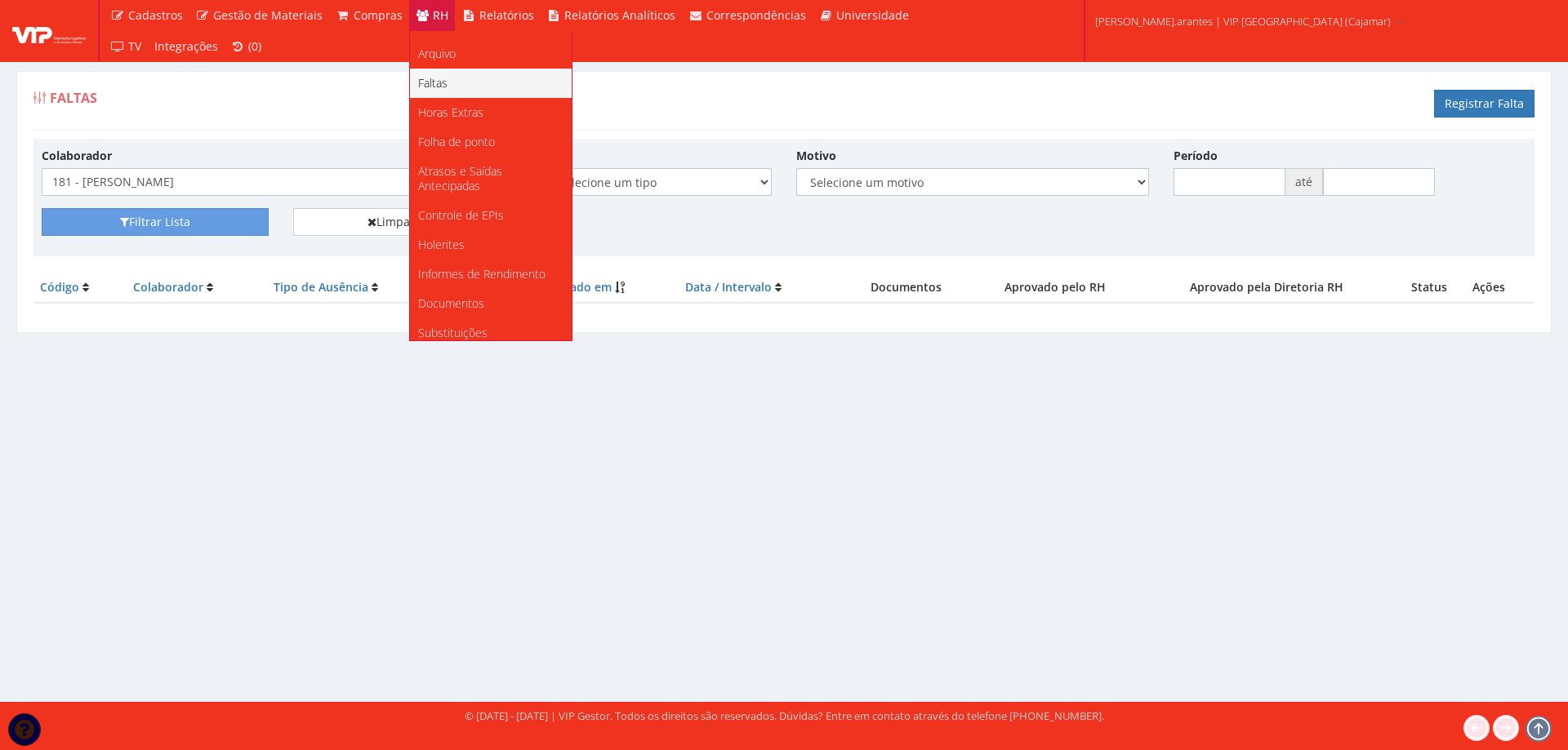
scroll to position [205, 0]
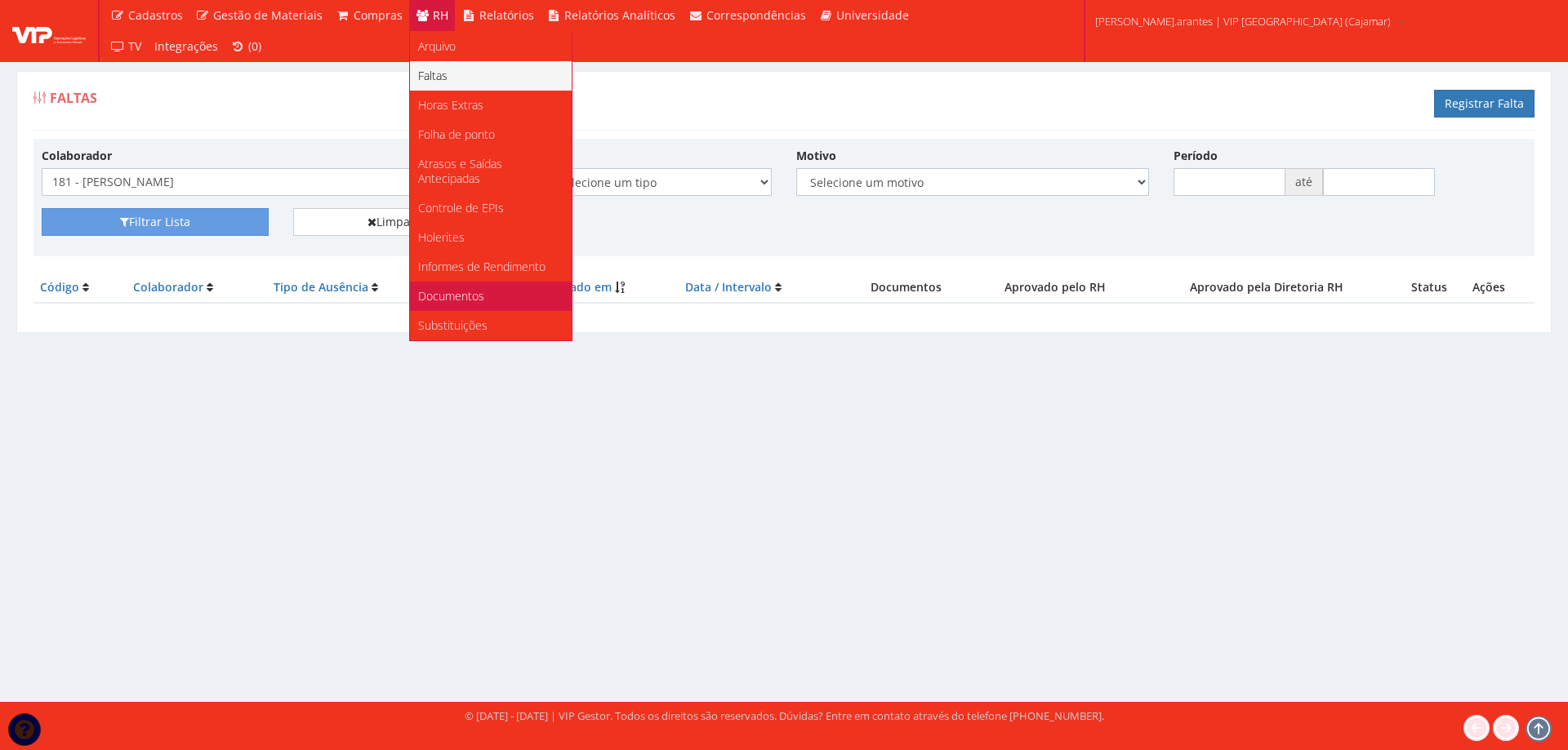
click at [491, 295] on link "Documentos" at bounding box center [491, 296] width 162 height 30
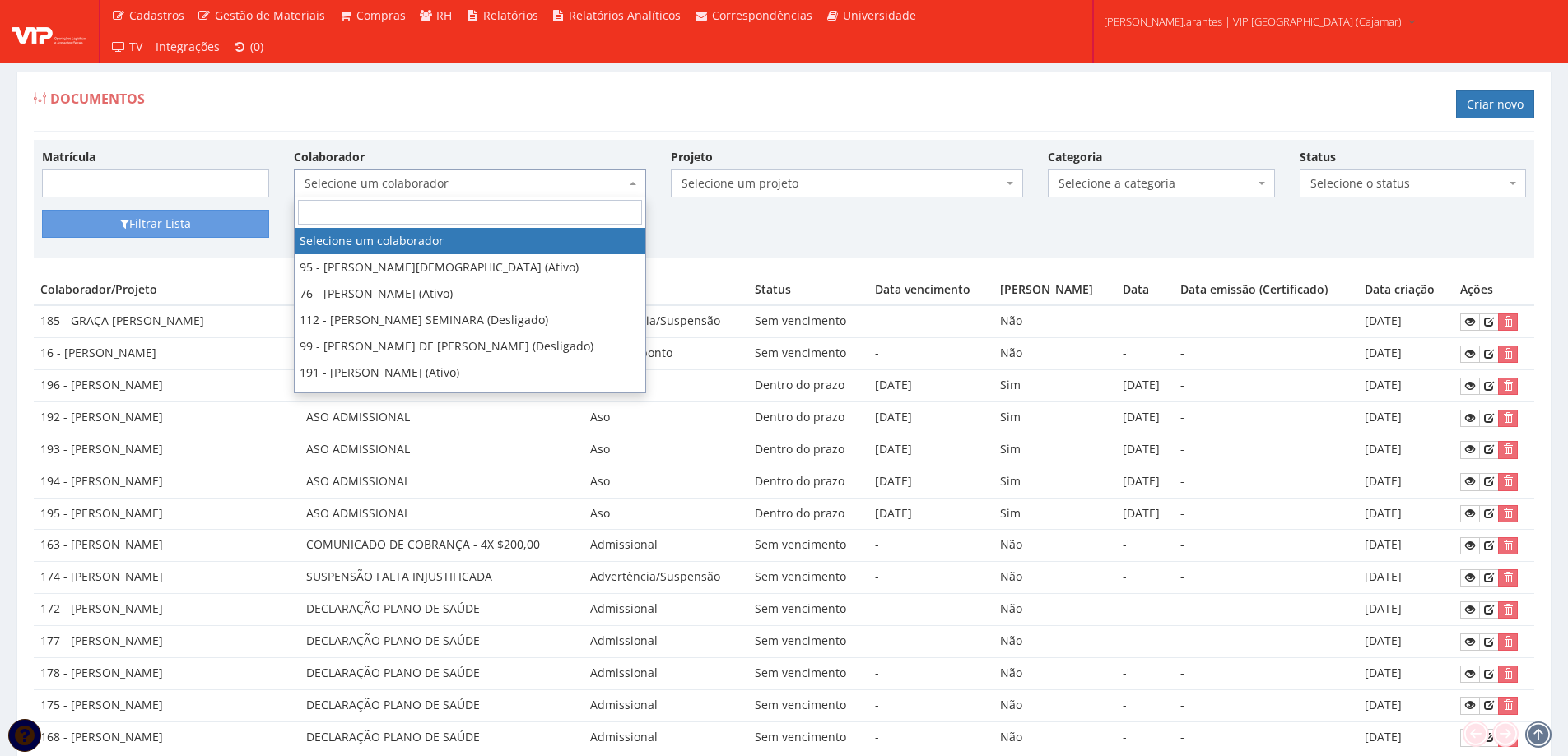
click at [411, 183] on span "Selecione um colaborador" at bounding box center [464, 183] width 321 height 16
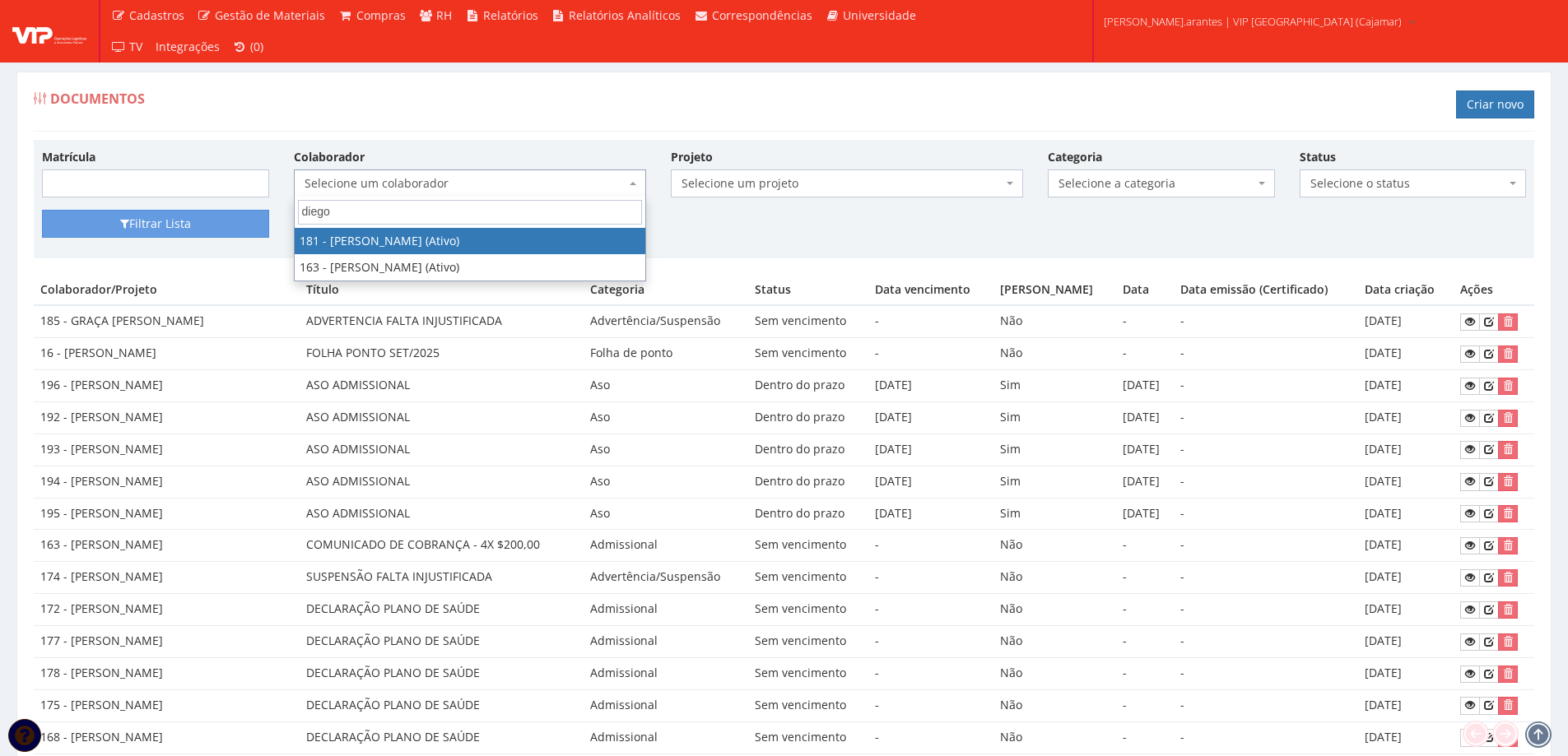
type input "diego m"
select select "4078"
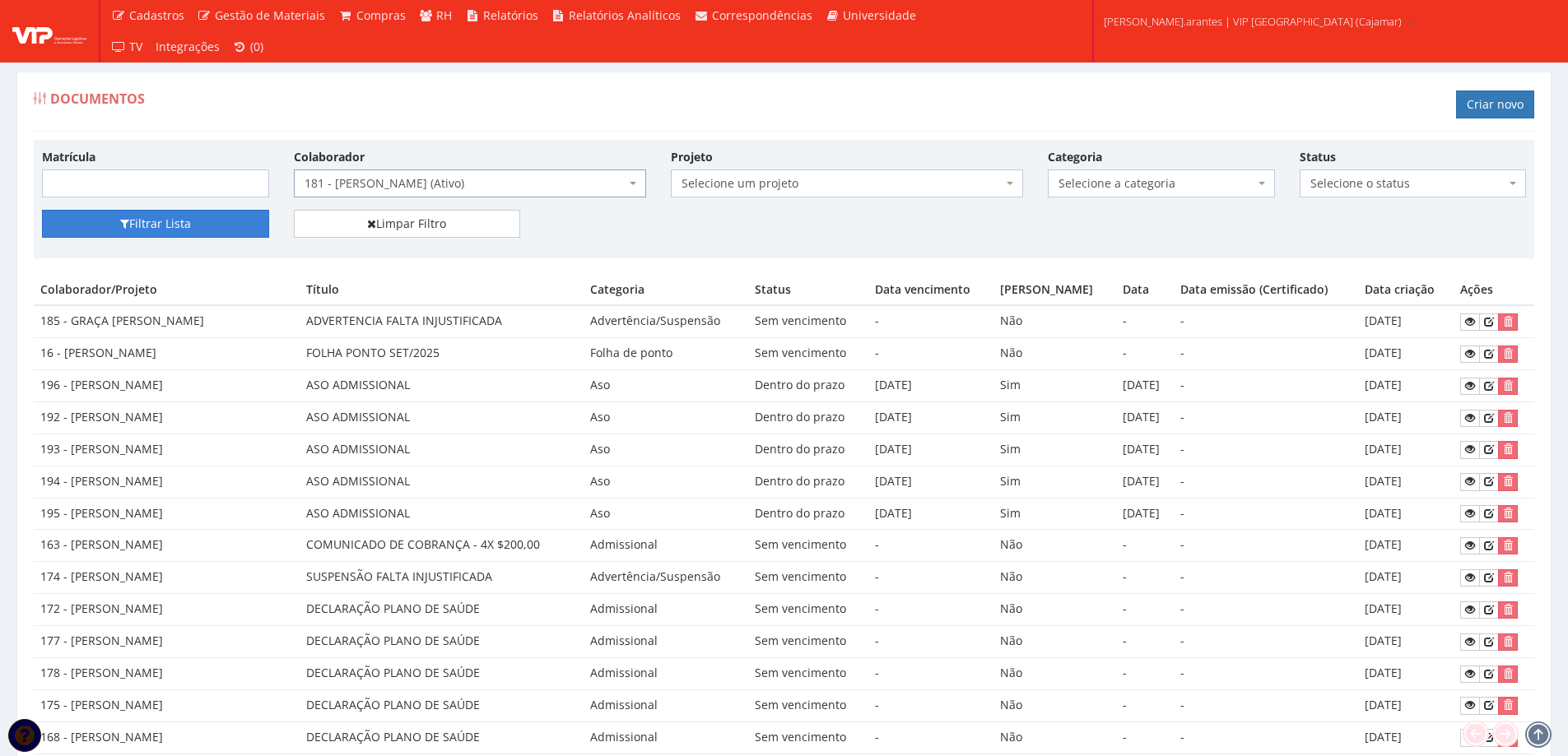
click at [212, 234] on button "Filtrar Lista" at bounding box center [155, 223] width 227 height 28
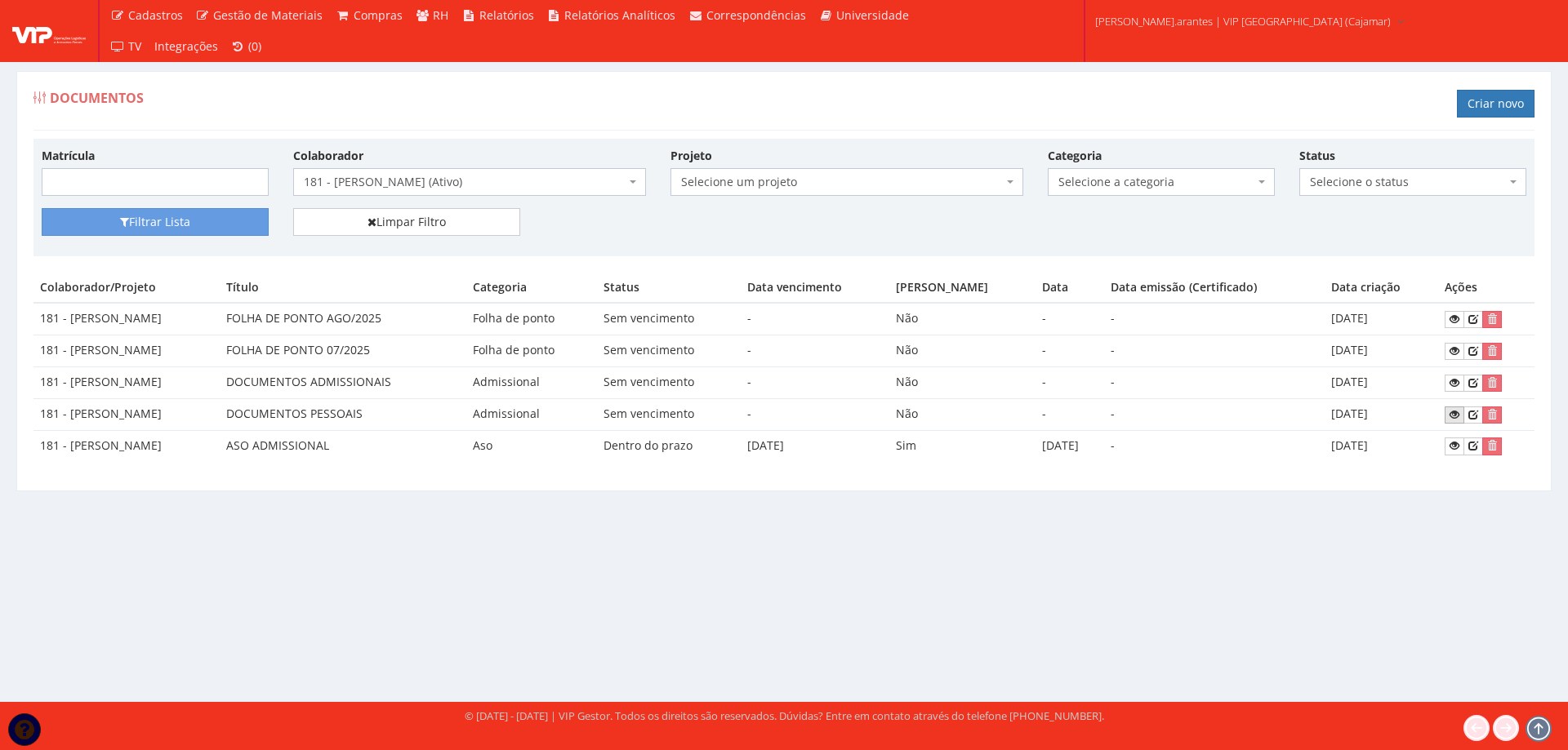
click at [1460, 417] on icon at bounding box center [1454, 415] width 10 height 12
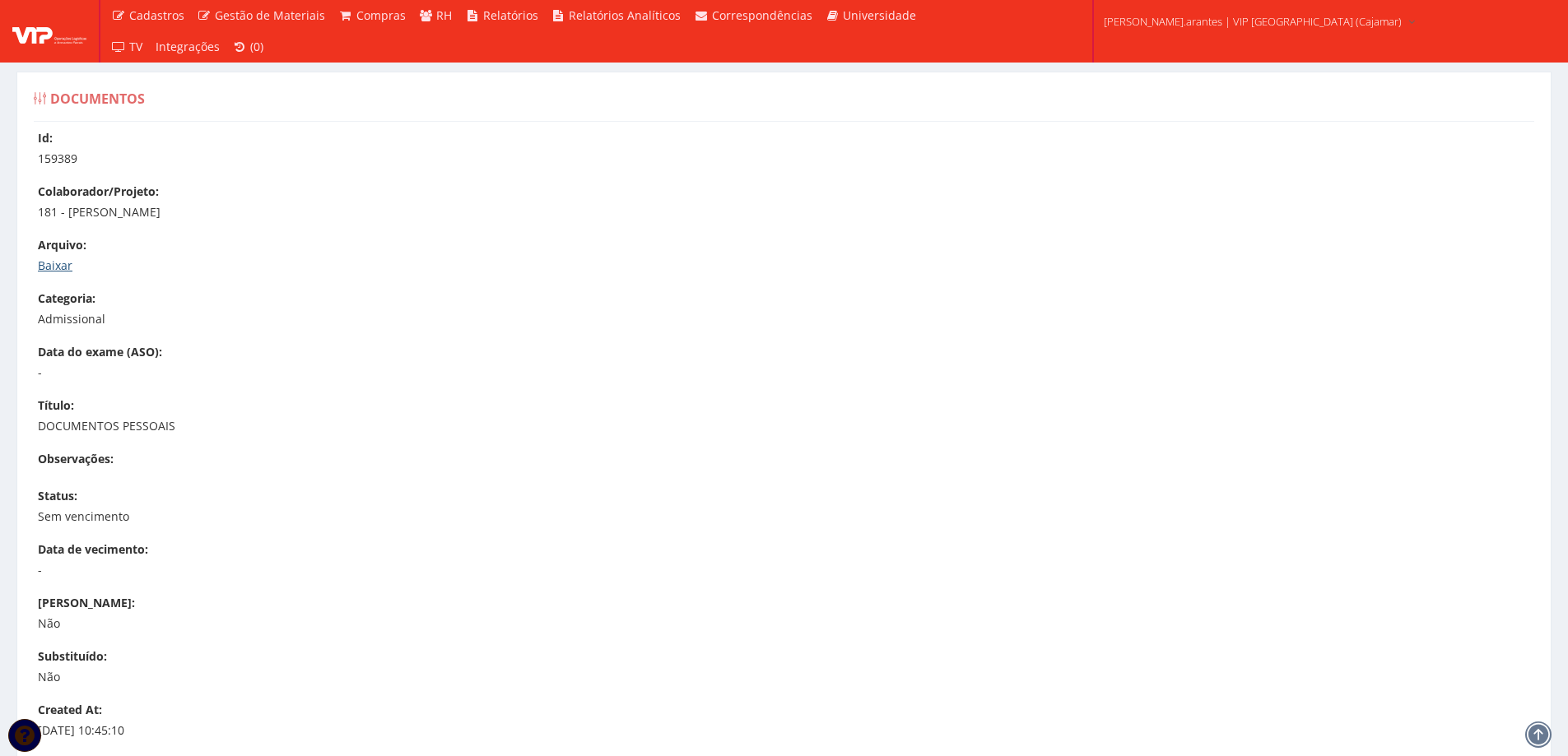
click at [48, 271] on link "Baixar" at bounding box center [56, 265] width 35 height 15
